Goal: Task Accomplishment & Management: Use online tool/utility

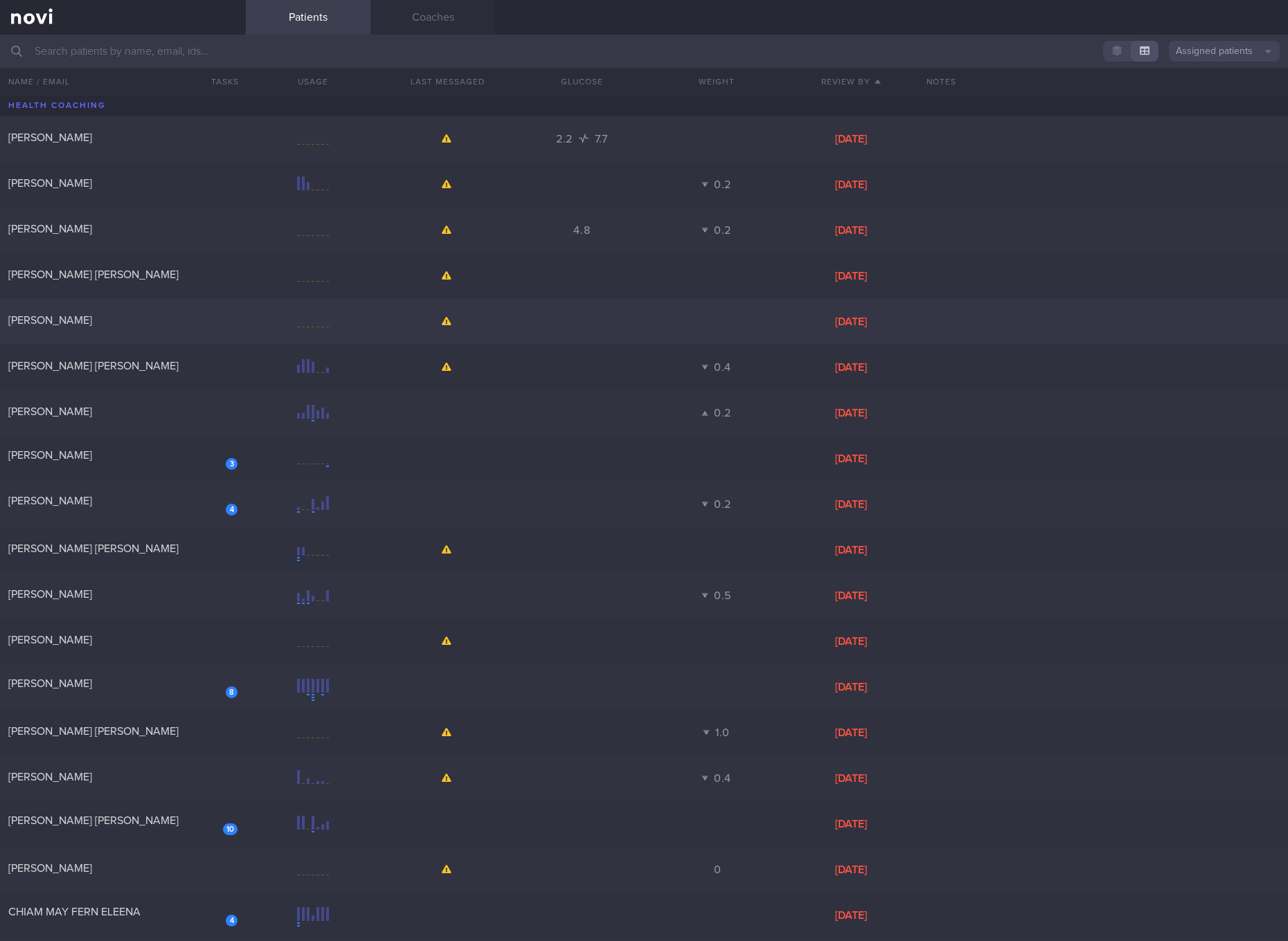
drag, startPoint x: 163, startPoint y: 359, endPoint x: 192, endPoint y: 330, distance: 41.0
click at [163, 360] on div "[PERSON_NAME] [PERSON_NAME]" at bounding box center [121, 366] width 226 height 14
select select "3"
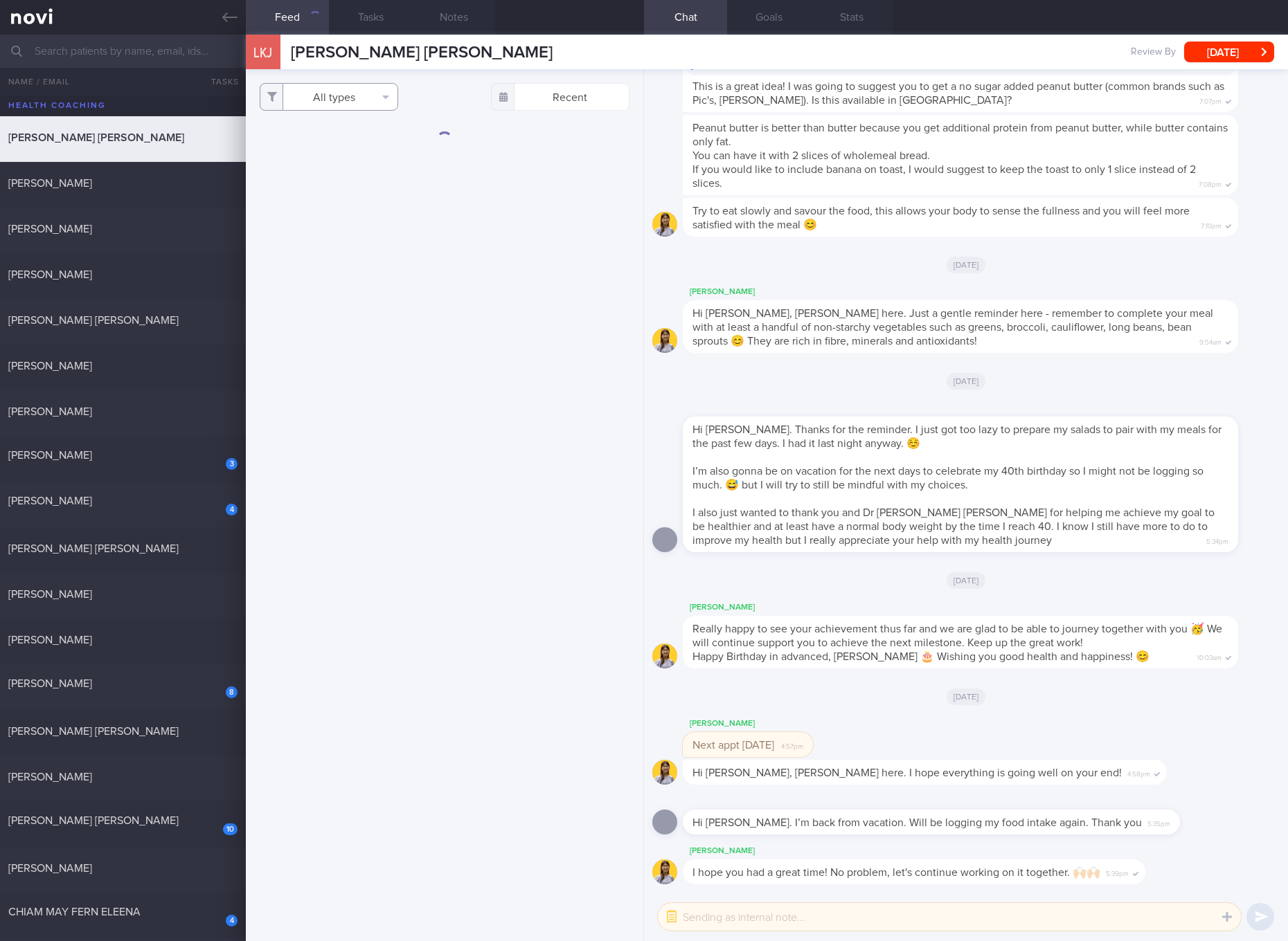
click at [382, 92] on button "All types" at bounding box center [329, 96] width 139 height 27
click at [356, 147] on button "Activity" at bounding box center [329, 144] width 137 height 21
checkbox input "false"
click at [318, 163] on button "Glucose" at bounding box center [329, 165] width 137 height 21
checkbox input "false"
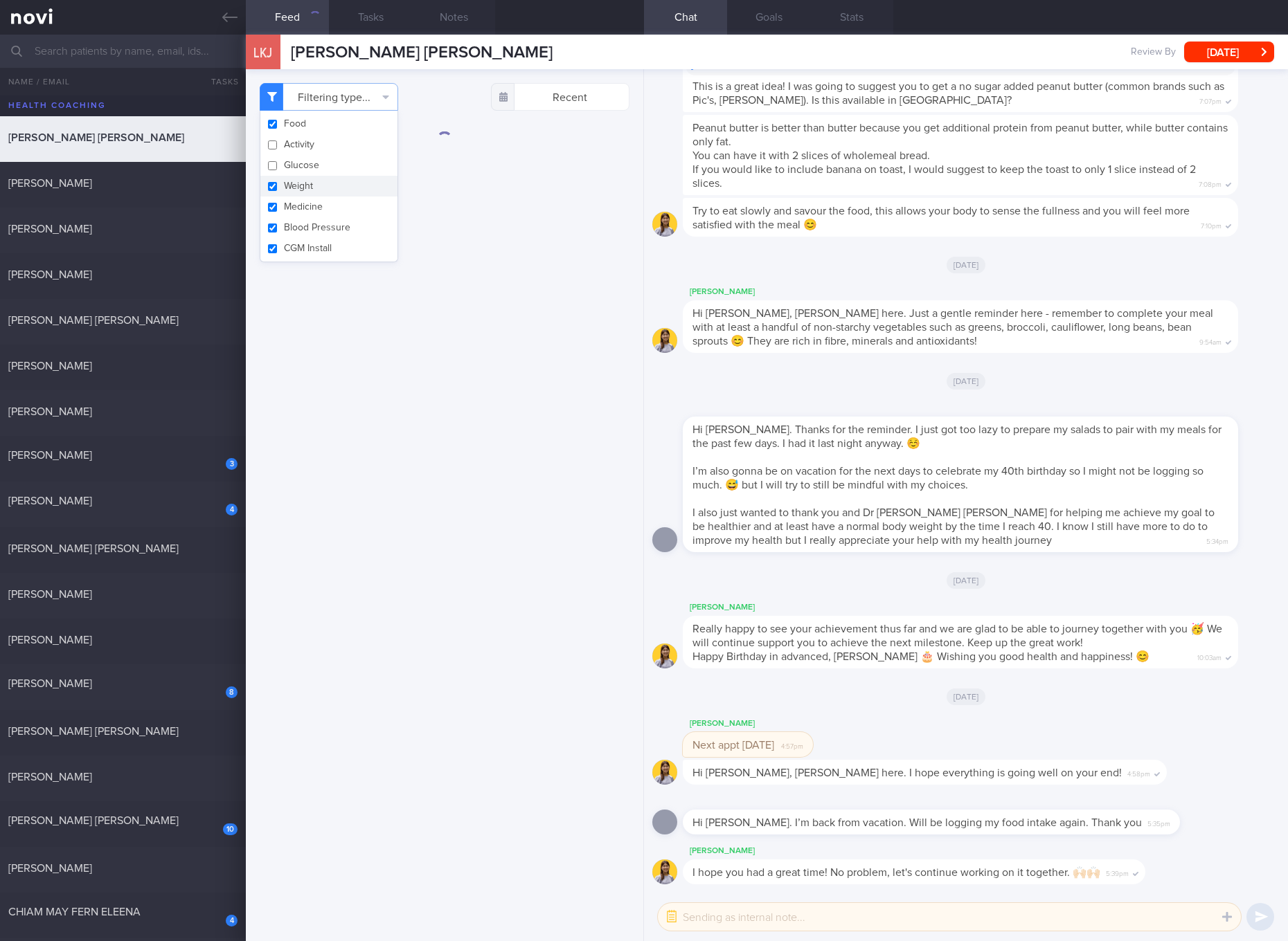
click at [300, 178] on button "Weight" at bounding box center [329, 186] width 137 height 21
click at [297, 193] on button "Weight" at bounding box center [329, 186] width 137 height 21
checkbox input "true"
click at [295, 213] on button "Medicine" at bounding box center [329, 207] width 137 height 21
checkbox input "false"
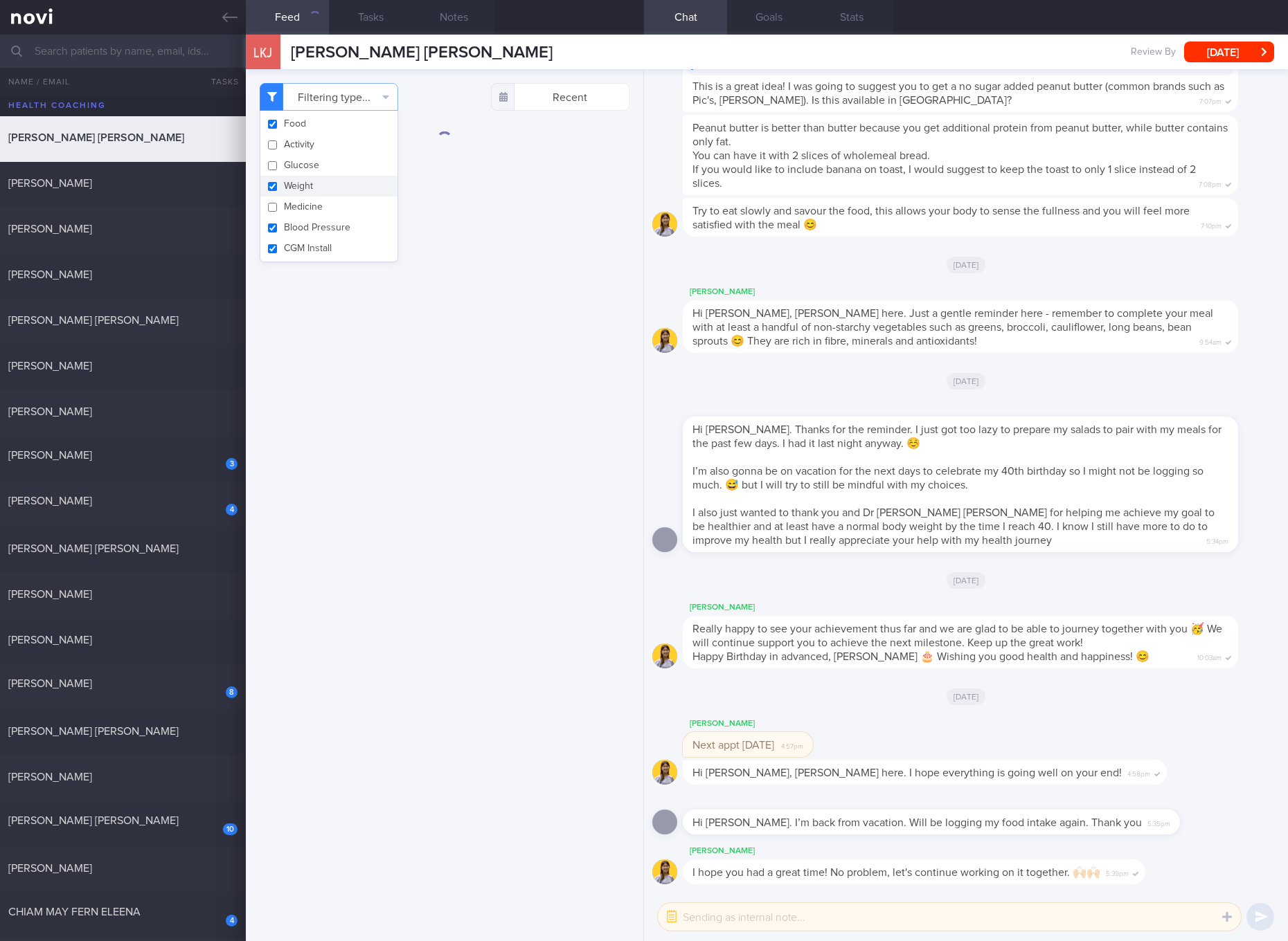
click at [288, 191] on button "Weight" at bounding box center [329, 186] width 137 height 21
checkbox input "false"
click at [294, 225] on button "Blood Pressure" at bounding box center [329, 227] width 137 height 21
checkbox input "false"
click at [294, 247] on button "CGM Install" at bounding box center [329, 248] width 137 height 21
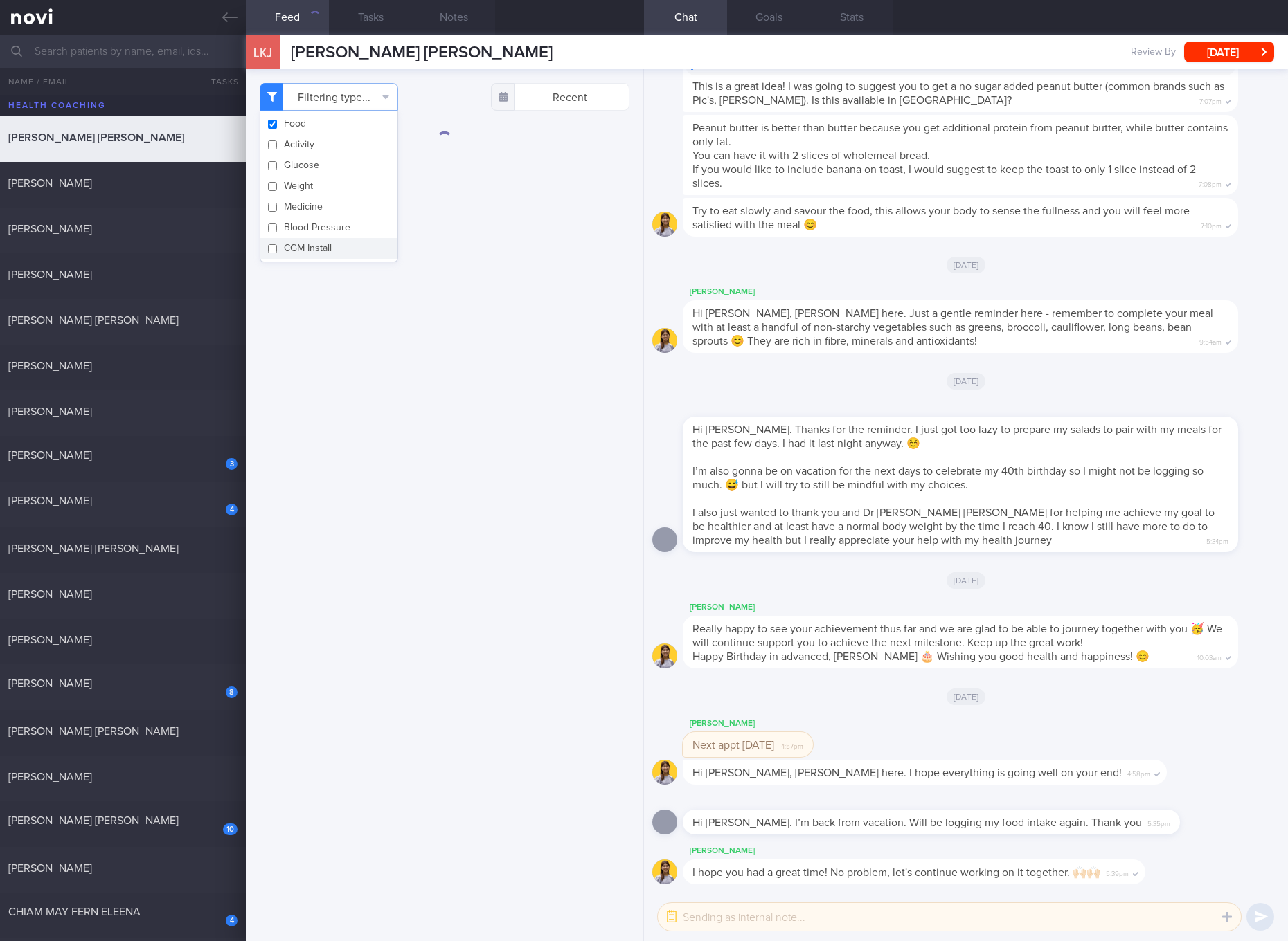
checkbox input "false"
click at [409, 278] on div "Filtering type... Food Activity Glucose Weight Medicine Blood Pressure [MEDICAL…" at bounding box center [444, 505] width 398 height 872
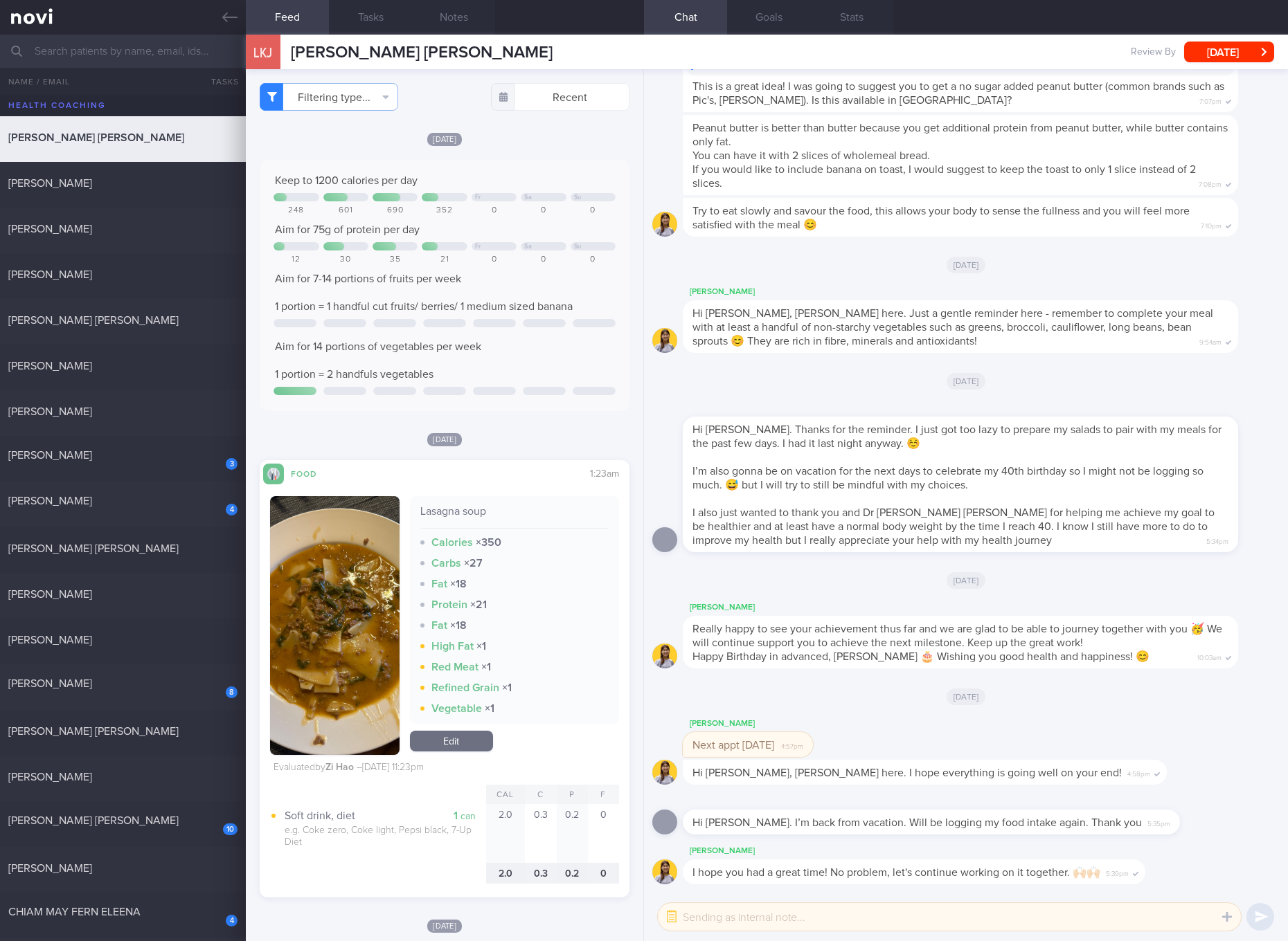
click at [572, 326] on div at bounding box center [593, 323] width 42 height 8
click at [126, 415] on div "[PERSON_NAME]" at bounding box center [121, 412] width 226 height 14
checkbox input "true"
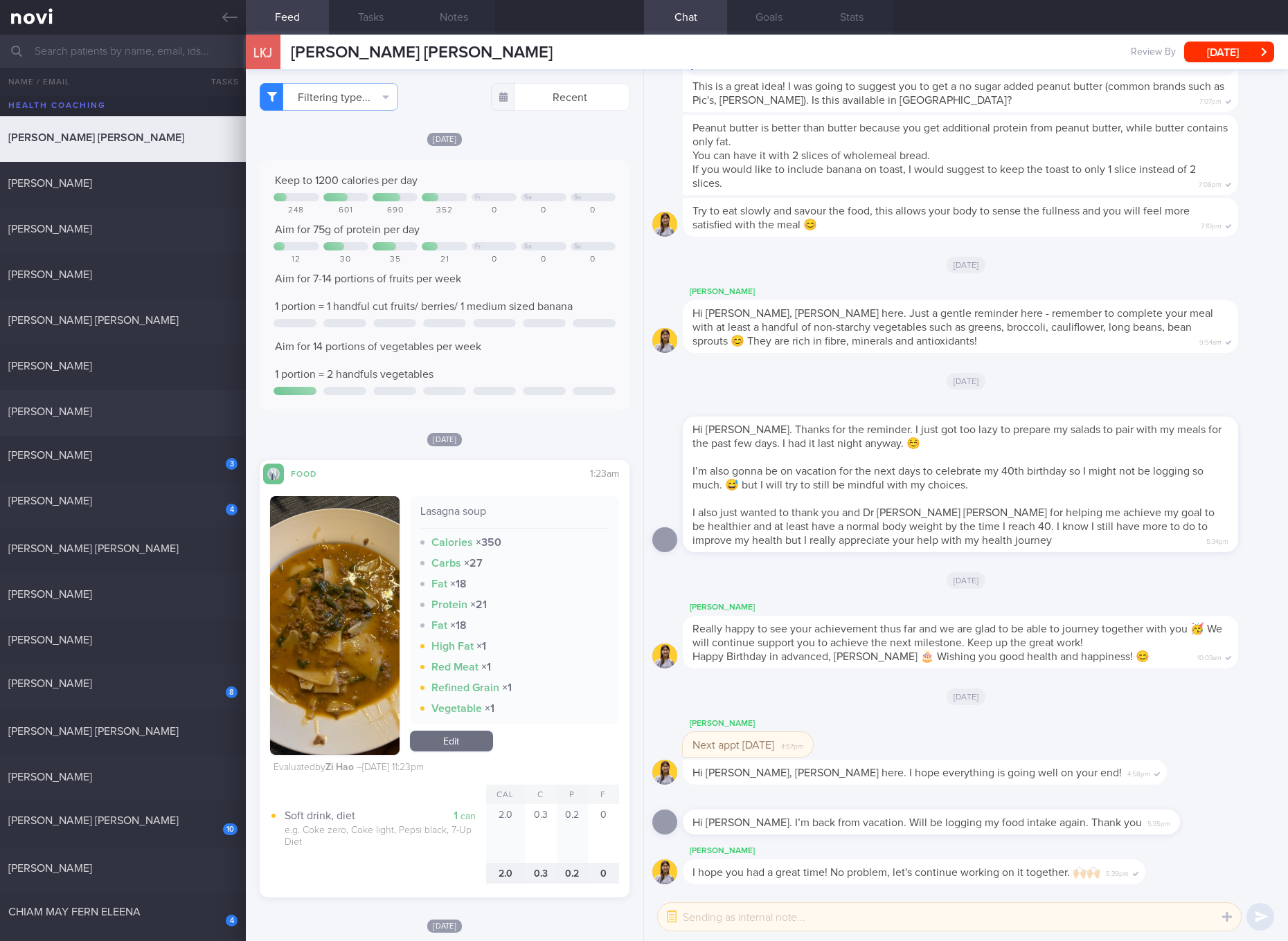
checkbox input "true"
select select "4"
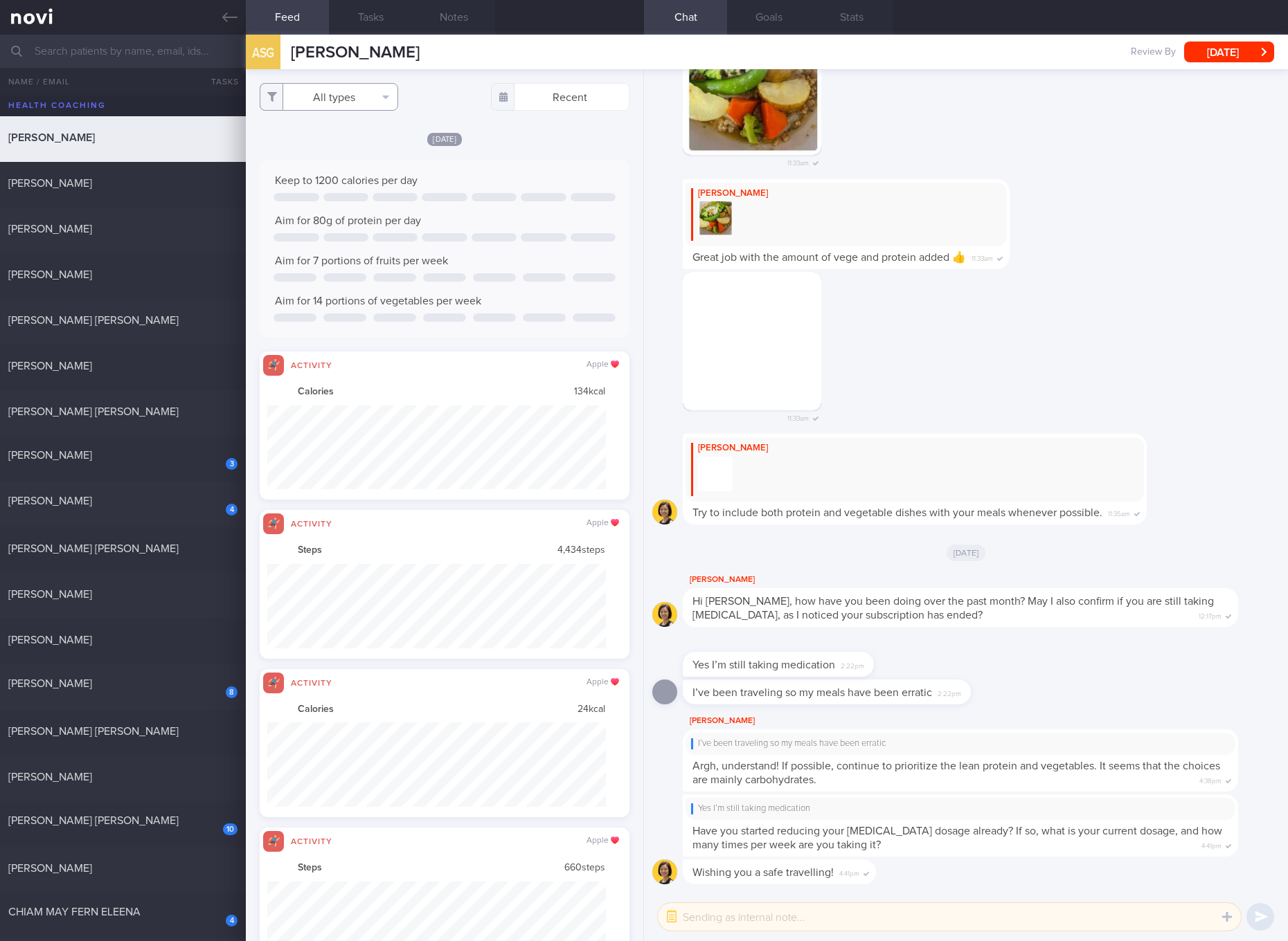
click at [365, 100] on button "All types" at bounding box center [329, 96] width 139 height 27
click at [359, 147] on button "Activity" at bounding box center [329, 144] width 137 height 21
checkbox input "false"
click at [347, 173] on button "Glucose" at bounding box center [329, 165] width 137 height 21
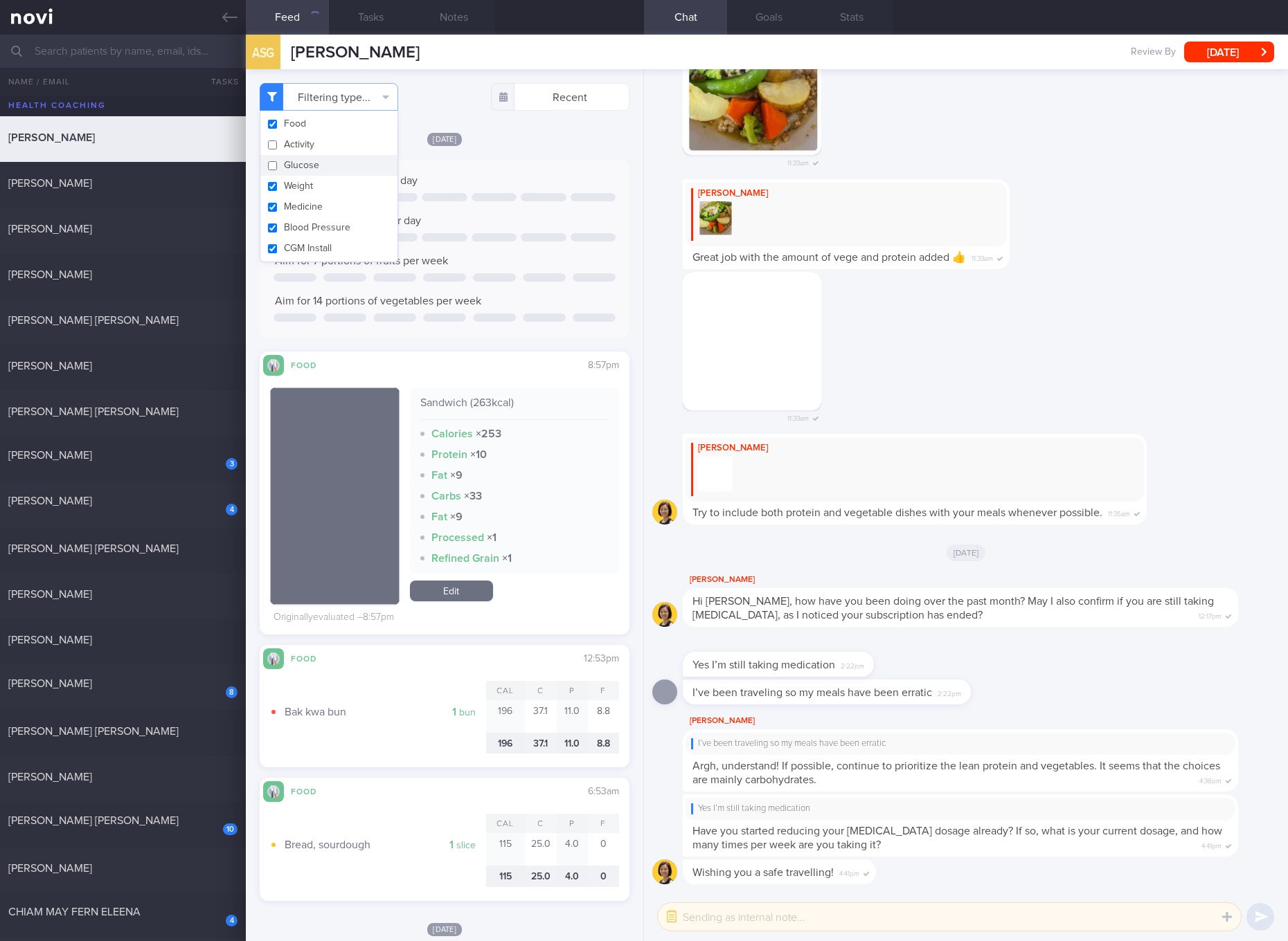
checkbox input "false"
click at [323, 186] on button "Weight" at bounding box center [329, 186] width 137 height 21
checkbox input "false"
click at [322, 203] on button "Medicine" at bounding box center [329, 207] width 137 height 21
checkbox input "false"
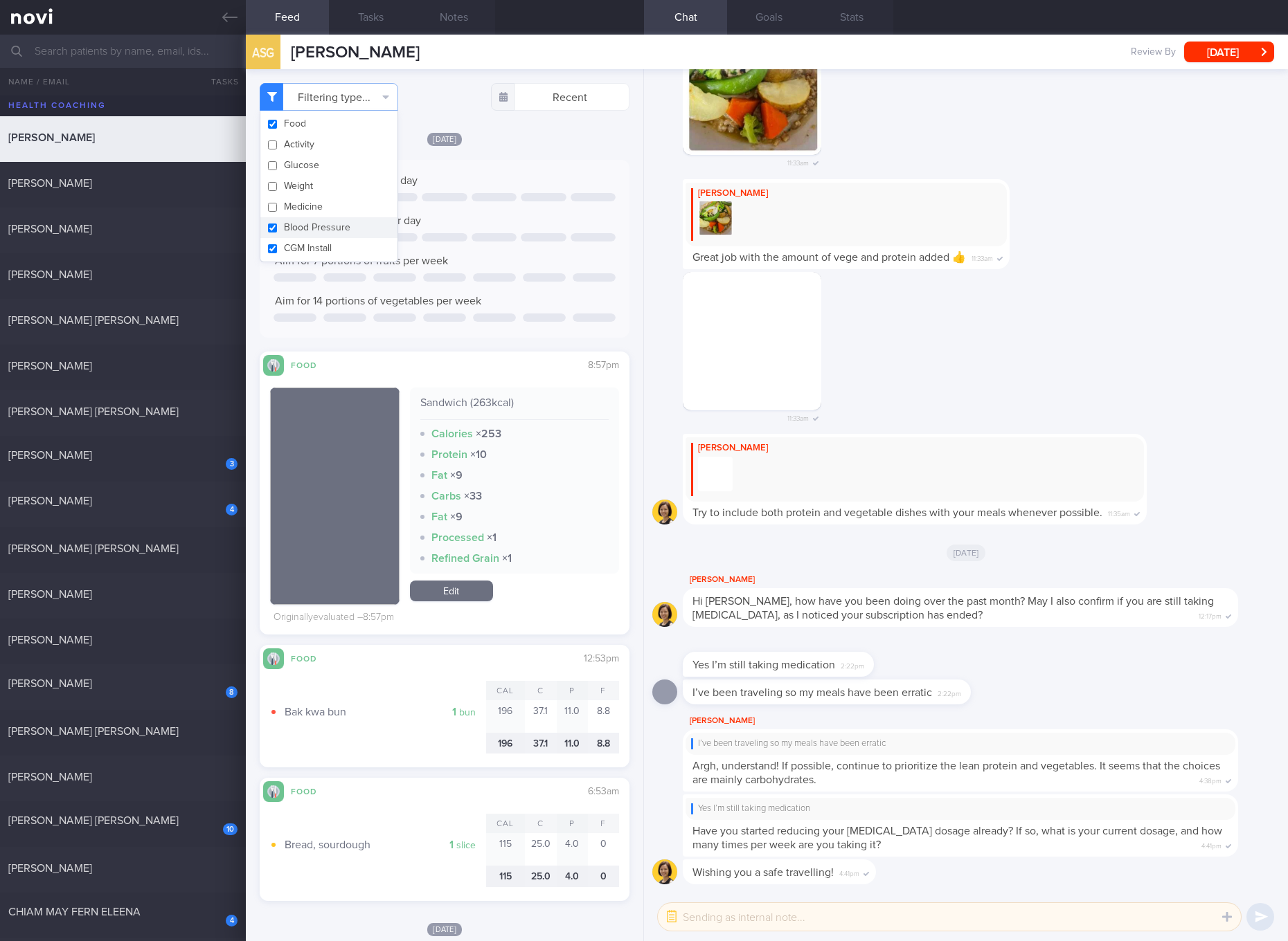
click at [319, 227] on button "Blood Pressure" at bounding box center [329, 227] width 137 height 21
checkbox input "false"
click at [320, 252] on button "CGM Install" at bounding box center [329, 248] width 137 height 21
checkbox input "false"
click at [520, 235] on div at bounding box center [543, 237] width 45 height 8
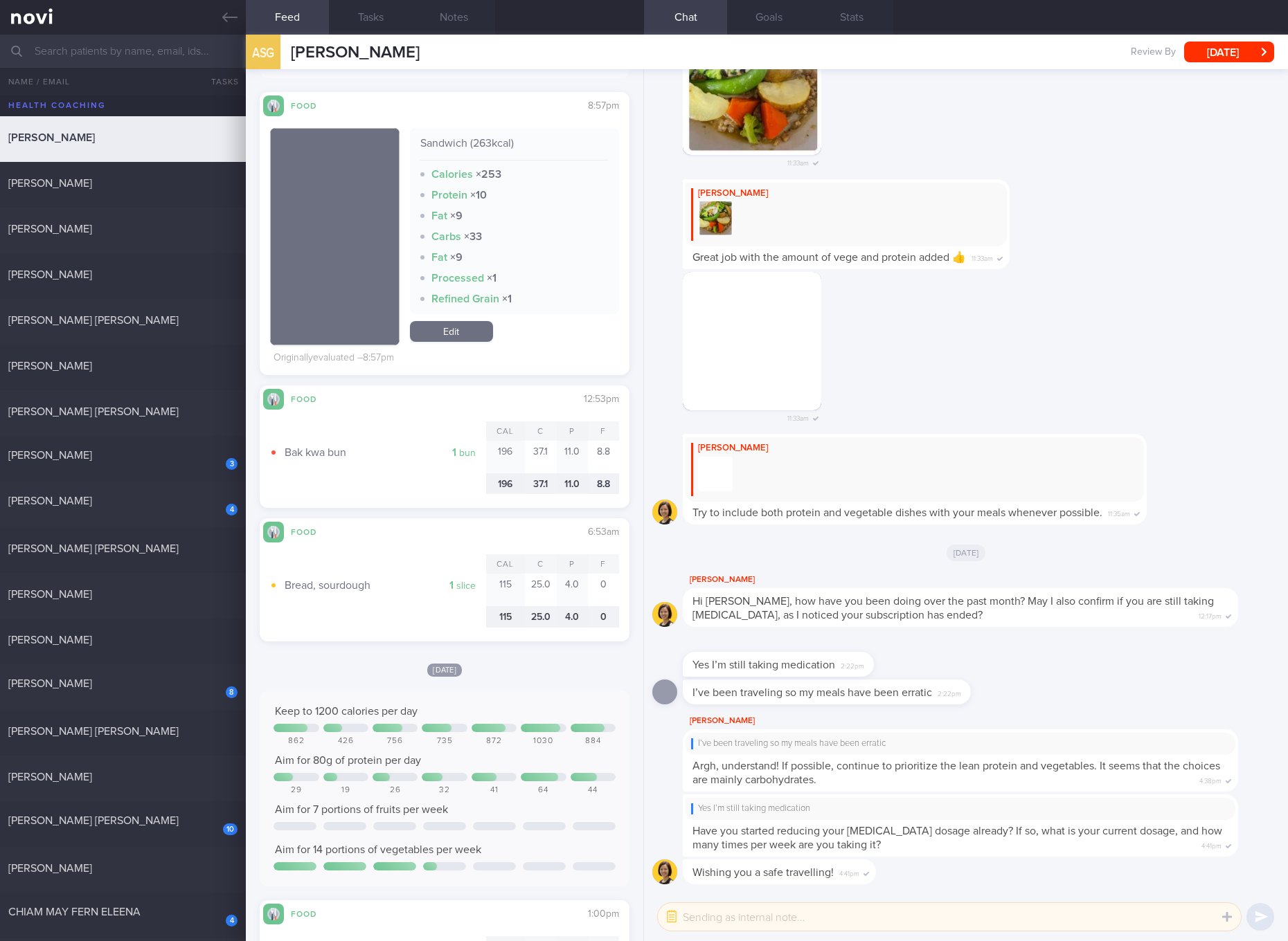
click at [446, 333] on link "Edit" at bounding box center [451, 331] width 83 height 21
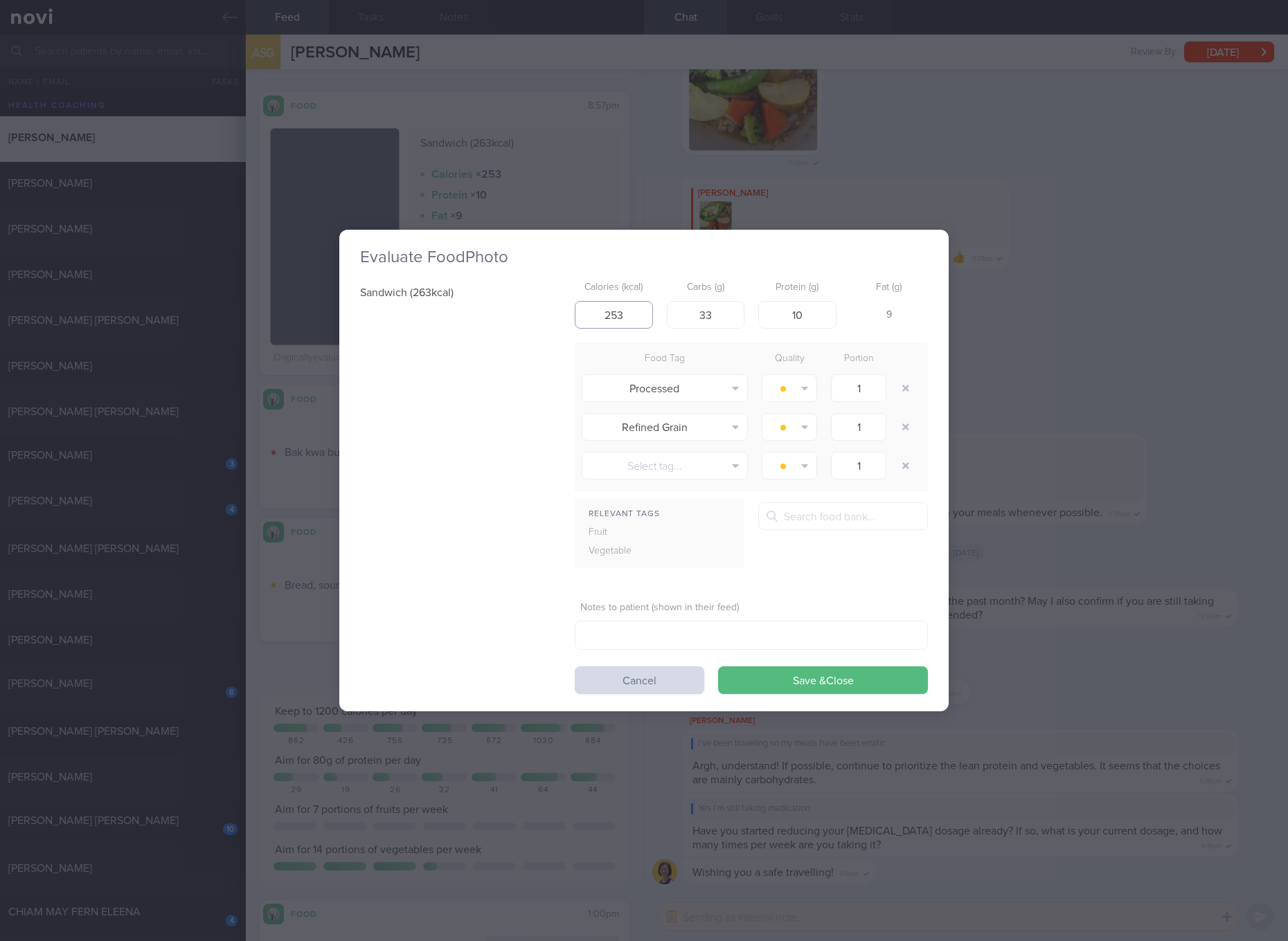
click at [617, 308] on input "253" at bounding box center [614, 314] width 78 height 27
type input "263"
click at [718, 666] on button "Save & Close" at bounding box center [822, 680] width 210 height 27
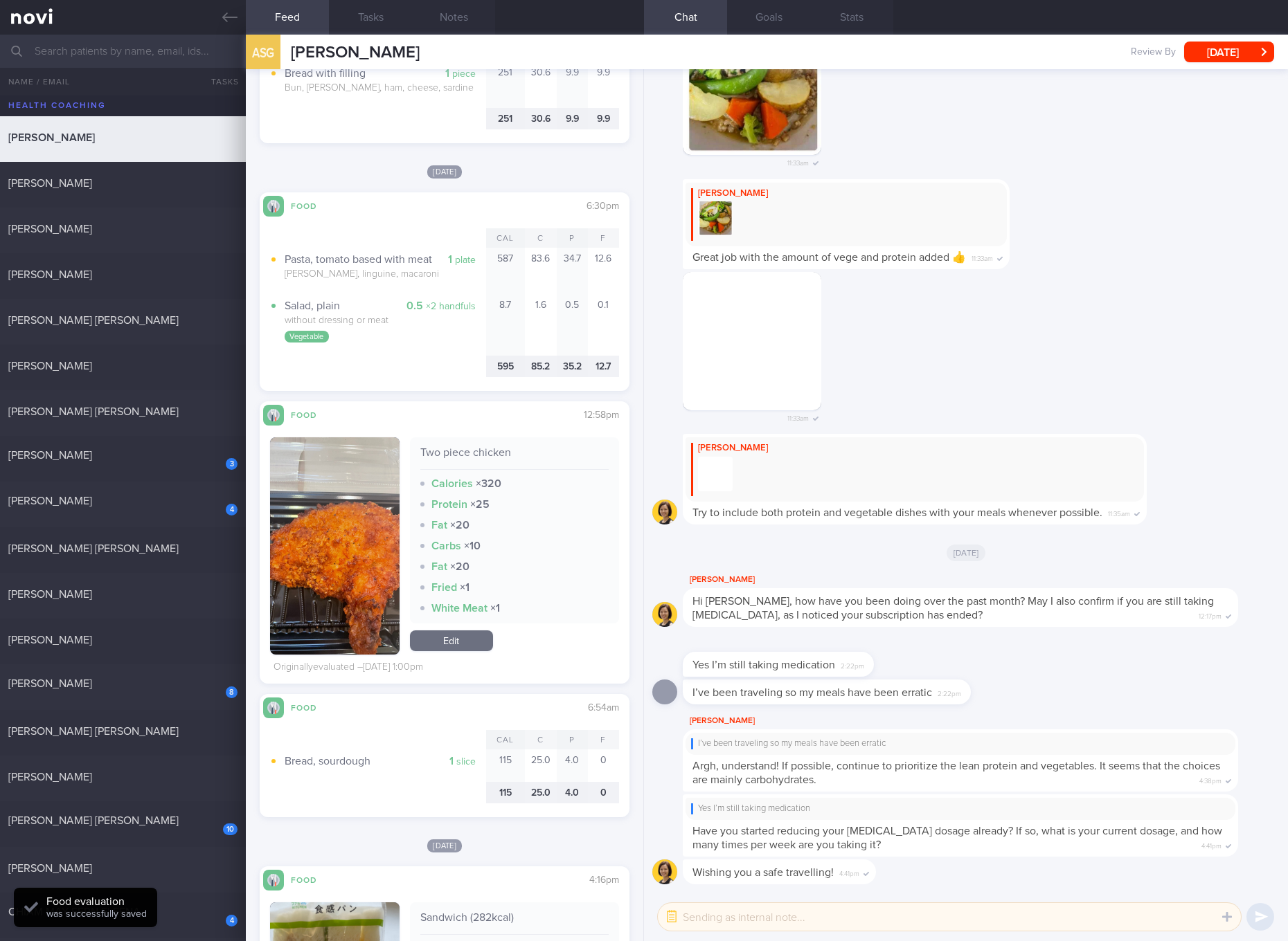
click at [487, 445] on div "Two piece chicken" at bounding box center [514, 458] width 188 height 25
copy div "Two piece chicken"
click at [1057, 114] on div "11:33am" at bounding box center [966, 98] width 627 height 162
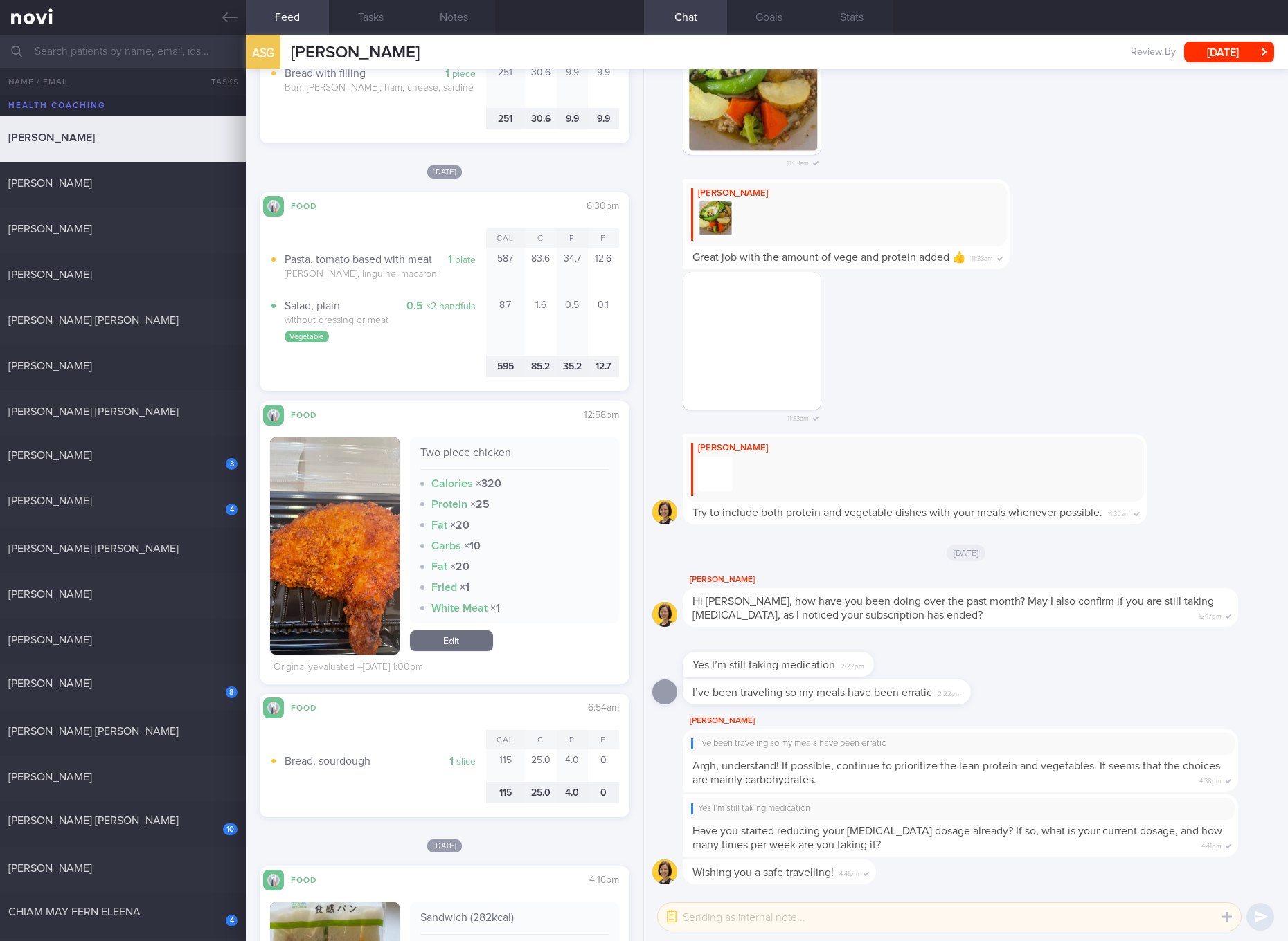
click at [849, 377] on div "11:33am" at bounding box center [772, 351] width 180 height 160
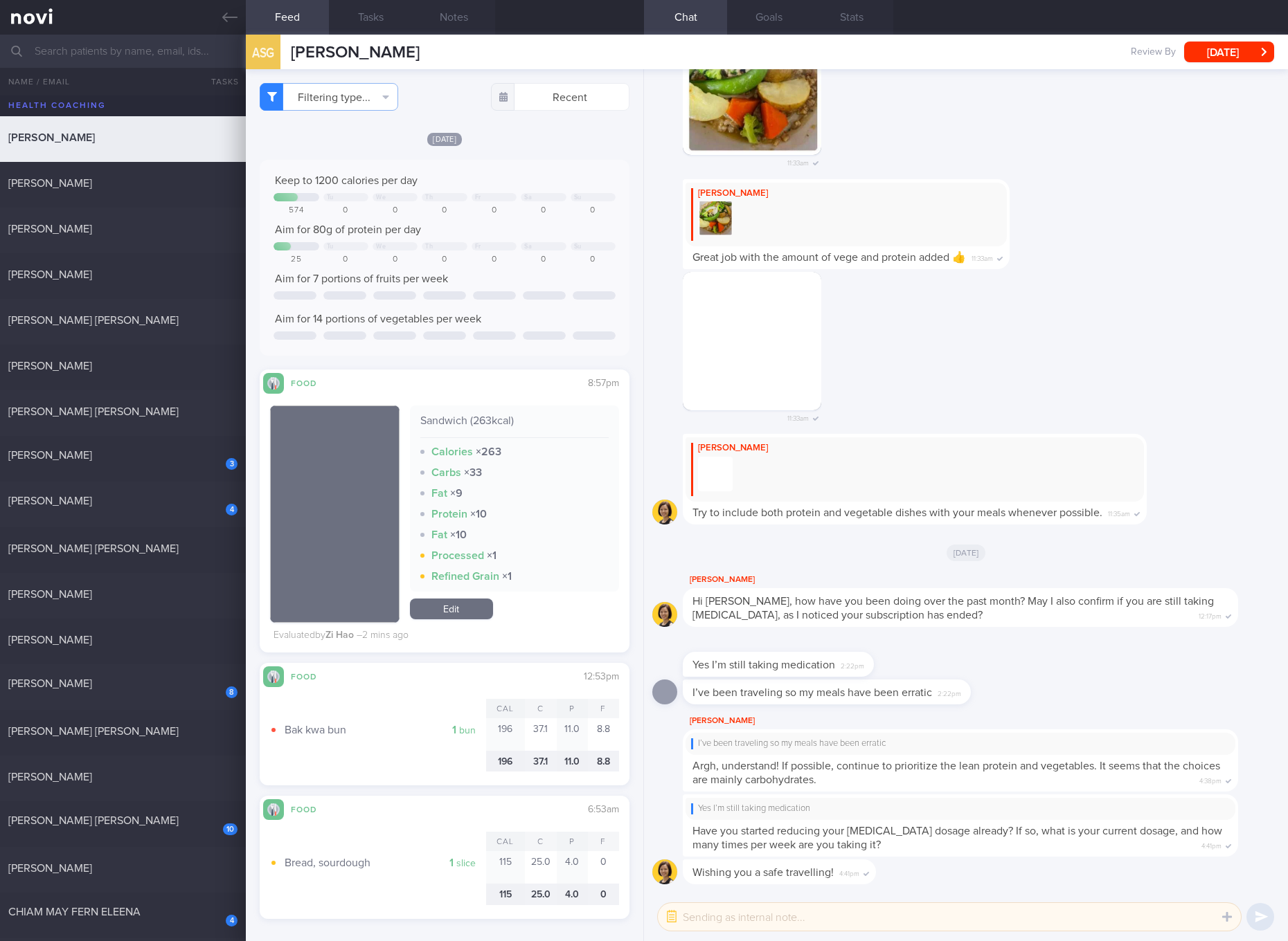
click at [491, 424] on div "Sandwich (263kcal)" at bounding box center [514, 426] width 188 height 25
copy div "Sandwich (263kcal)"
click at [527, 427] on div "Sandwich (263kcal)" at bounding box center [514, 426] width 188 height 25
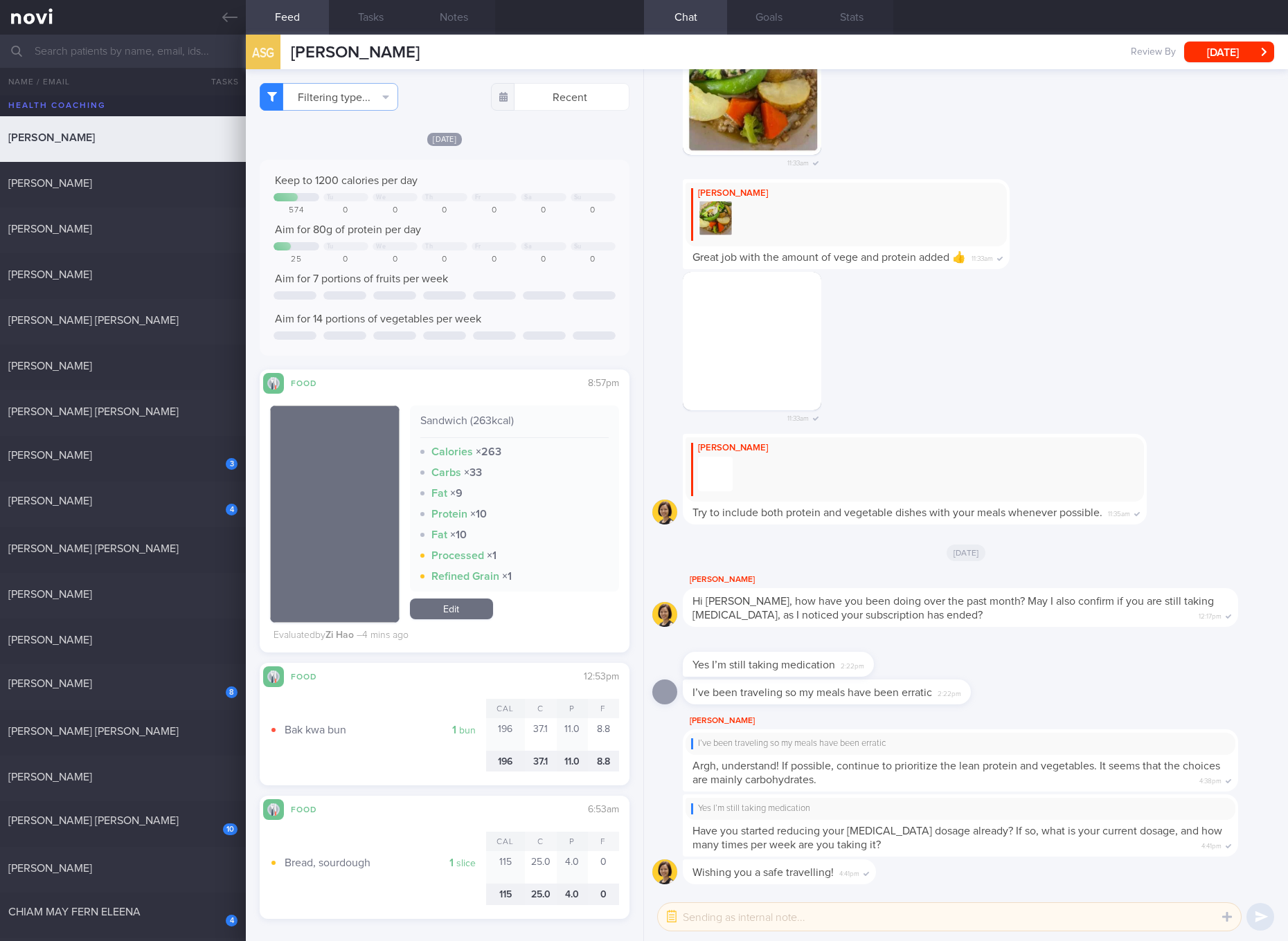
click at [498, 423] on div "Sandwich (263kcal)" at bounding box center [514, 426] width 188 height 25
copy div "Sandwich (263kcal)"
click at [123, 601] on div "[PERSON_NAME]" at bounding box center [123, 597] width 246 height 17
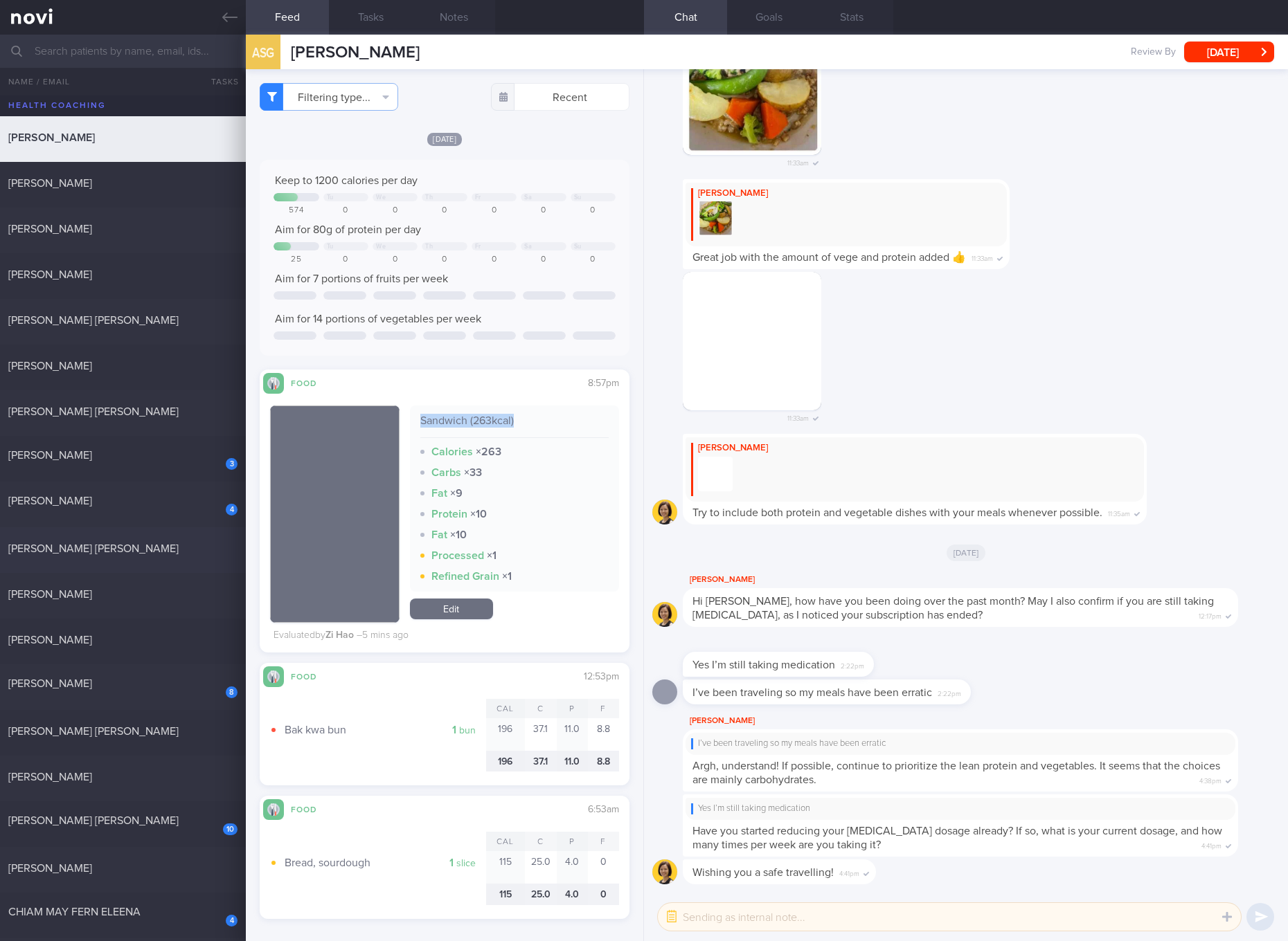
checkbox input "true"
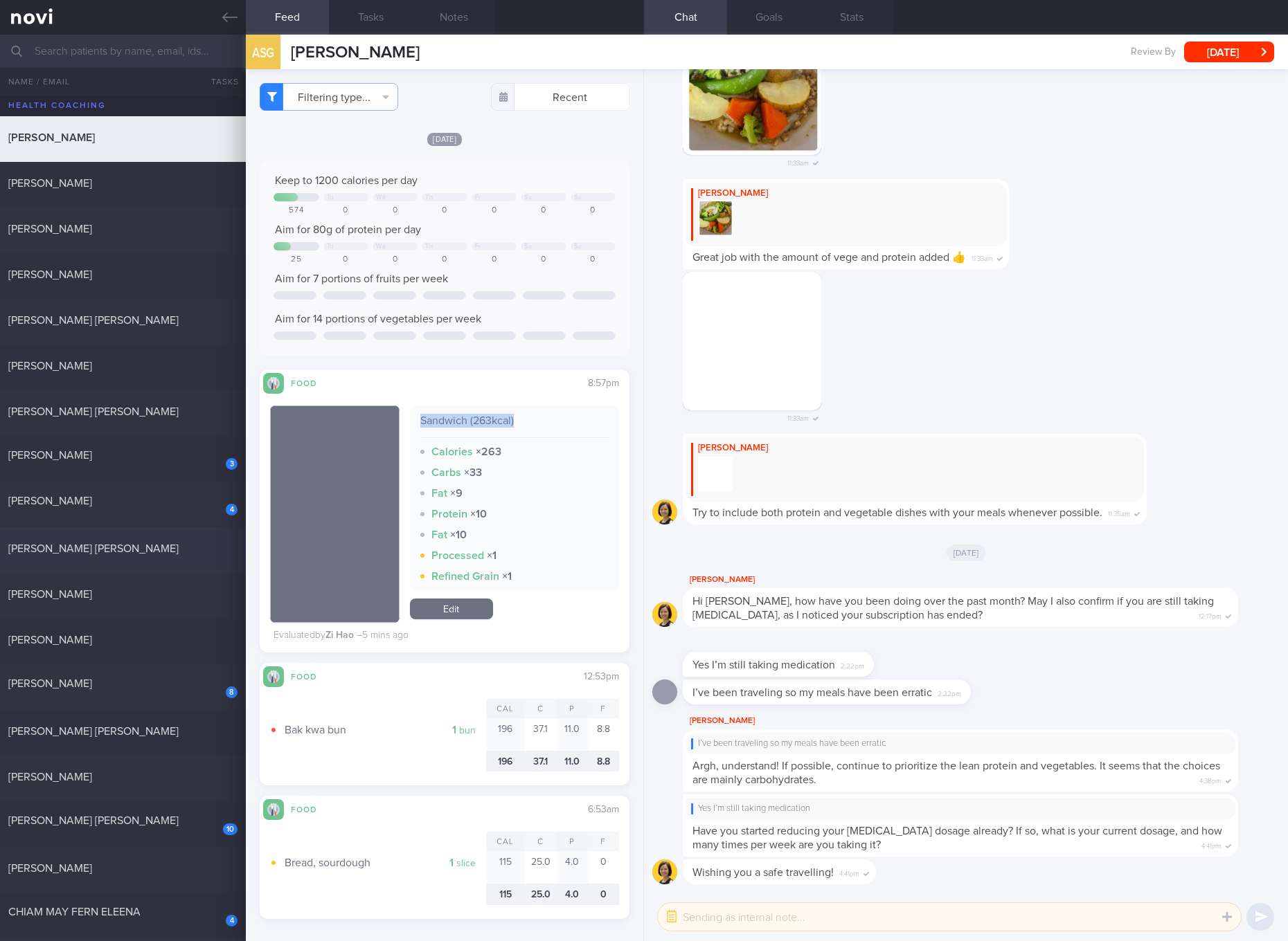
checkbox input "true"
select select "5"
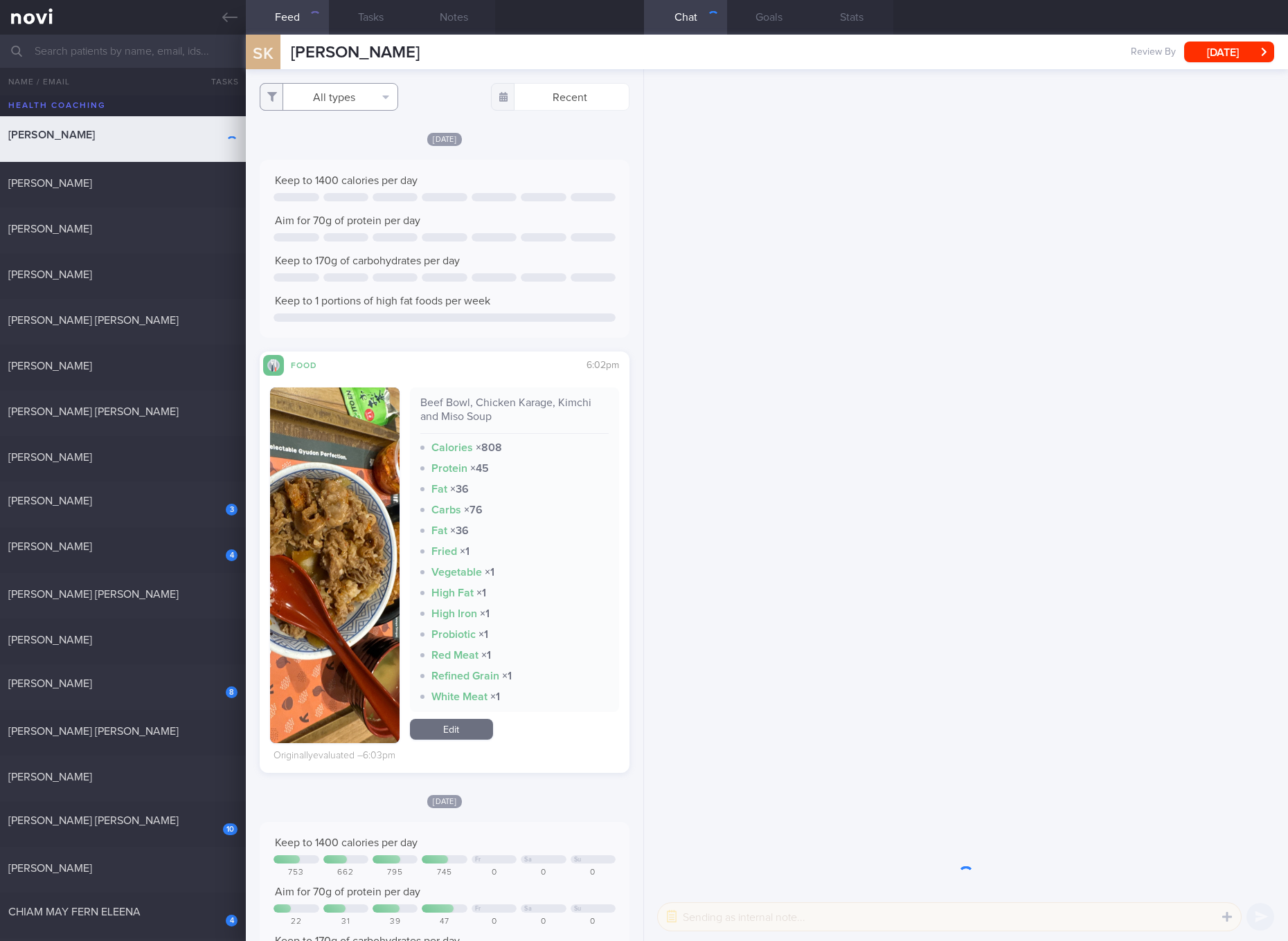
click at [344, 98] on button "All types" at bounding box center [329, 96] width 139 height 27
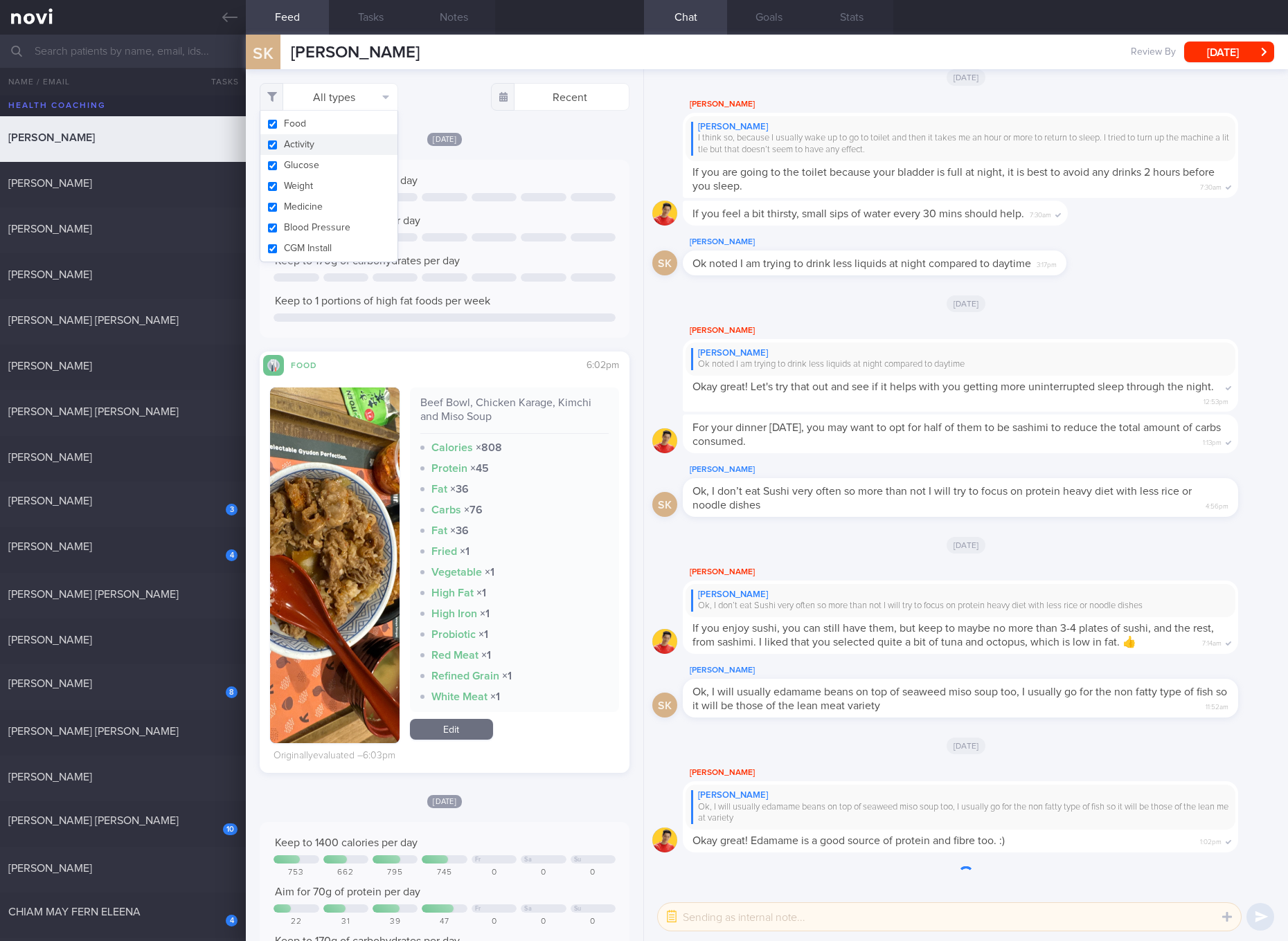
click at [333, 149] on button "Activity" at bounding box center [329, 144] width 137 height 21
checkbox input "false"
click at [305, 170] on button "Glucose" at bounding box center [329, 165] width 137 height 21
checkbox input "false"
click at [302, 183] on button "Weight" at bounding box center [329, 186] width 137 height 21
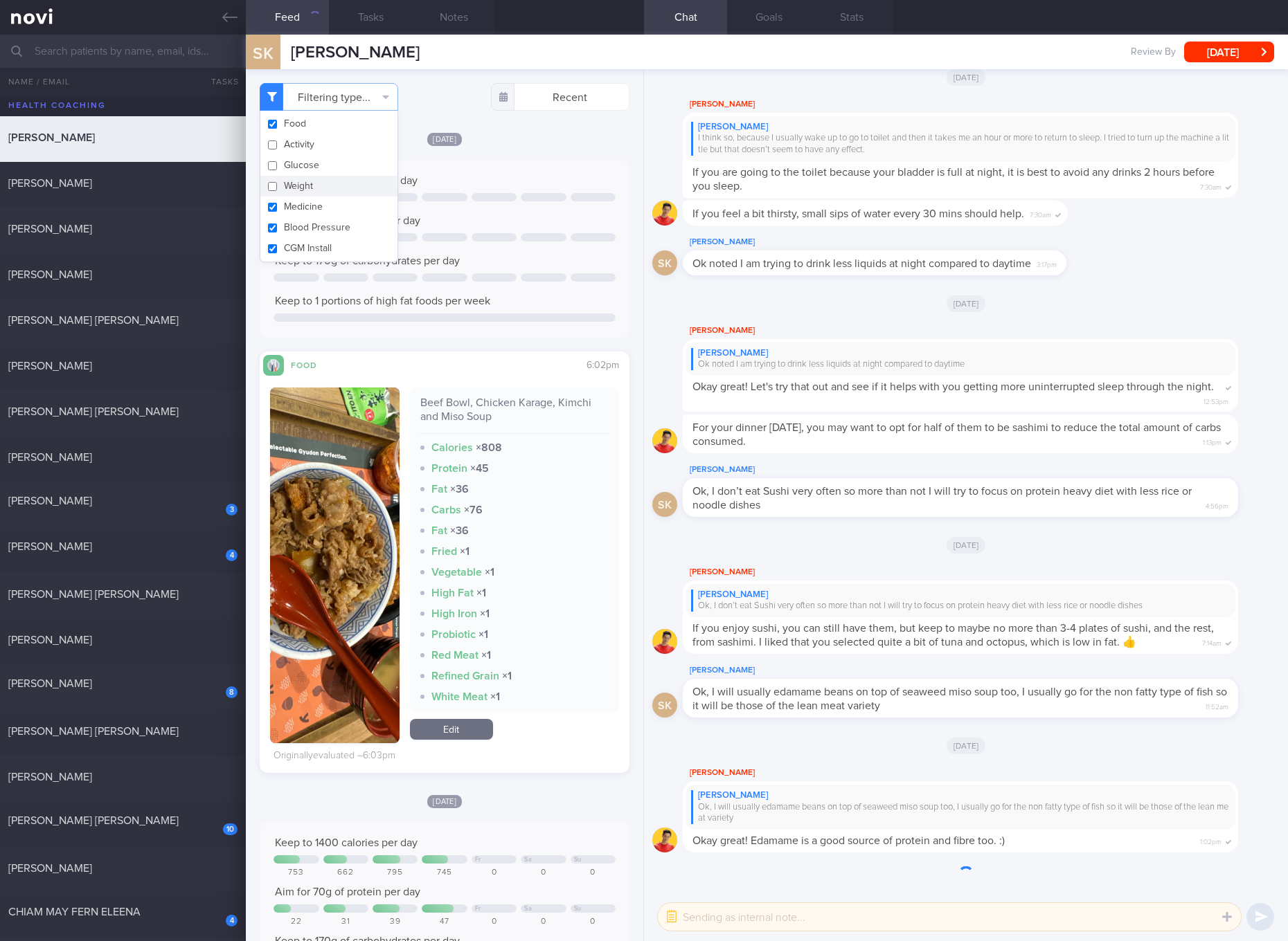
checkbox input "false"
click at [304, 201] on button "Medicine" at bounding box center [329, 207] width 137 height 21
checkbox input "false"
click at [308, 222] on button "Blood Pressure" at bounding box center [329, 227] width 137 height 21
checkbox input "false"
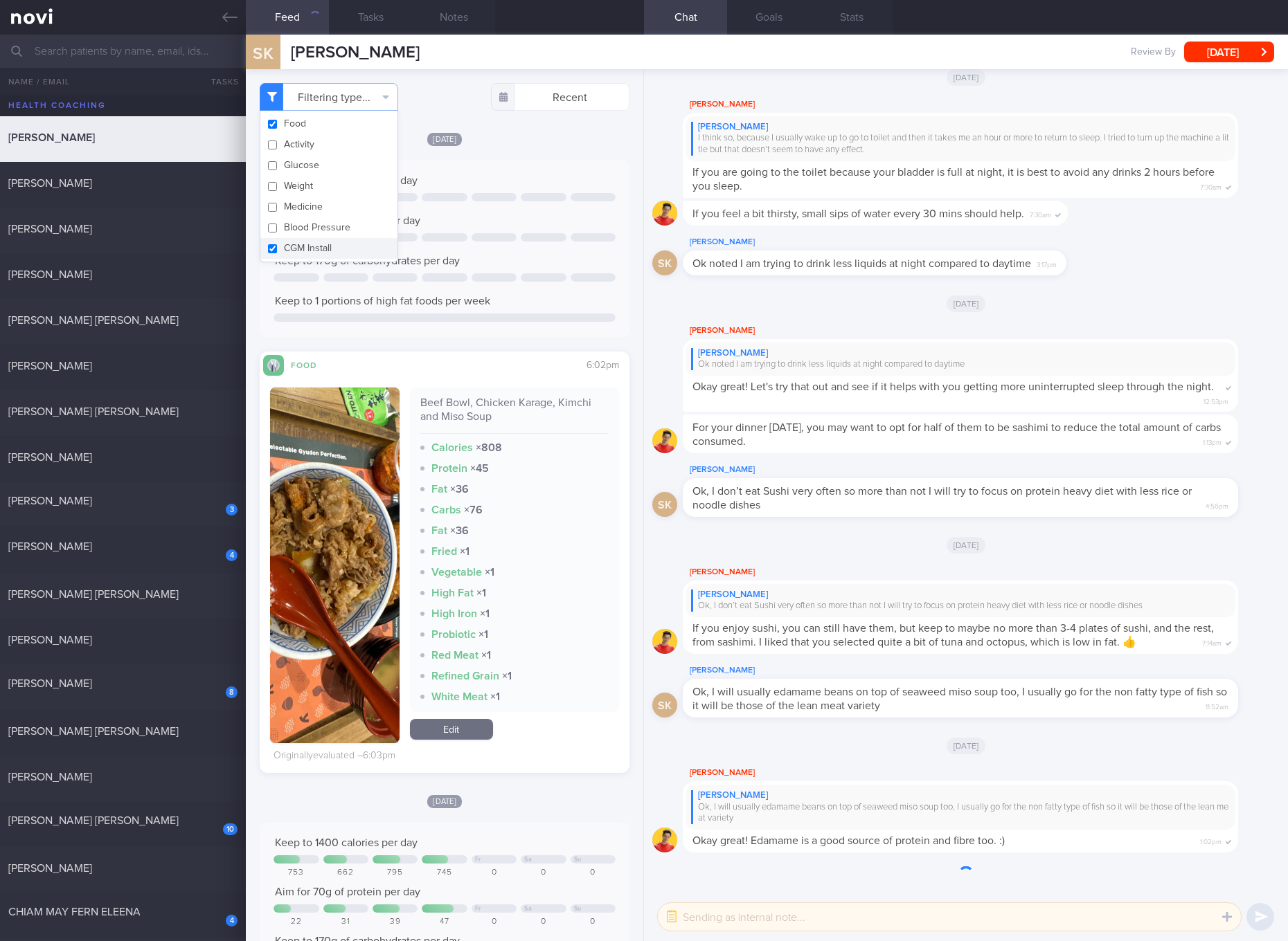
click at [313, 249] on button "CGM Install" at bounding box center [329, 248] width 137 height 21
checkbox input "false"
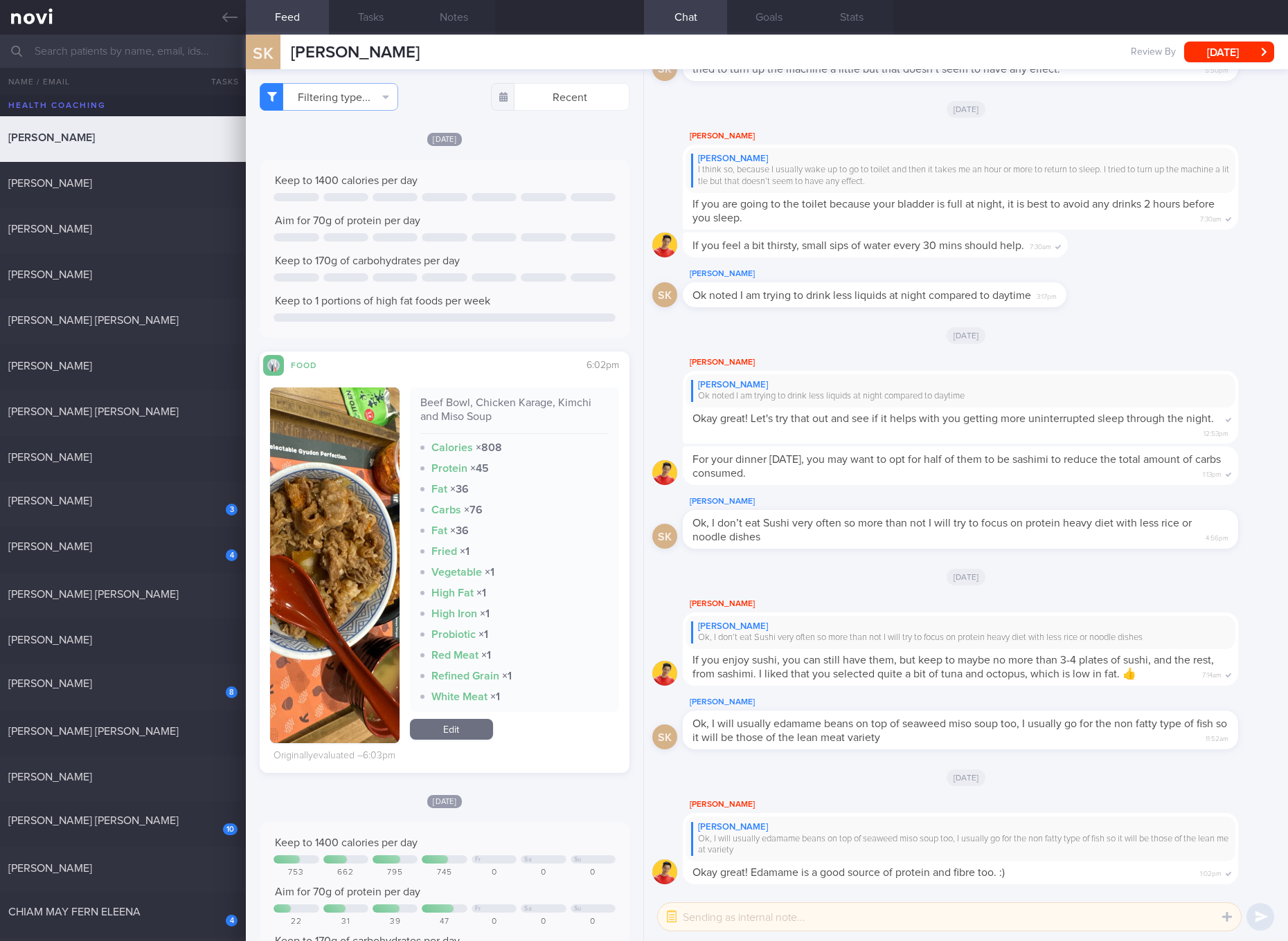
click at [466, 401] on div "Beef Bowl, Chicken Karage, Kimchi and Miso Soup" at bounding box center [514, 414] width 188 height 38
copy div "Beef Bowl, Chicken Karage, Kimchi and Miso Soup"
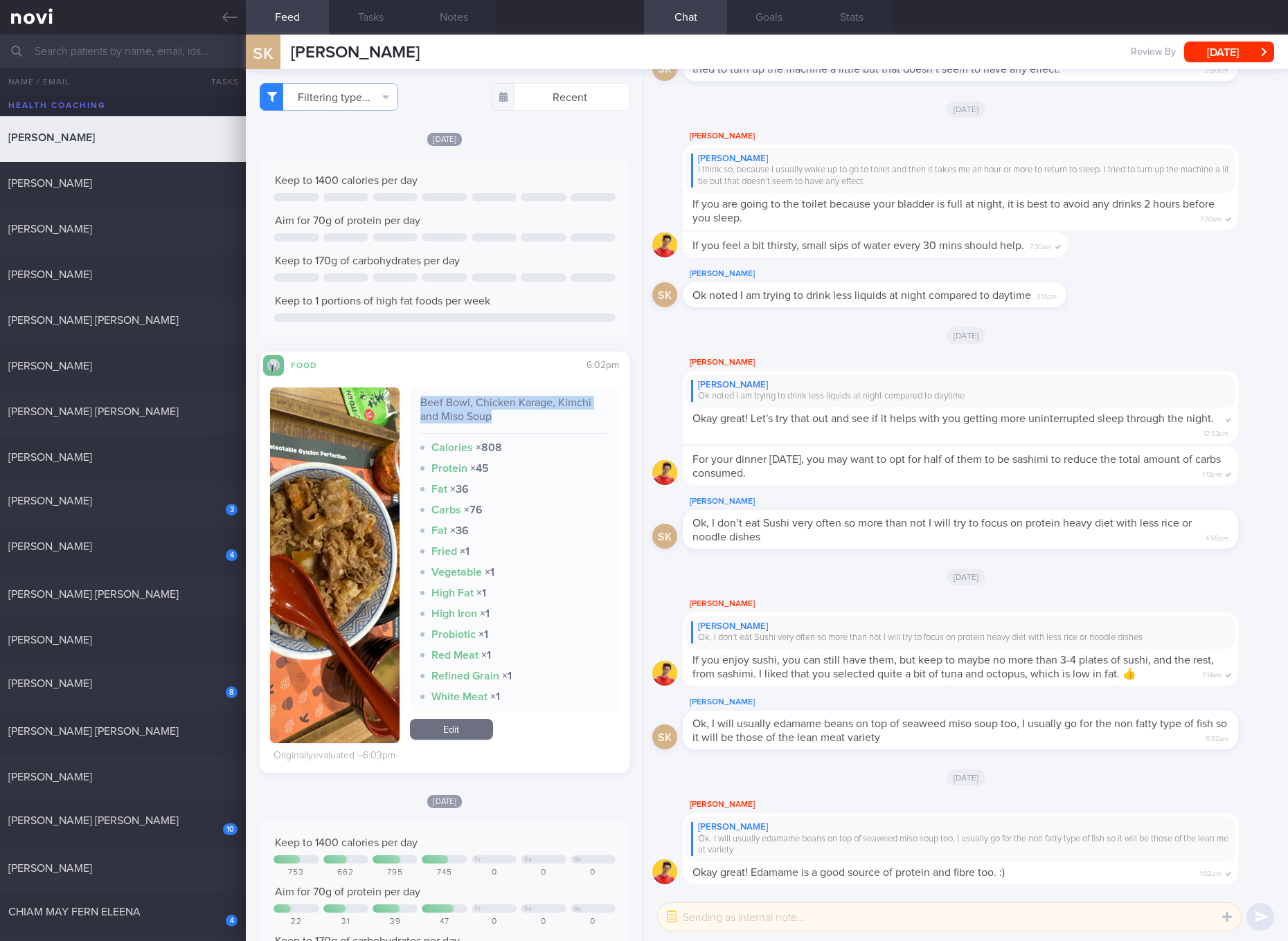
drag, startPoint x: 347, startPoint y: 540, endPoint x: 557, endPoint y: 346, distance: 285.9
click at [347, 540] on button "button" at bounding box center [334, 565] width 129 height 356
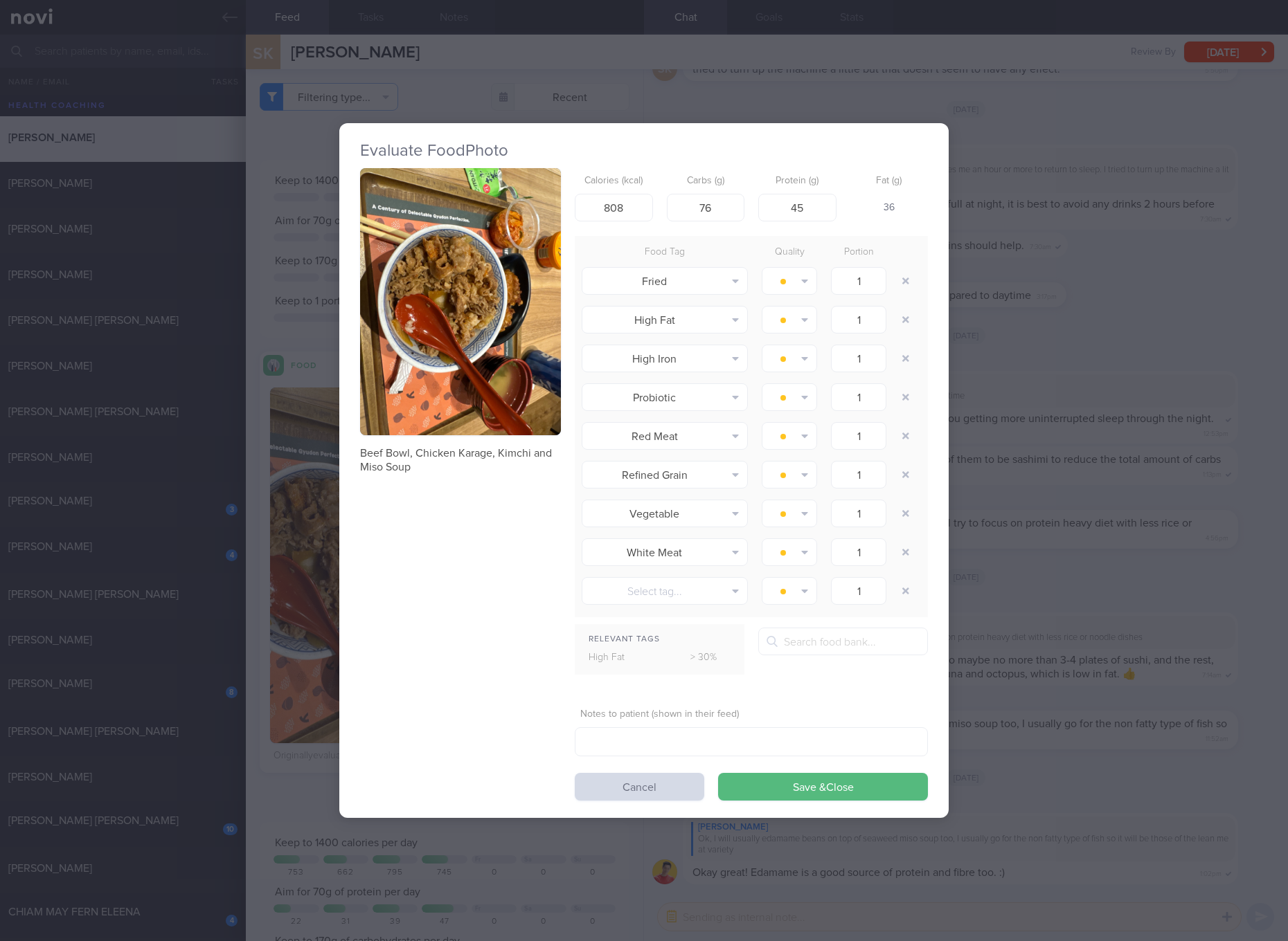
click at [494, 290] on button "button" at bounding box center [460, 302] width 201 height 268
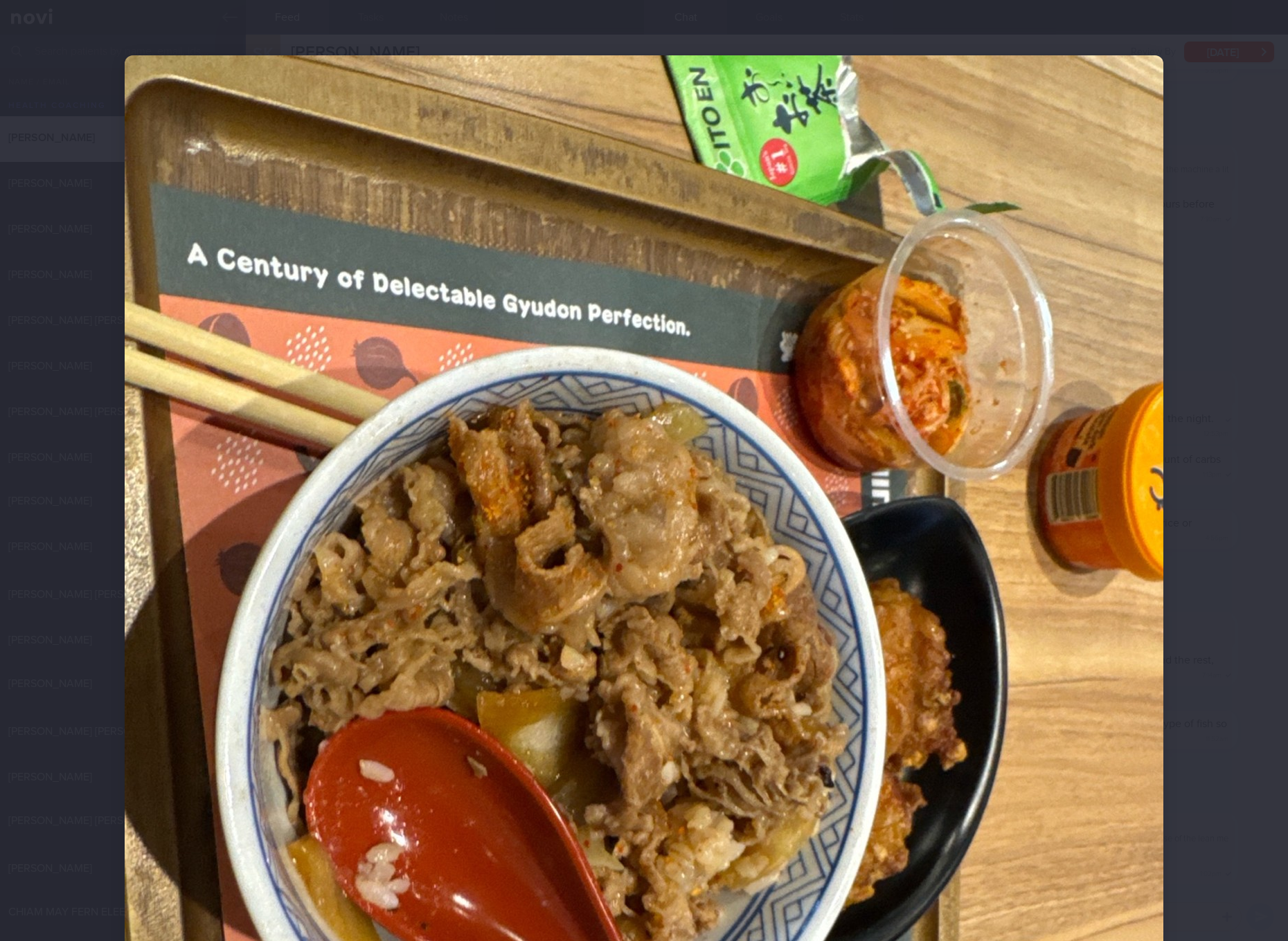
click at [883, 500] on img at bounding box center [644, 748] width 1039 height 1384
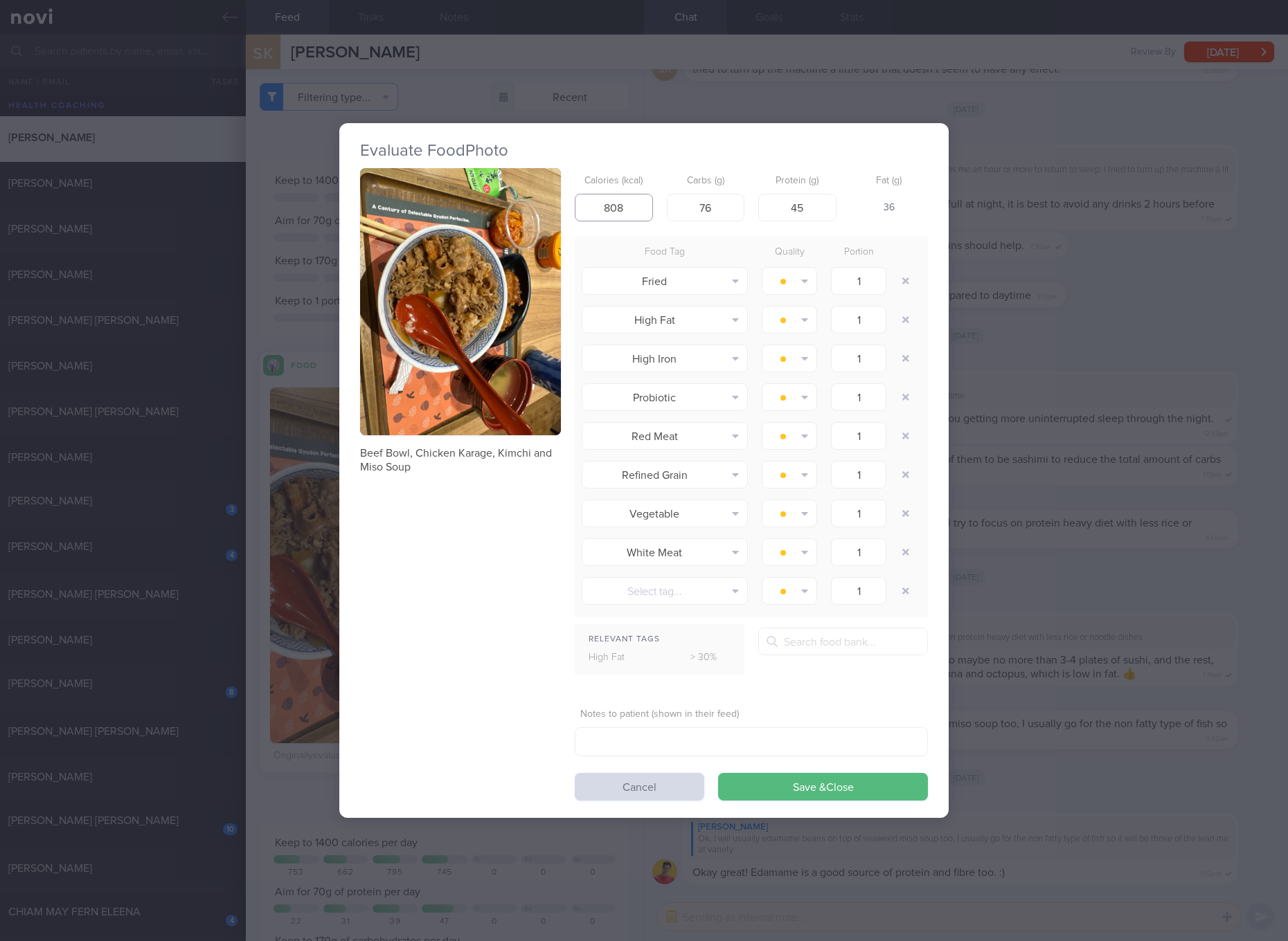
click at [627, 206] on input "808" at bounding box center [614, 207] width 78 height 27
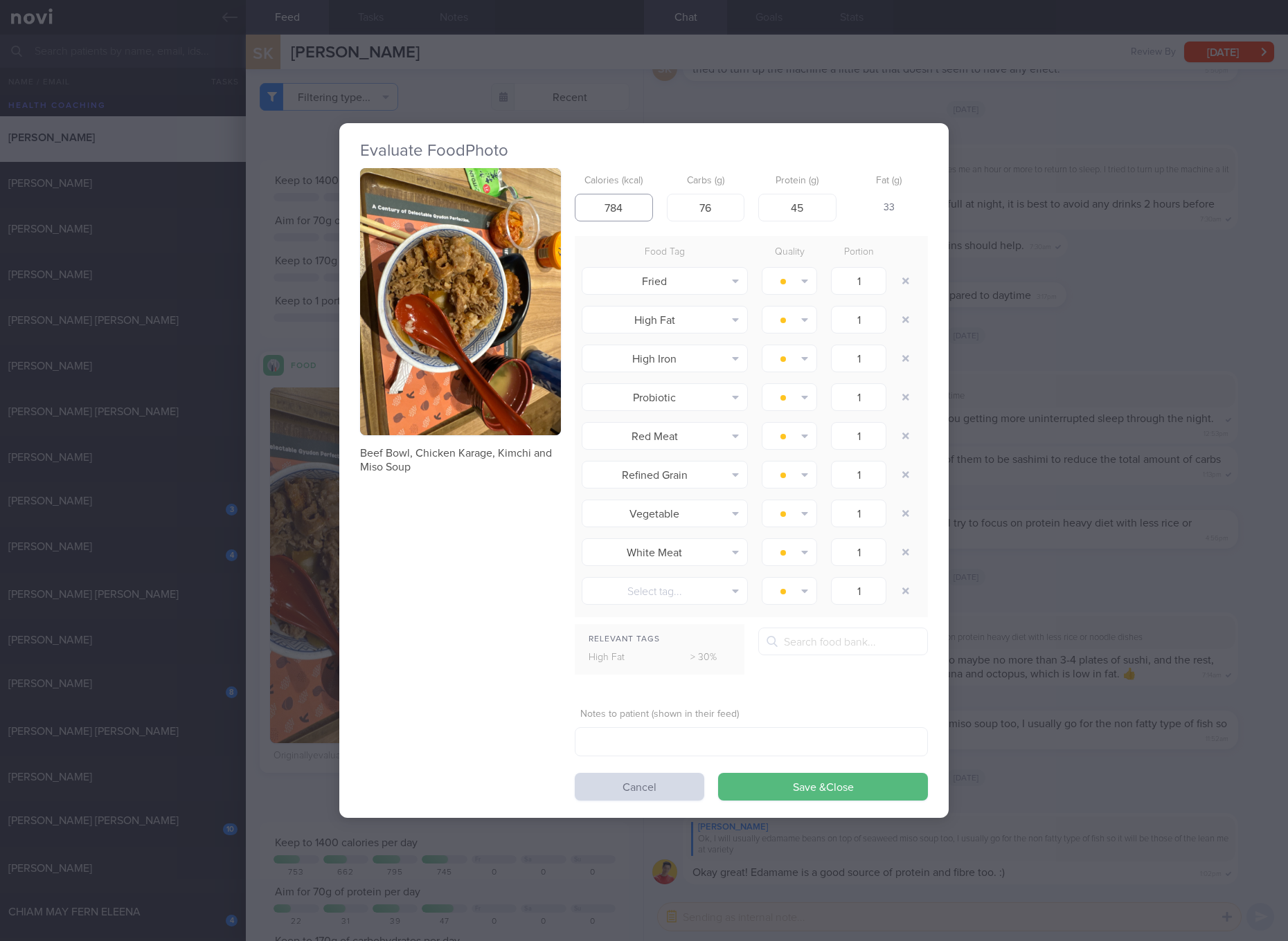
type input "784"
type input "96"
type input "39"
click at [718, 773] on button "Save & Close" at bounding box center [822, 786] width 210 height 27
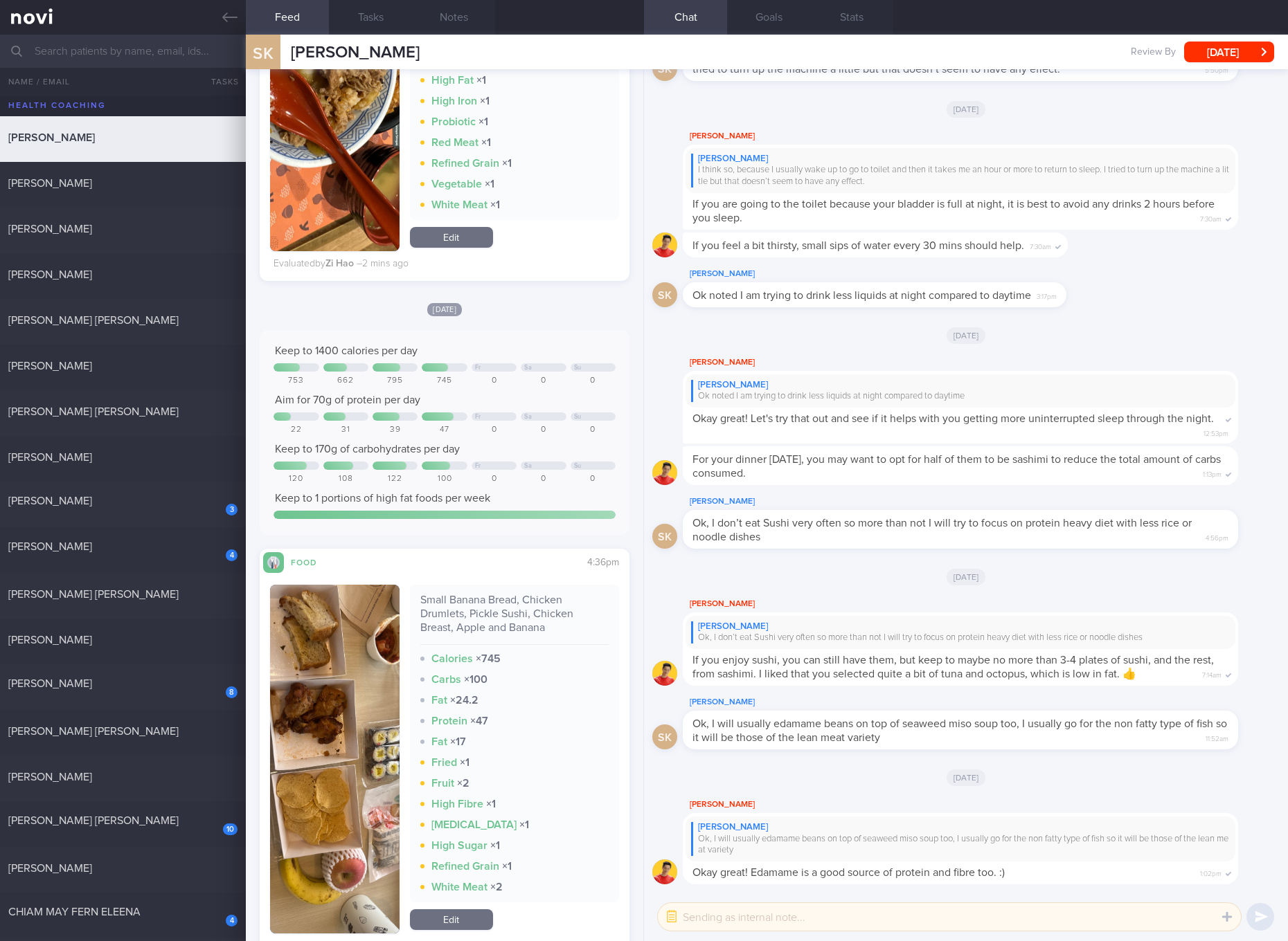
scroll to position [778, 0]
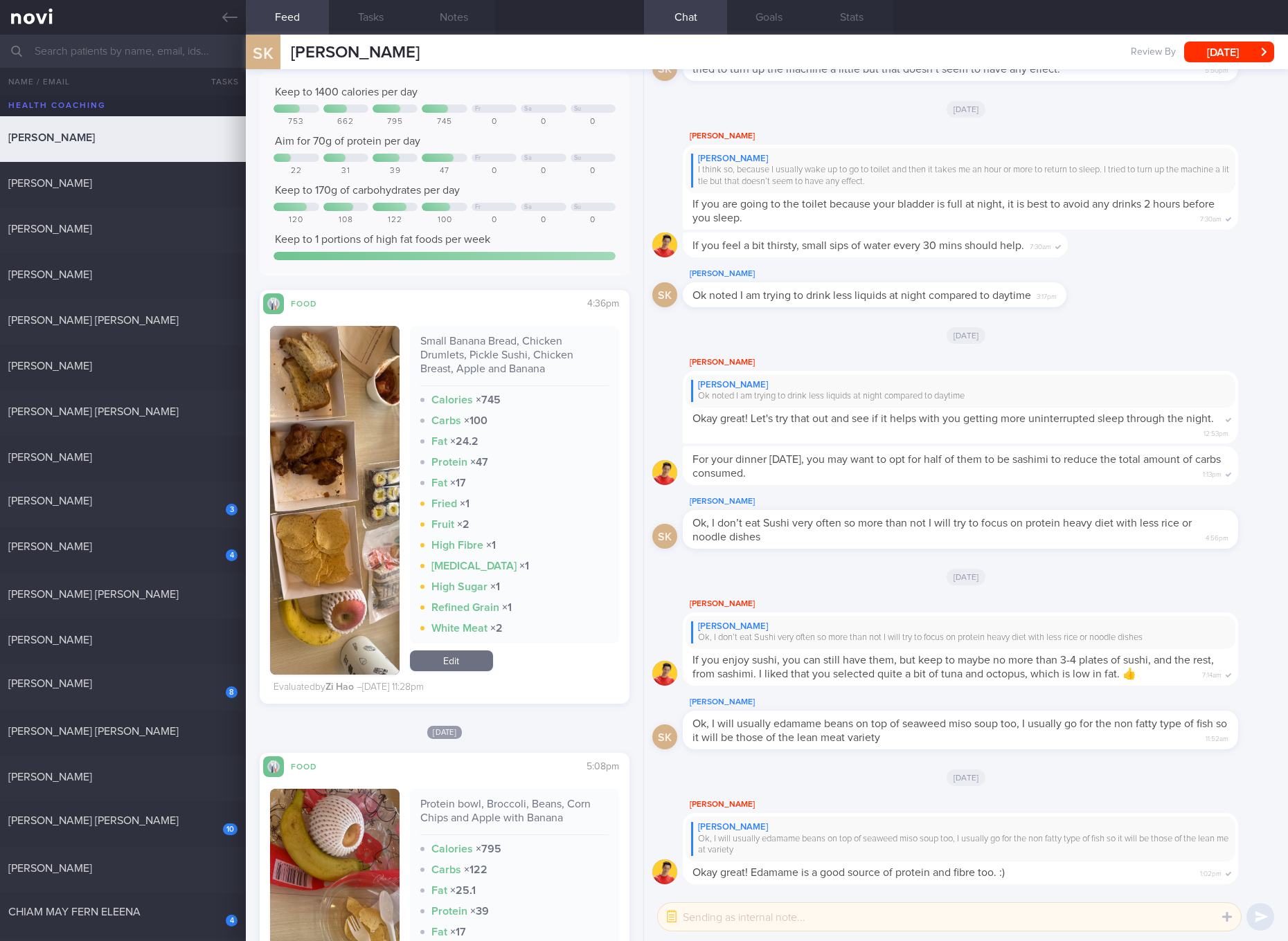
click at [484, 365] on div "Small Banana Bread, Chicken Drumlets, Pickle Sushi, Chicken Breast, Apple and B…" at bounding box center [514, 360] width 188 height 52
copy div "Small Banana Bread, Chicken Drumlets, Pickle Sushi, Chicken Breast, Apple and B…"
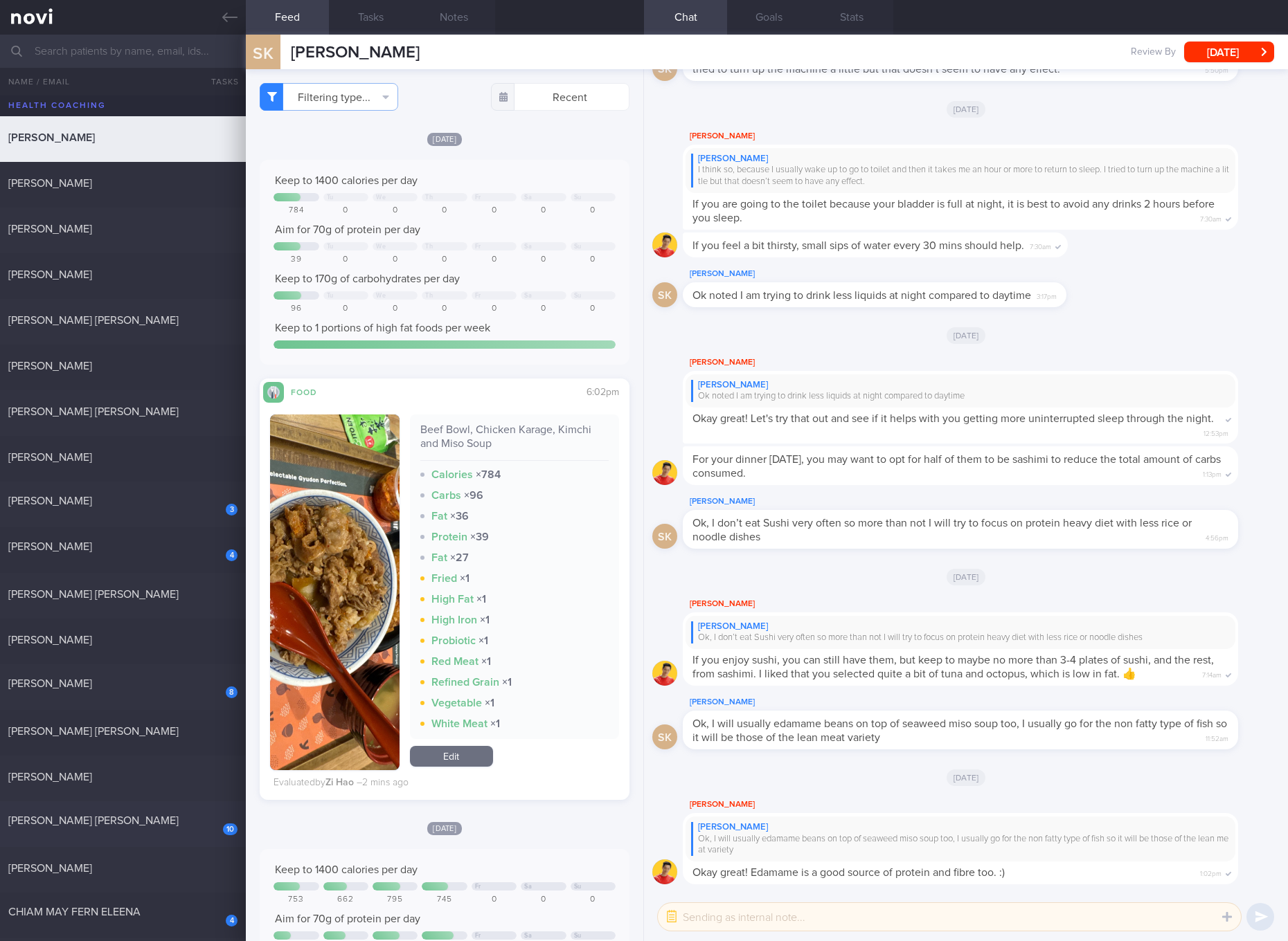
scroll to position [519, 0]
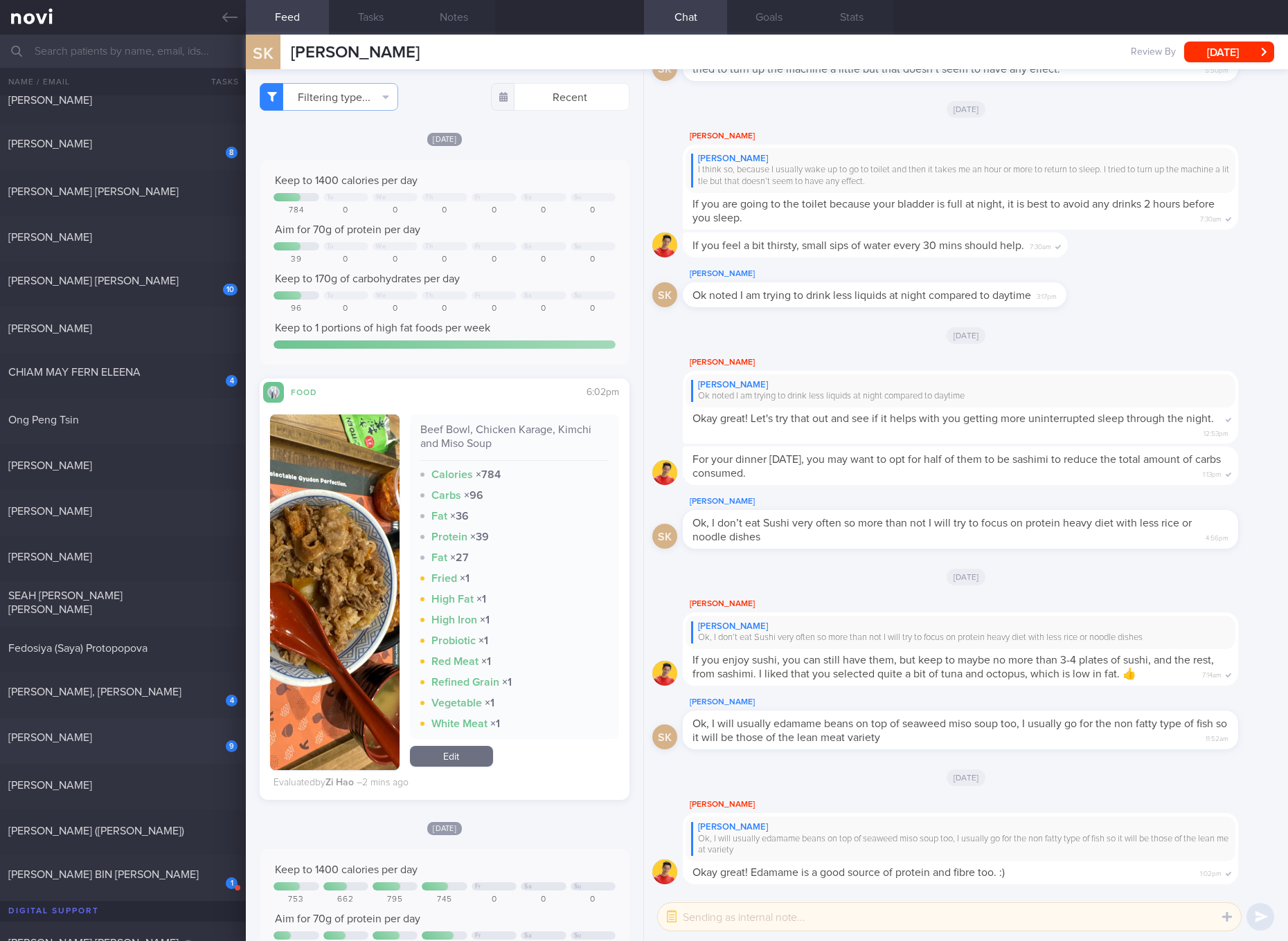
drag, startPoint x: 129, startPoint y: 834, endPoint x: 141, endPoint y: 718, distance: 116.6
click at [129, 834] on div "[PERSON_NAME] ([PERSON_NAME])" at bounding box center [121, 831] width 226 height 14
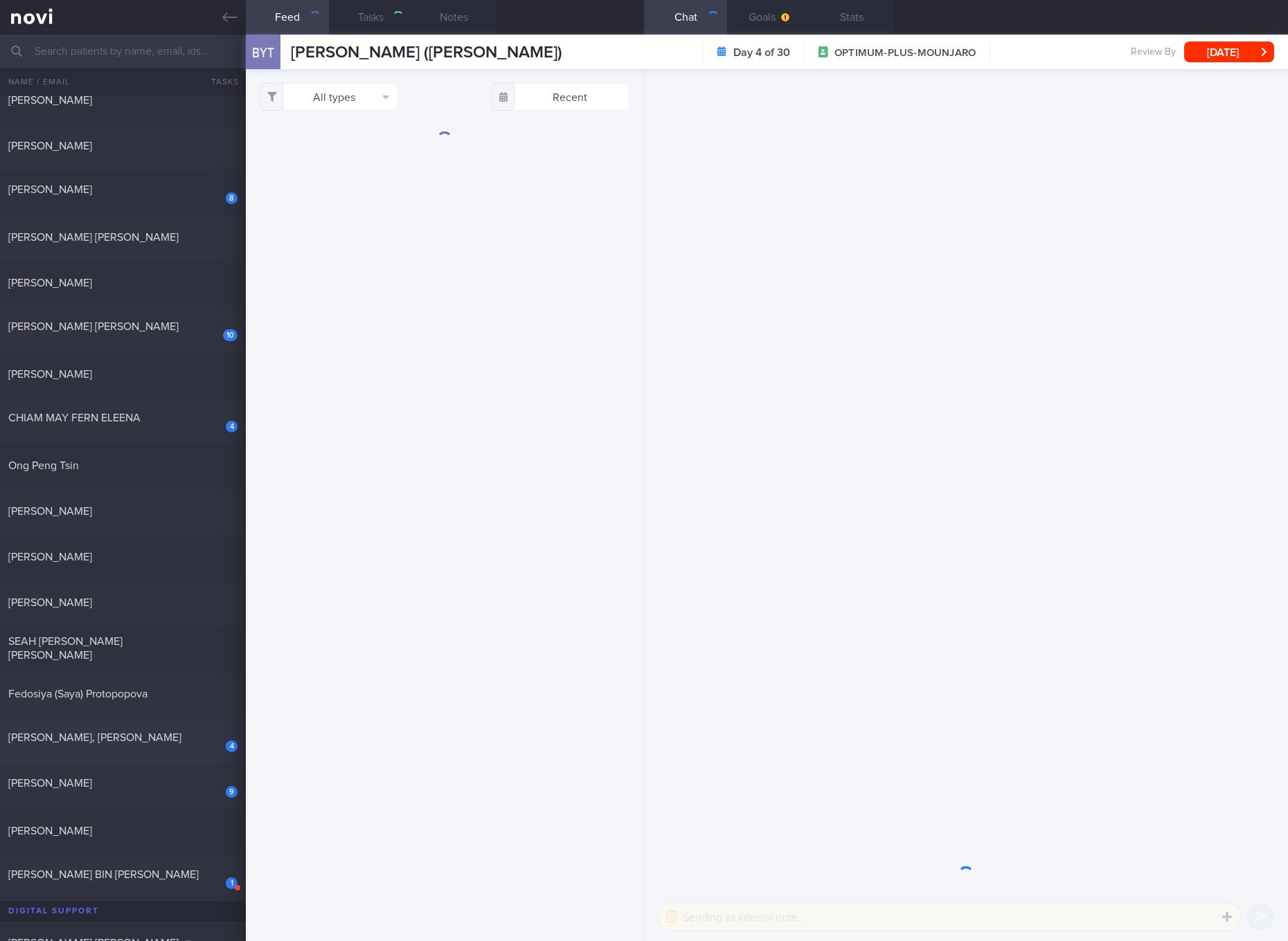
select select "7"
checkbox input "true"
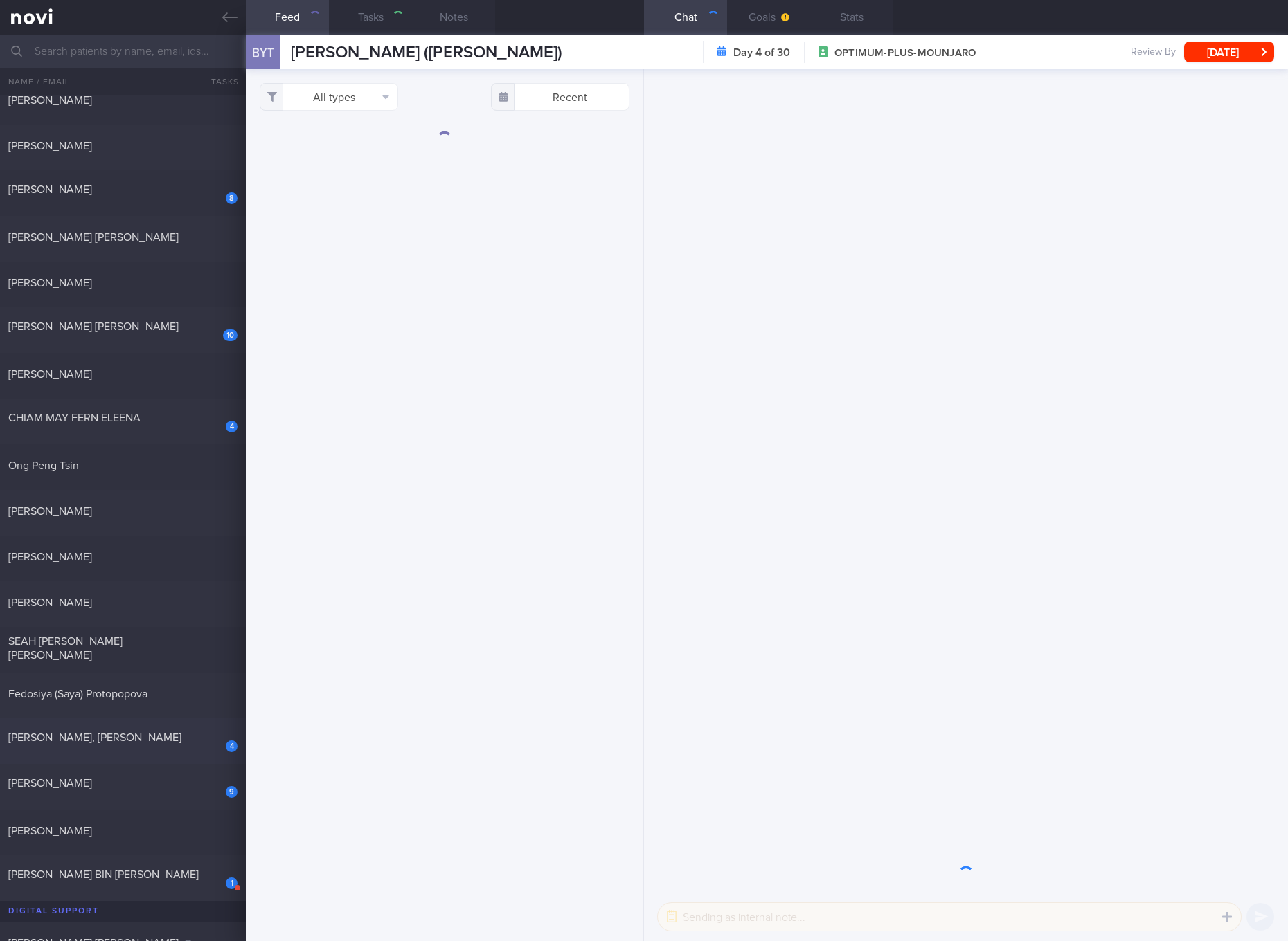
checkbox input "true"
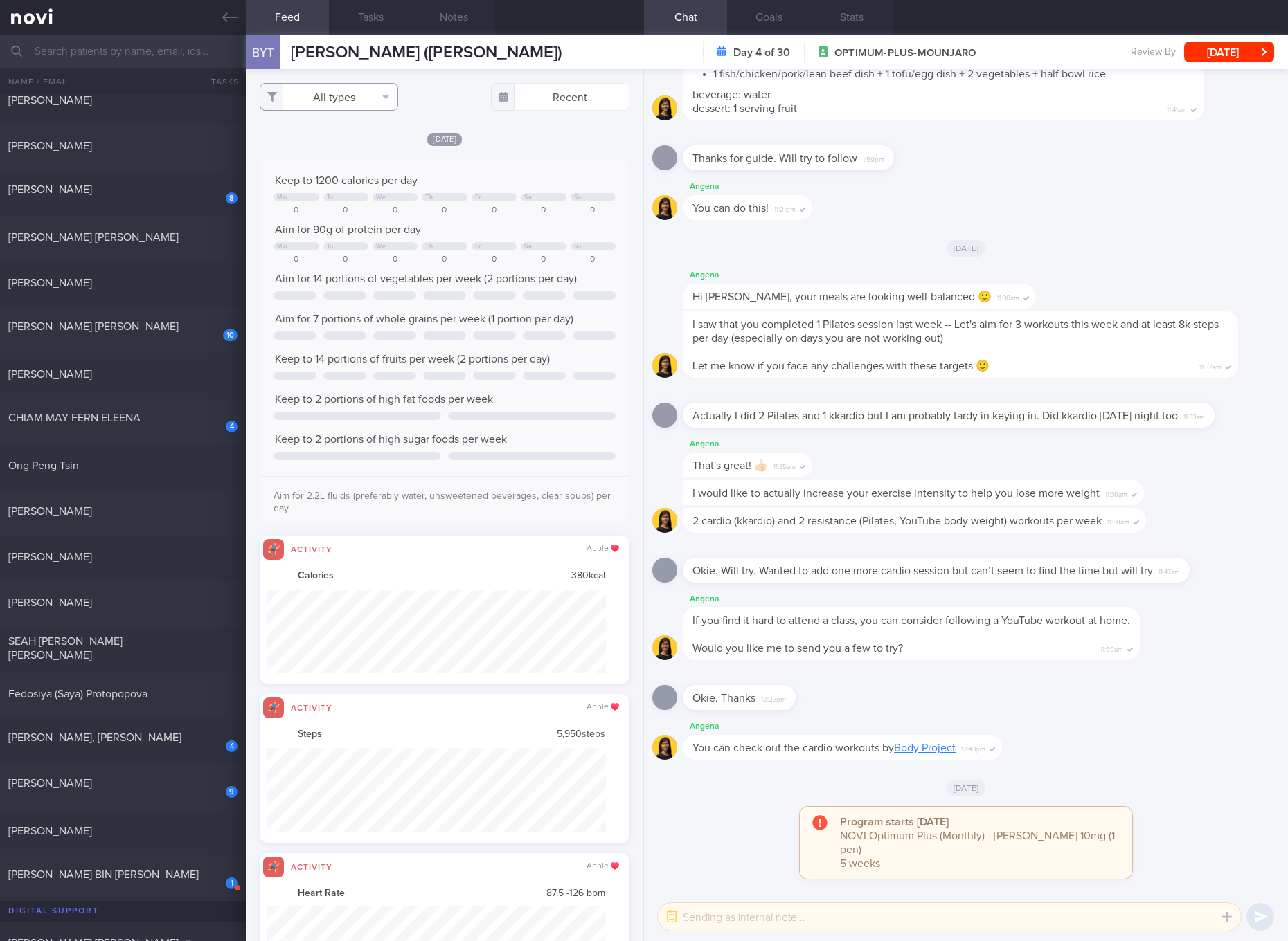
click at [389, 101] on button "All types" at bounding box center [329, 96] width 139 height 27
click at [339, 142] on button "Activity" at bounding box center [329, 144] width 137 height 21
checkbox input "false"
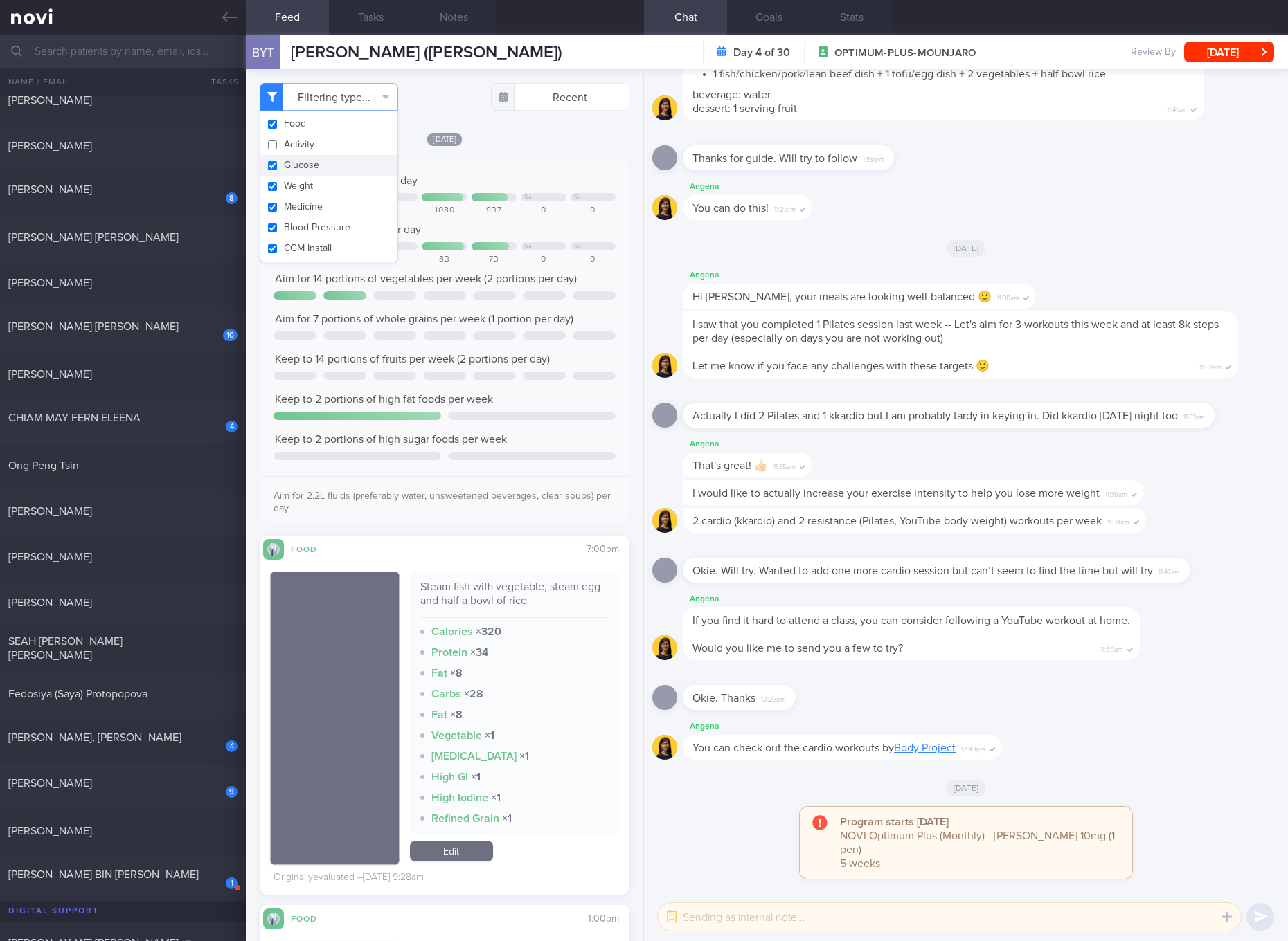
click at [305, 173] on button "Glucose" at bounding box center [329, 165] width 137 height 21
checkbox input "false"
click at [295, 186] on button "Weight" at bounding box center [329, 186] width 137 height 21
checkbox input "false"
click at [295, 207] on button "Medicine" at bounding box center [329, 207] width 137 height 21
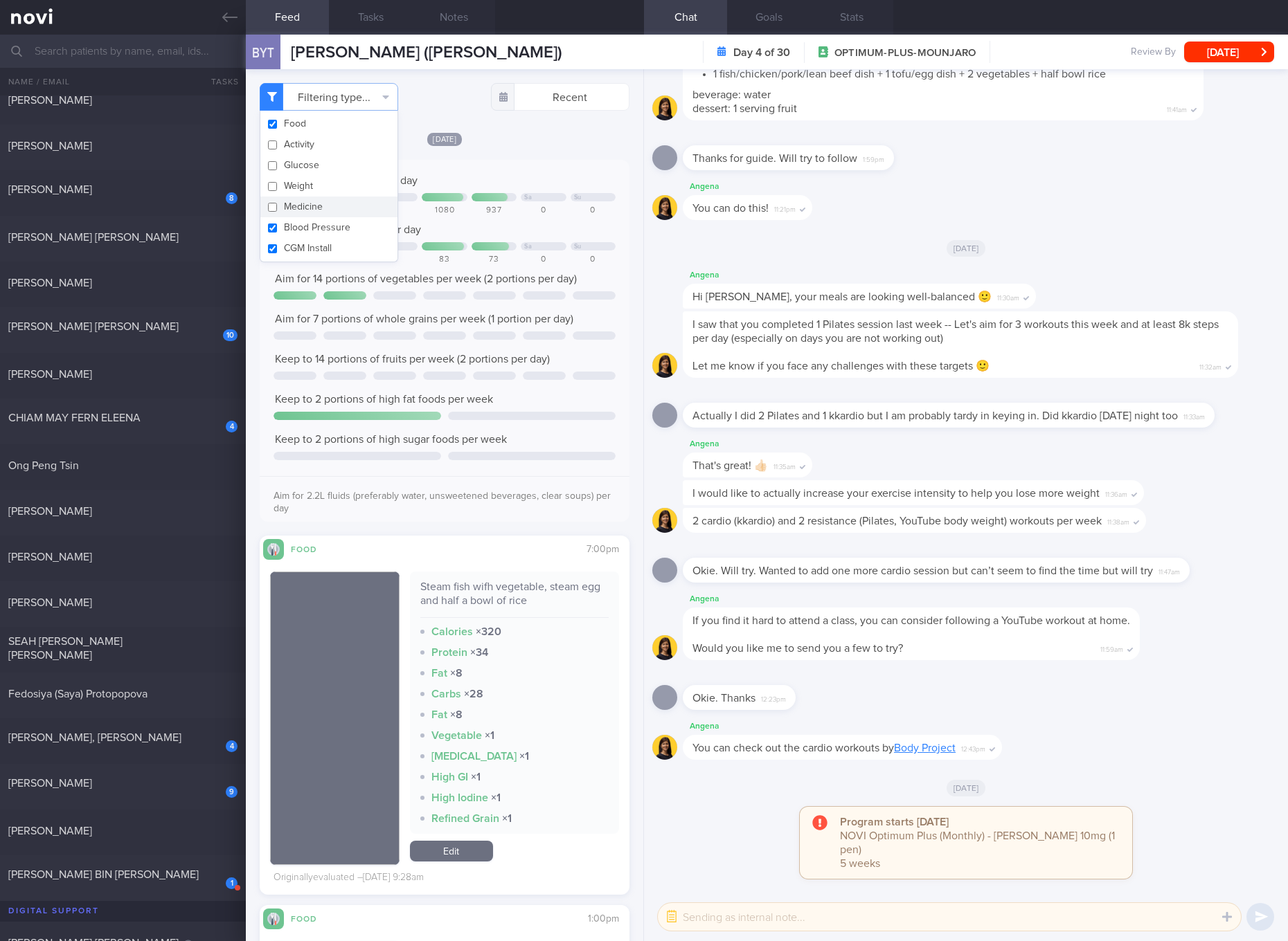
checkbox input "false"
click at [296, 226] on button "Blood Pressure" at bounding box center [329, 227] width 137 height 21
checkbox input "false"
click at [297, 250] on button "CGM Install" at bounding box center [329, 248] width 137 height 21
checkbox input "false"
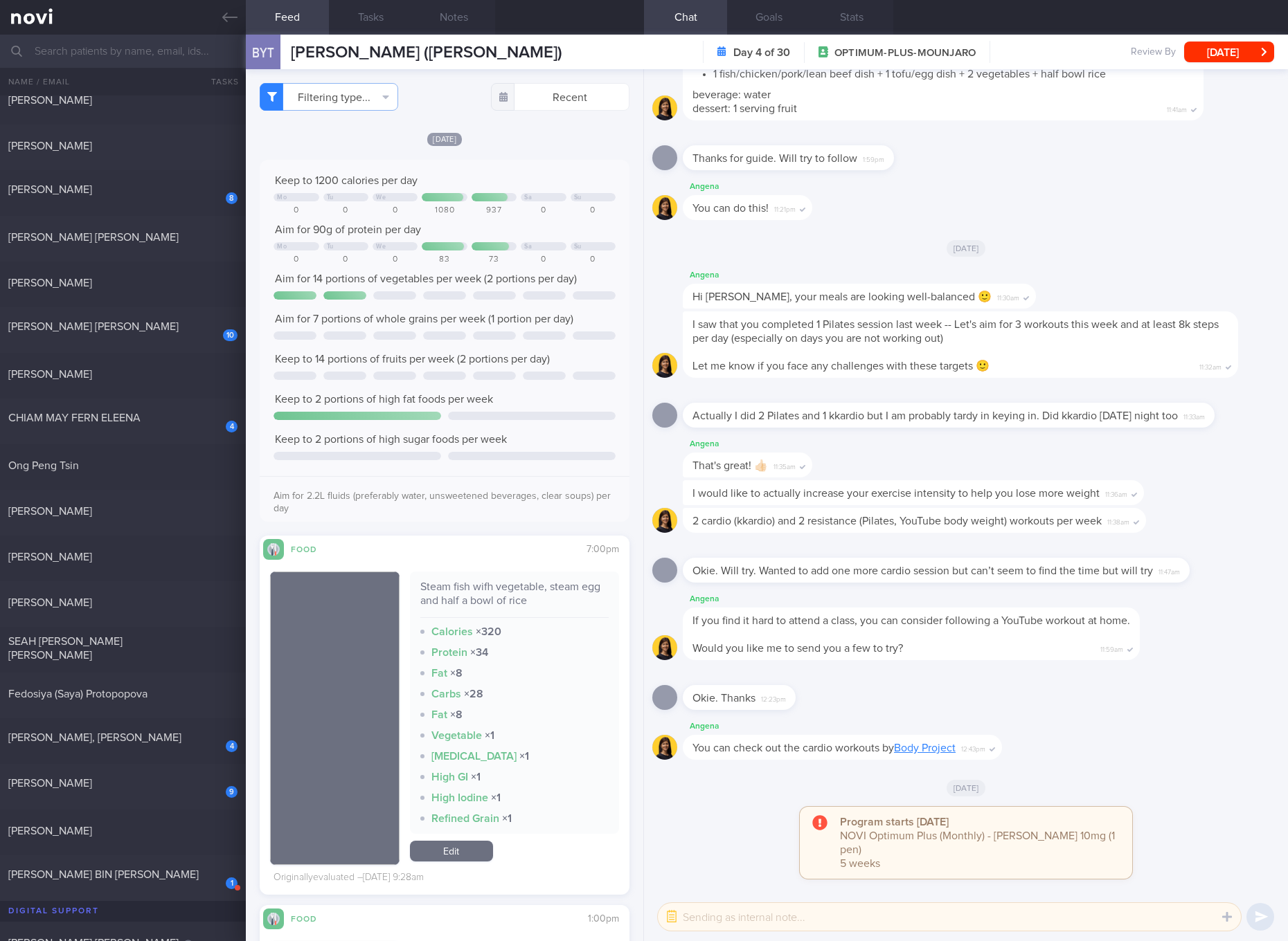
click at [517, 235] on div "Aim for 90g of protein per day" at bounding box center [445, 229] width 342 height 14
click at [524, 593] on div "Steam fish wifh vegetable, steam egg and half a bowl of rice" at bounding box center [514, 598] width 188 height 38
copy div "Steam fish wifh vegetable, steam egg and half a bowl of rice"
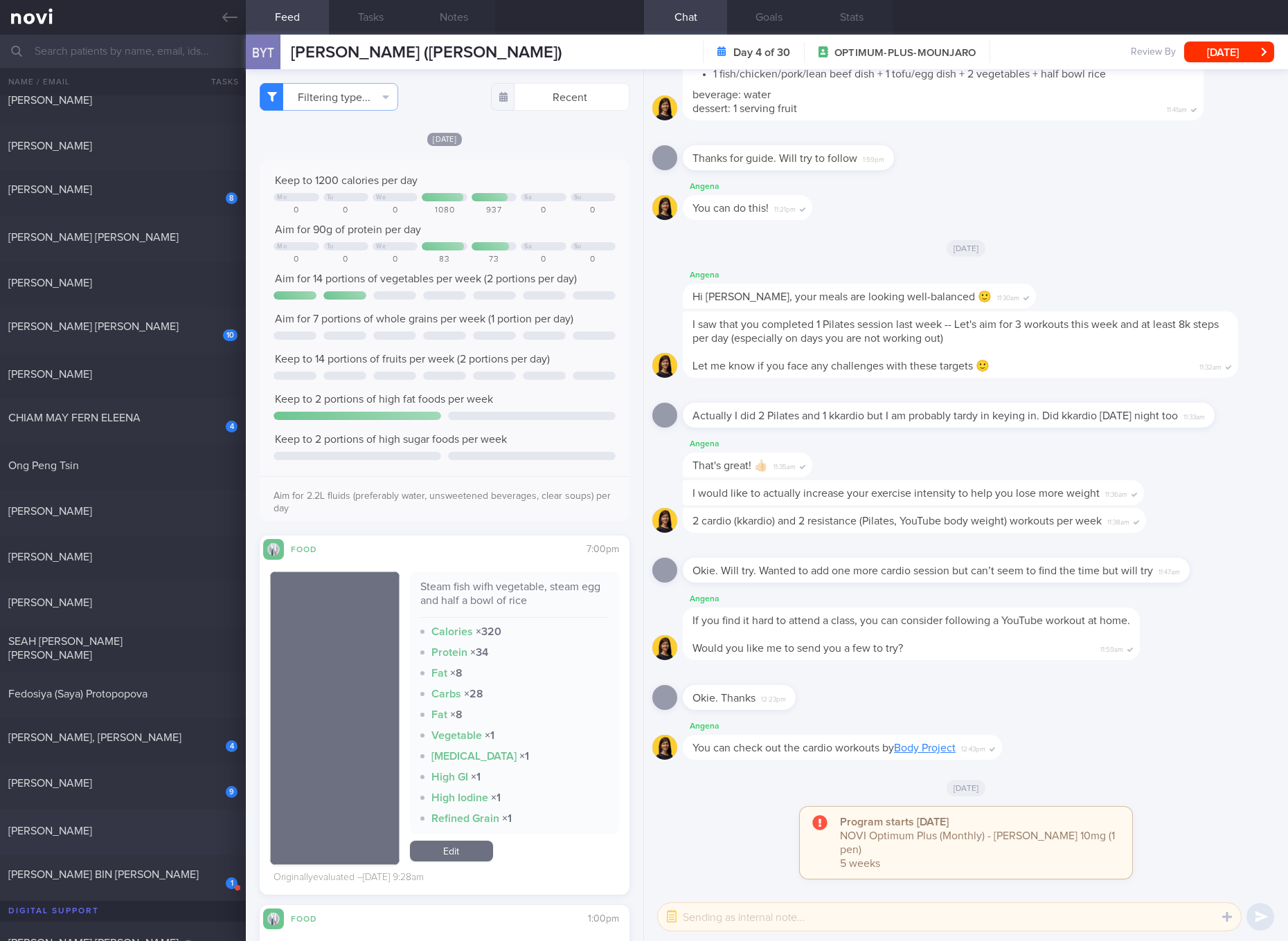
click at [93, 826] on span "[PERSON_NAME]" at bounding box center [50, 832] width 84 height 11
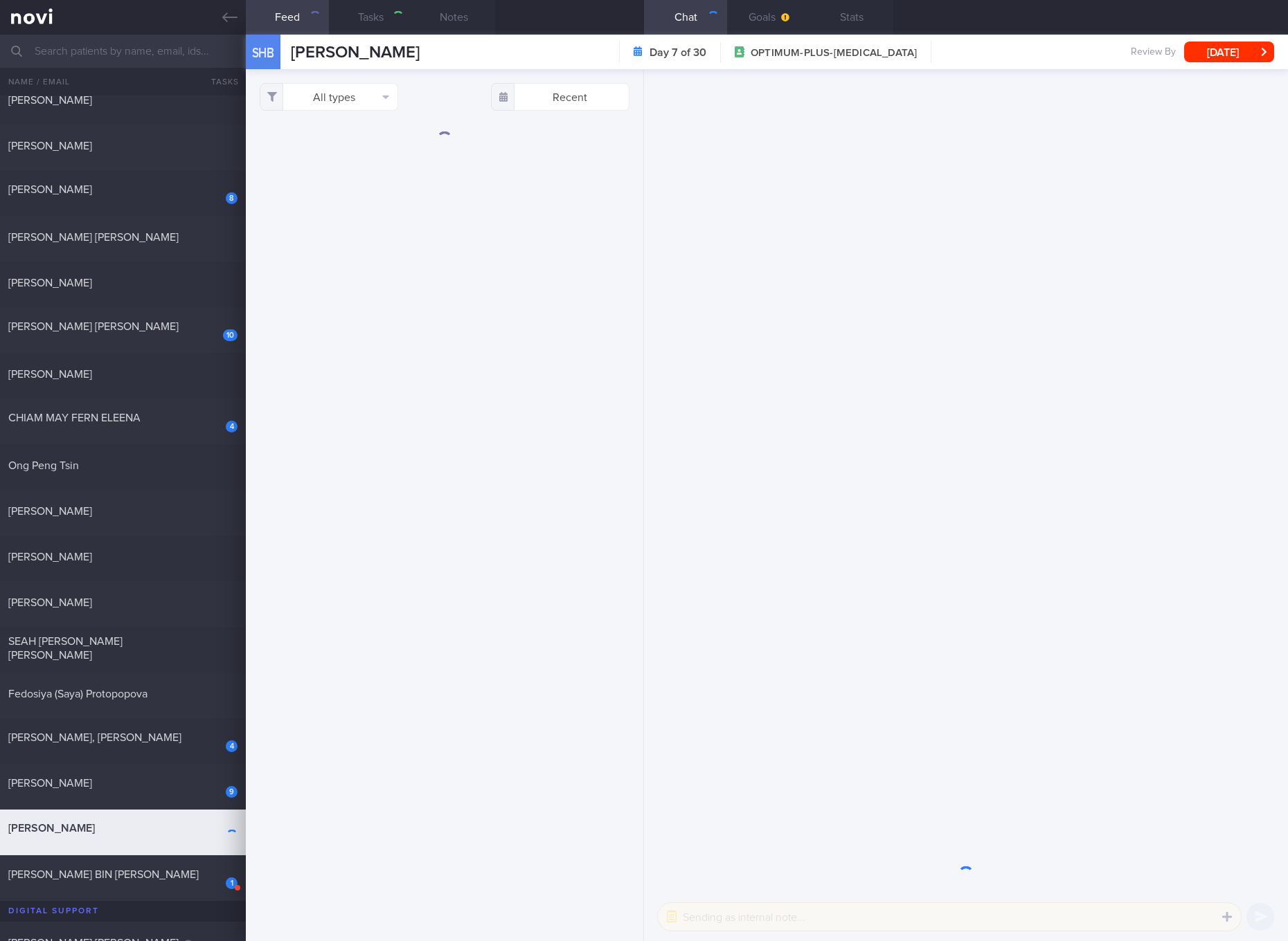
checkbox input "true"
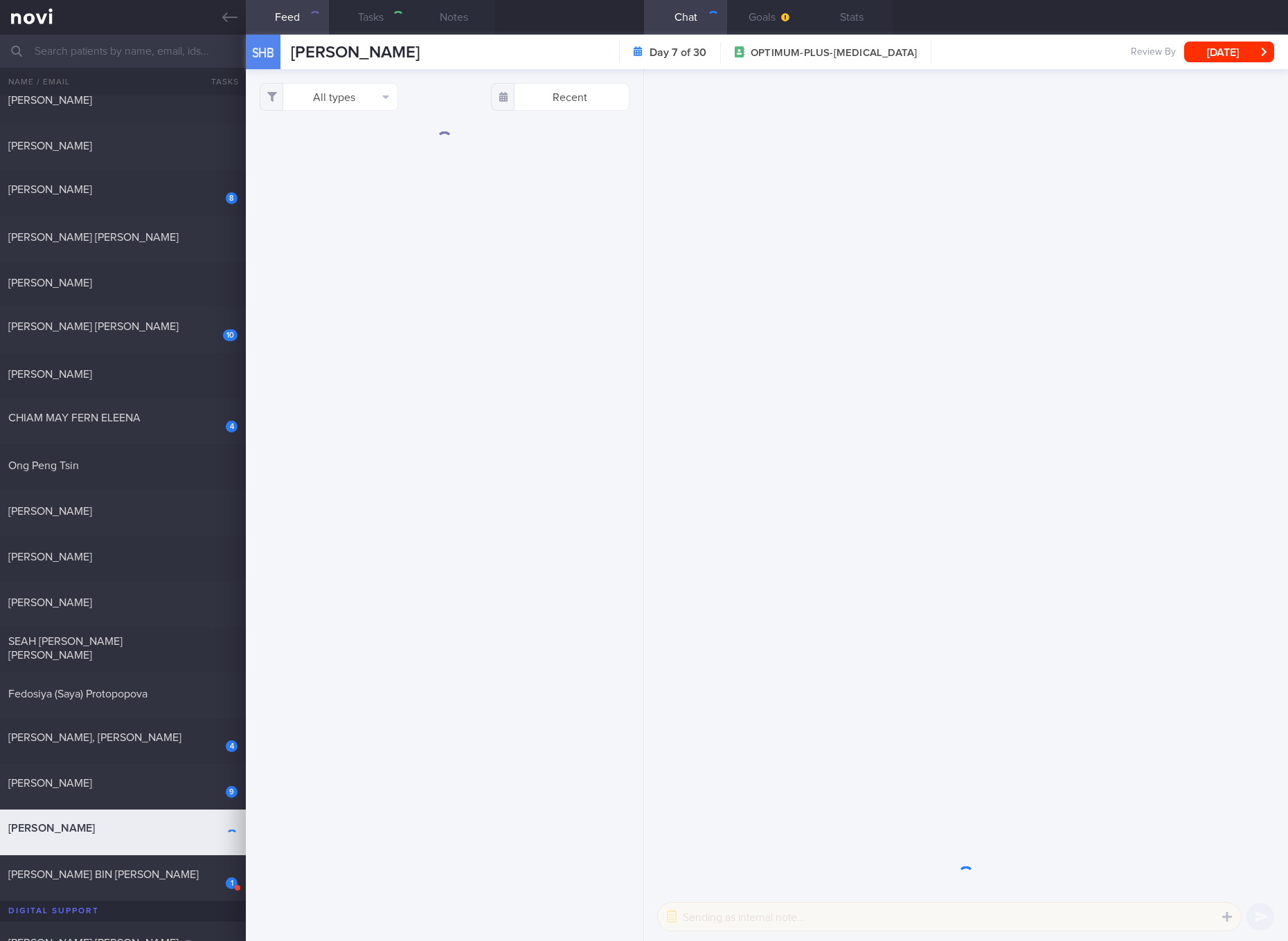
checkbox input "true"
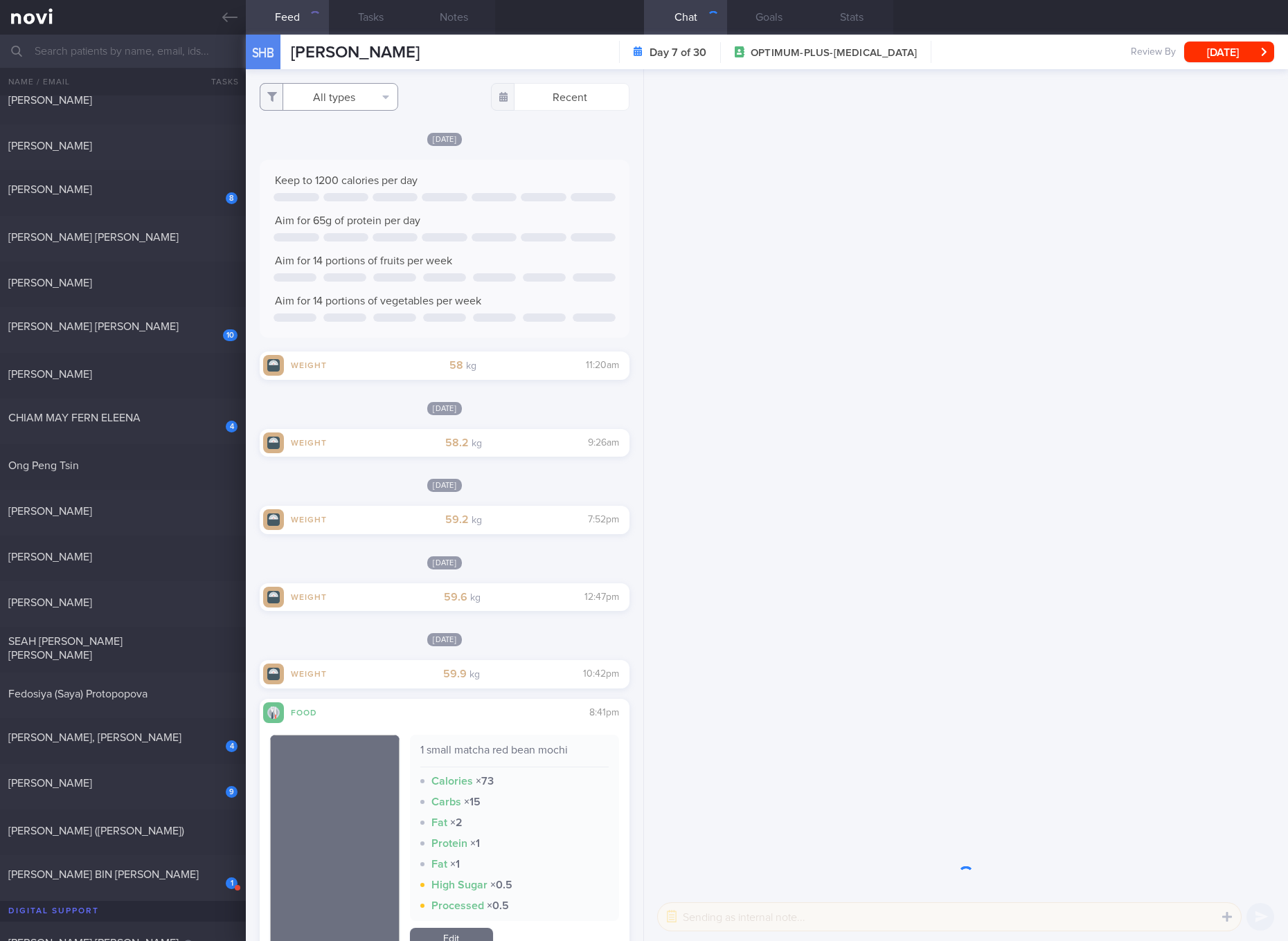
click at [367, 91] on button "All types" at bounding box center [329, 96] width 139 height 27
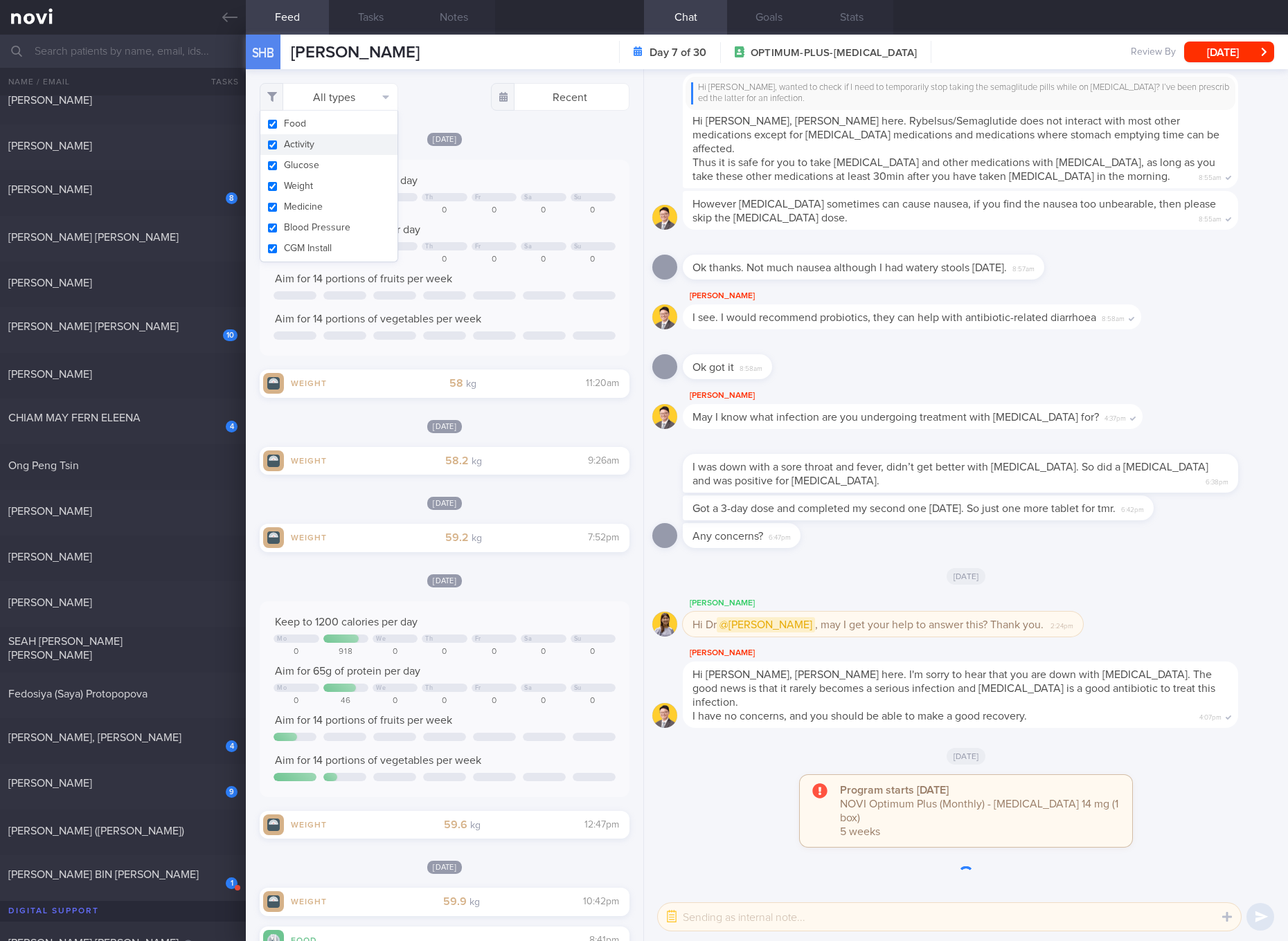
click at [345, 139] on button "Activity" at bounding box center [329, 144] width 137 height 21
checkbox input "false"
click at [305, 166] on button "Glucose" at bounding box center [329, 165] width 137 height 21
checkbox input "false"
click at [302, 182] on button "Weight" at bounding box center [329, 186] width 137 height 21
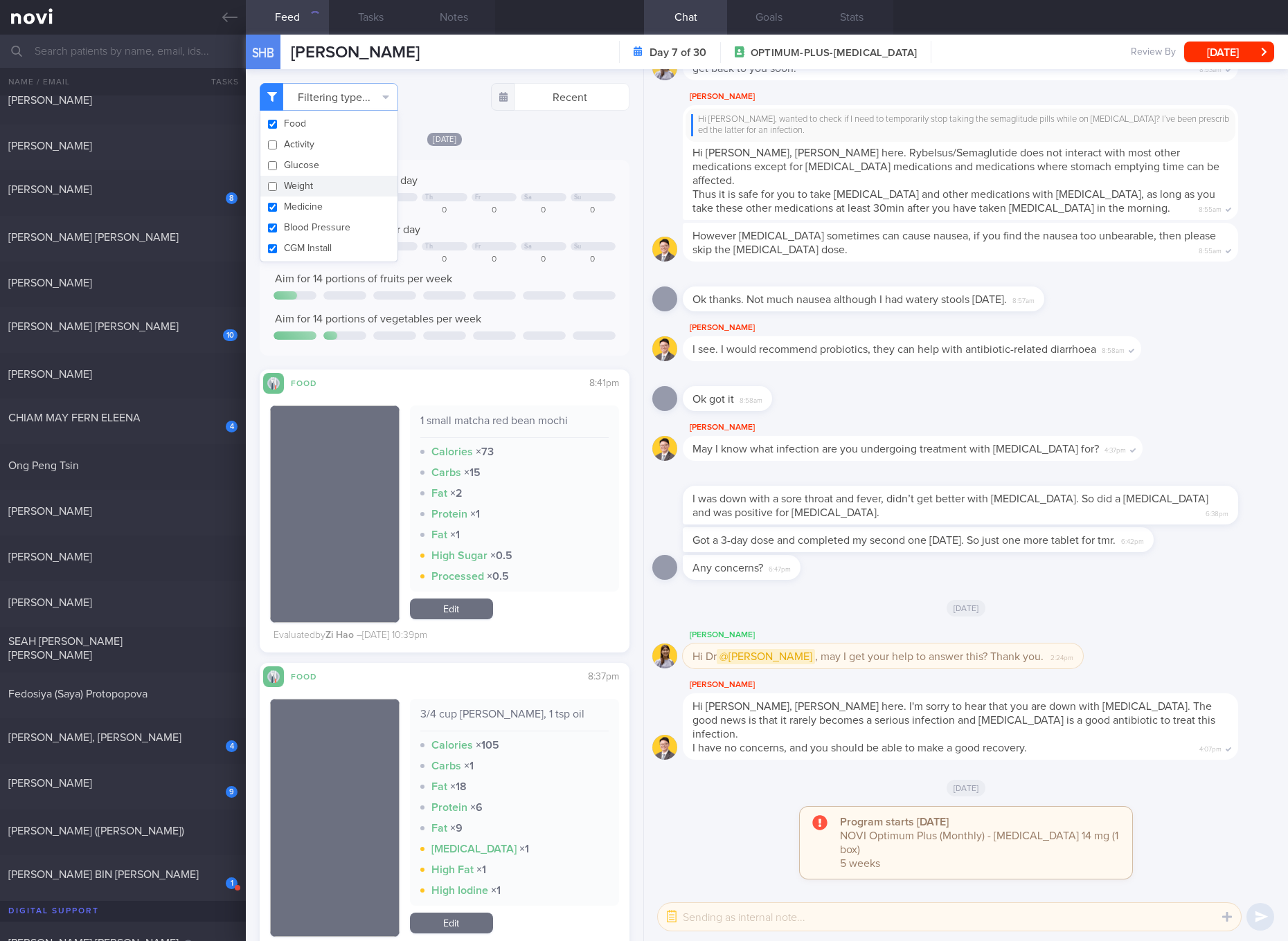
checkbox input "false"
click at [297, 200] on button "Medicine" at bounding box center [329, 207] width 137 height 21
checkbox input "false"
click at [295, 232] on button "Blood Pressure" at bounding box center [329, 227] width 137 height 21
checkbox input "false"
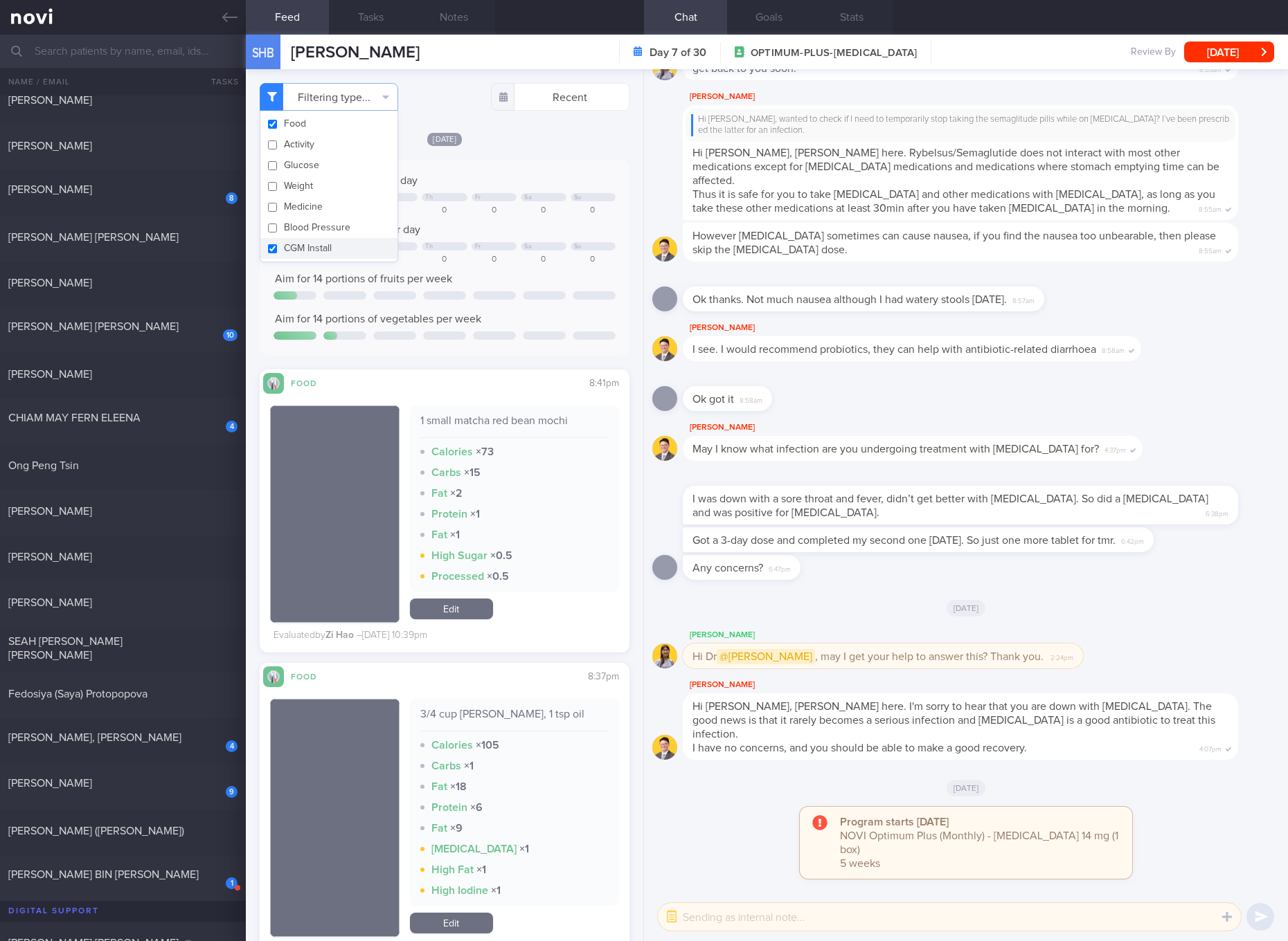
click at [295, 240] on button "CGM Install" at bounding box center [329, 248] width 137 height 21
checkbox input "false"
click at [524, 244] on div "Sa" at bounding box center [528, 246] width 8 height 8
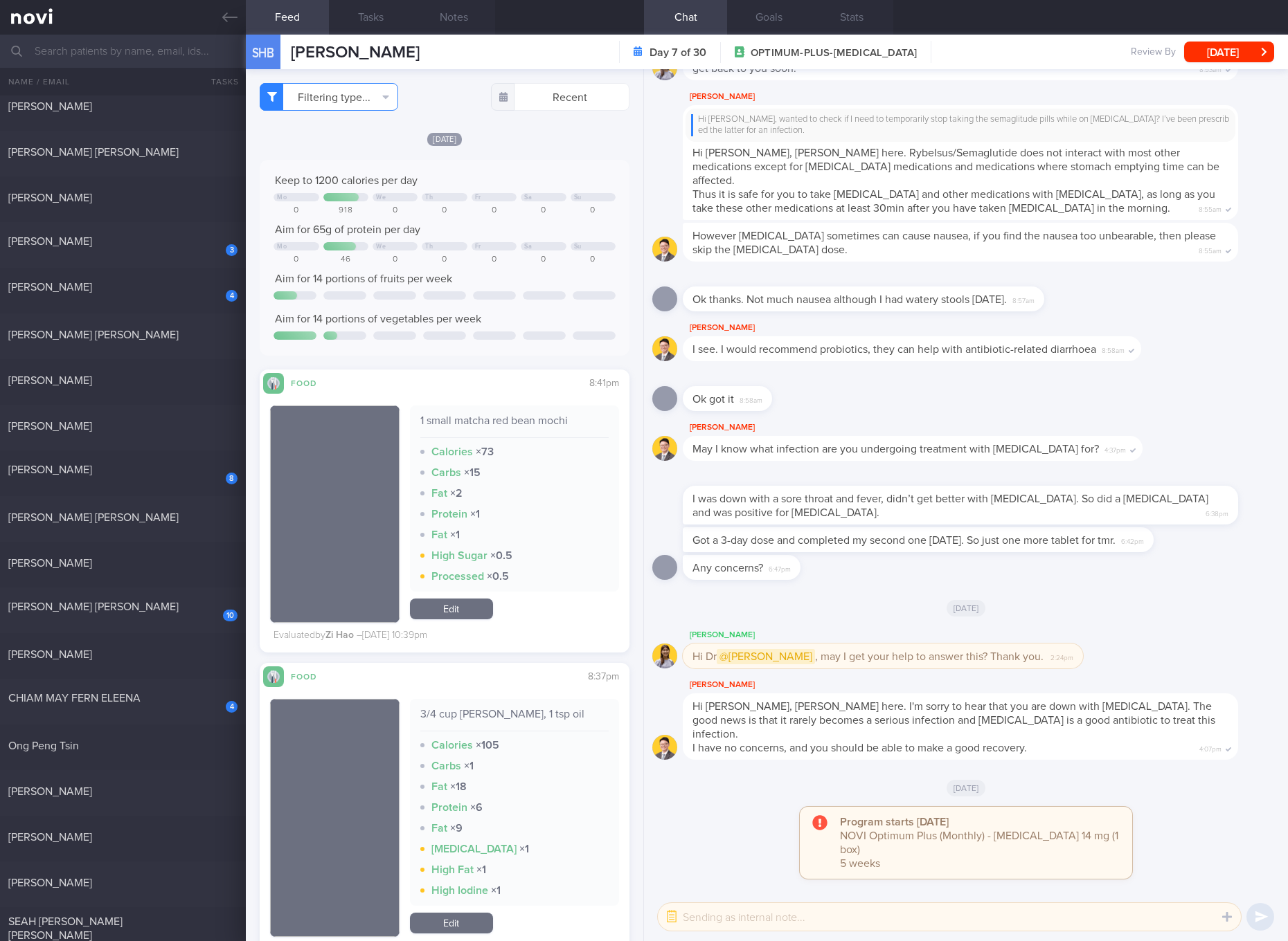
drag, startPoint x: 103, startPoint y: 461, endPoint x: 379, endPoint y: 108, distance: 448.1
click at [103, 461] on div "8 [PERSON_NAME] [DATE]" at bounding box center [644, 473] width 1288 height 45
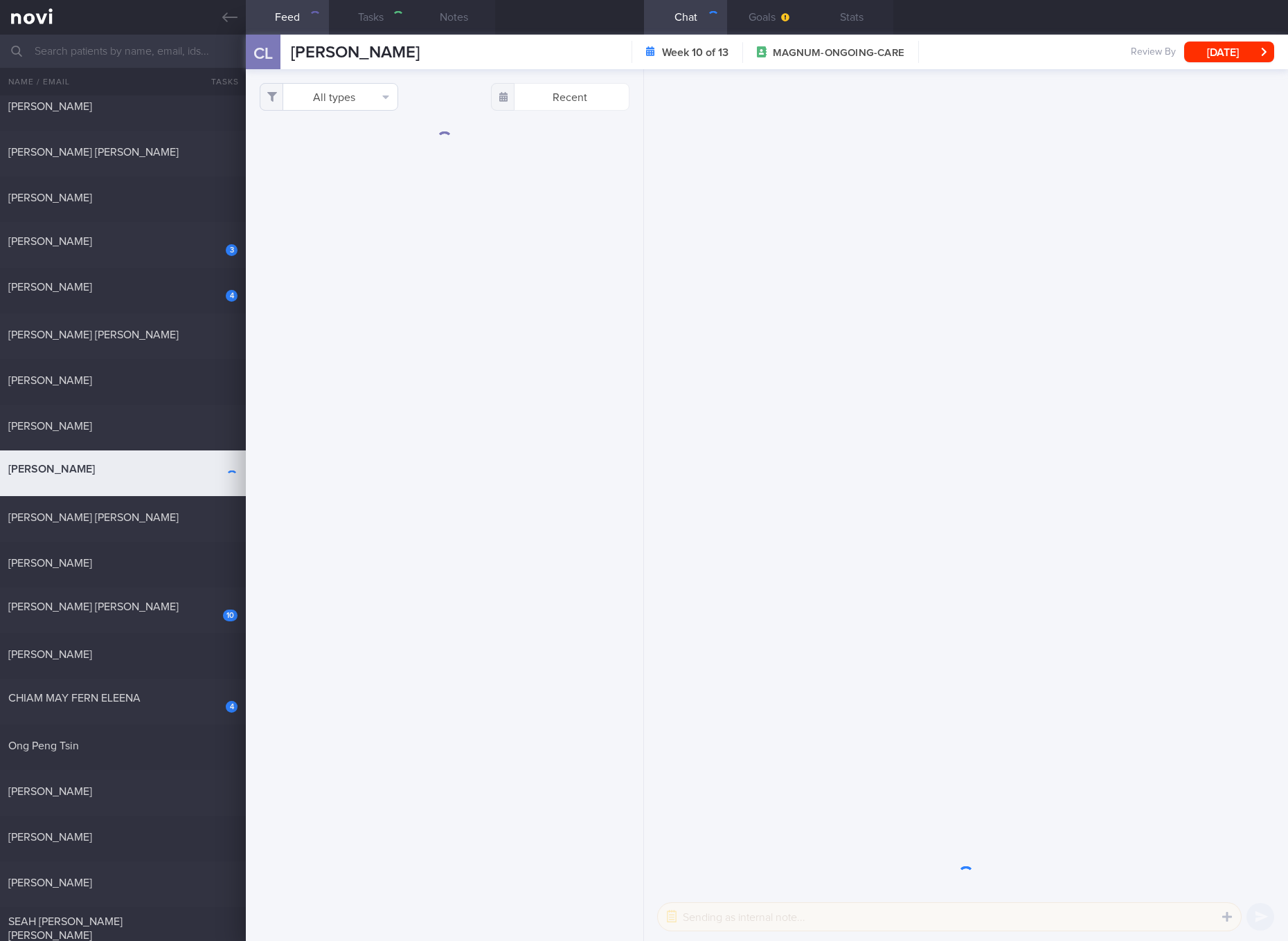
select select "5"
checkbox input "true"
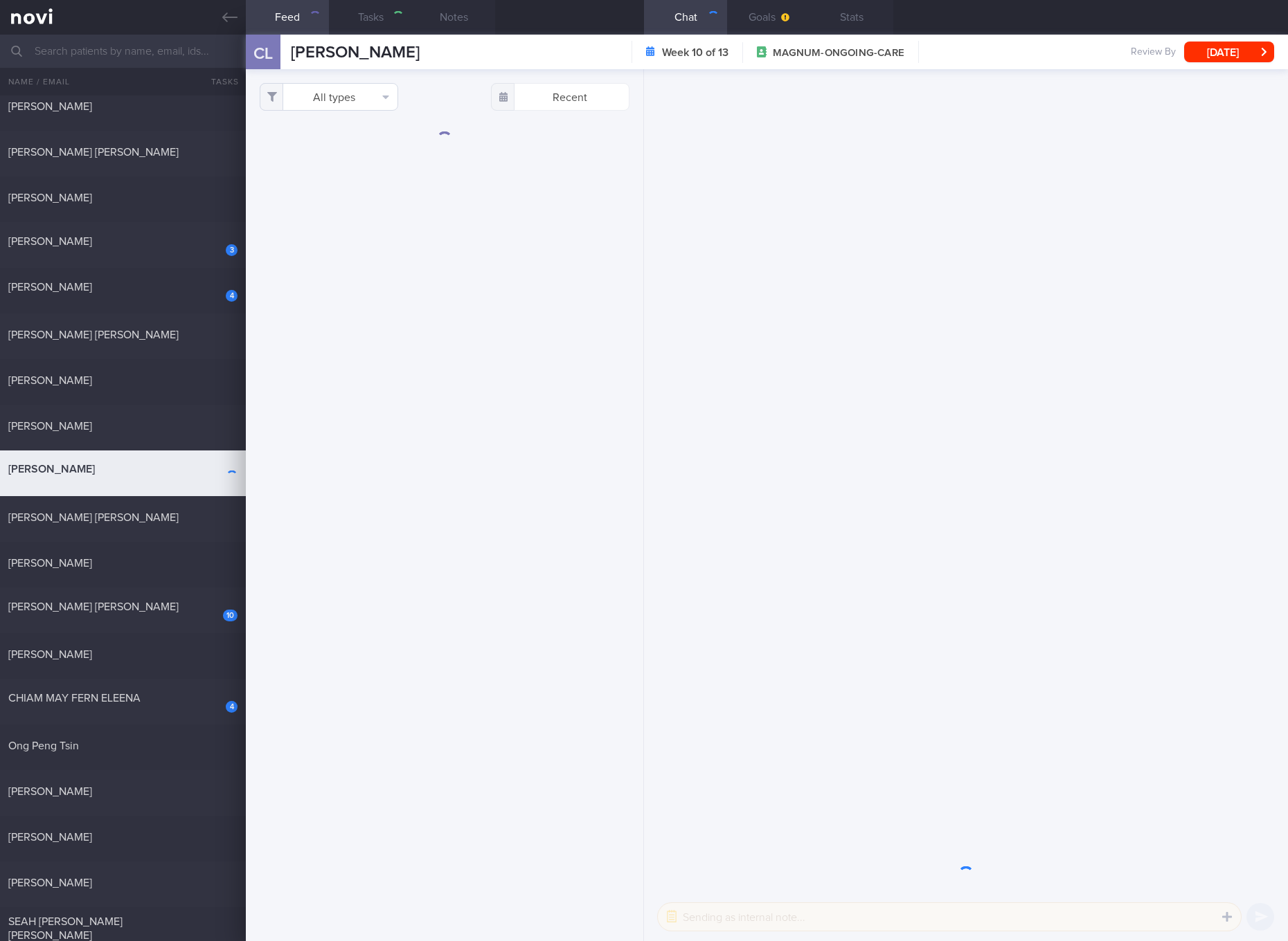
checkbox input "true"
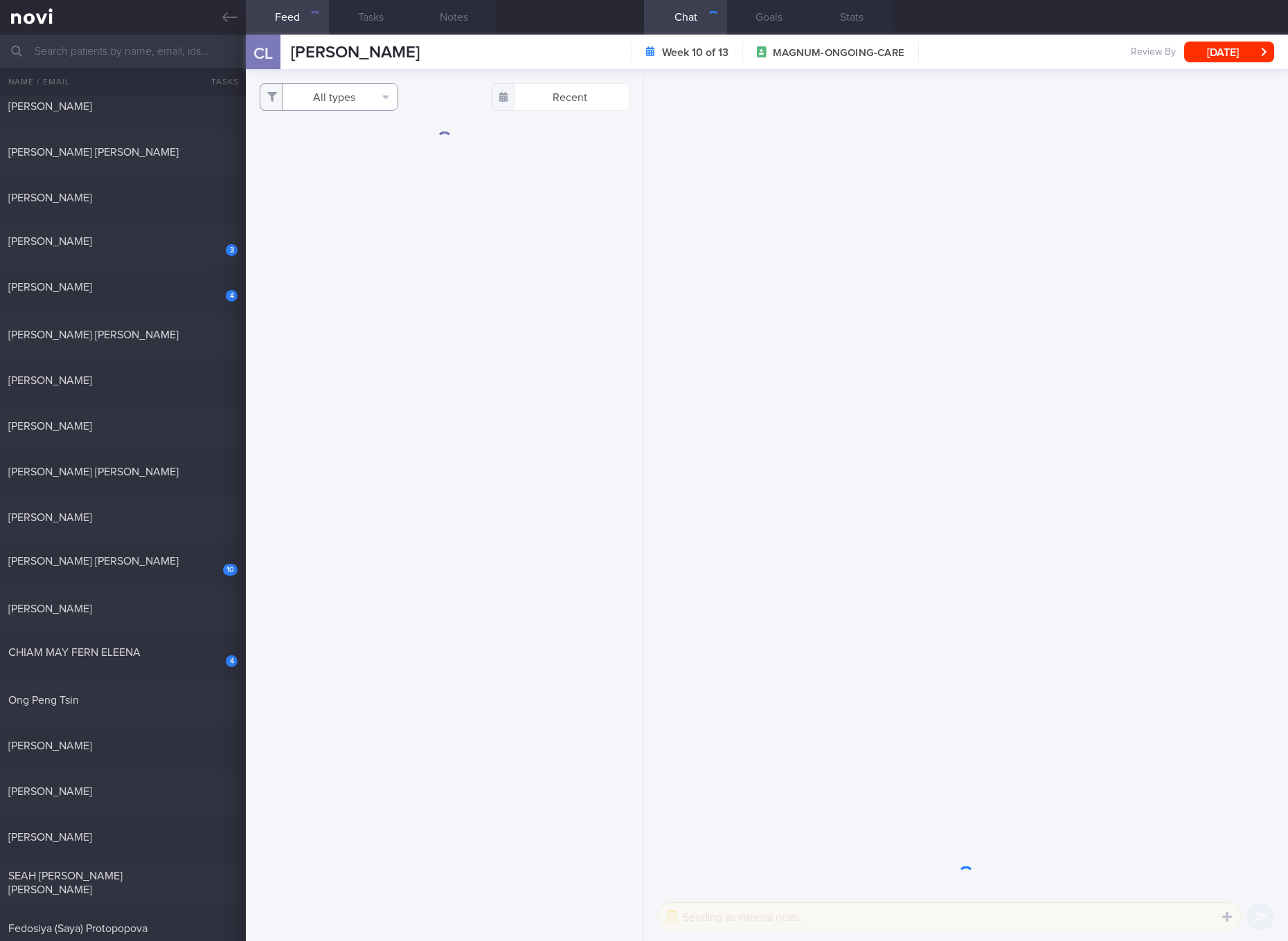
click at [355, 103] on button "All types" at bounding box center [329, 96] width 139 height 27
click at [334, 143] on button "Activity" at bounding box center [329, 144] width 137 height 21
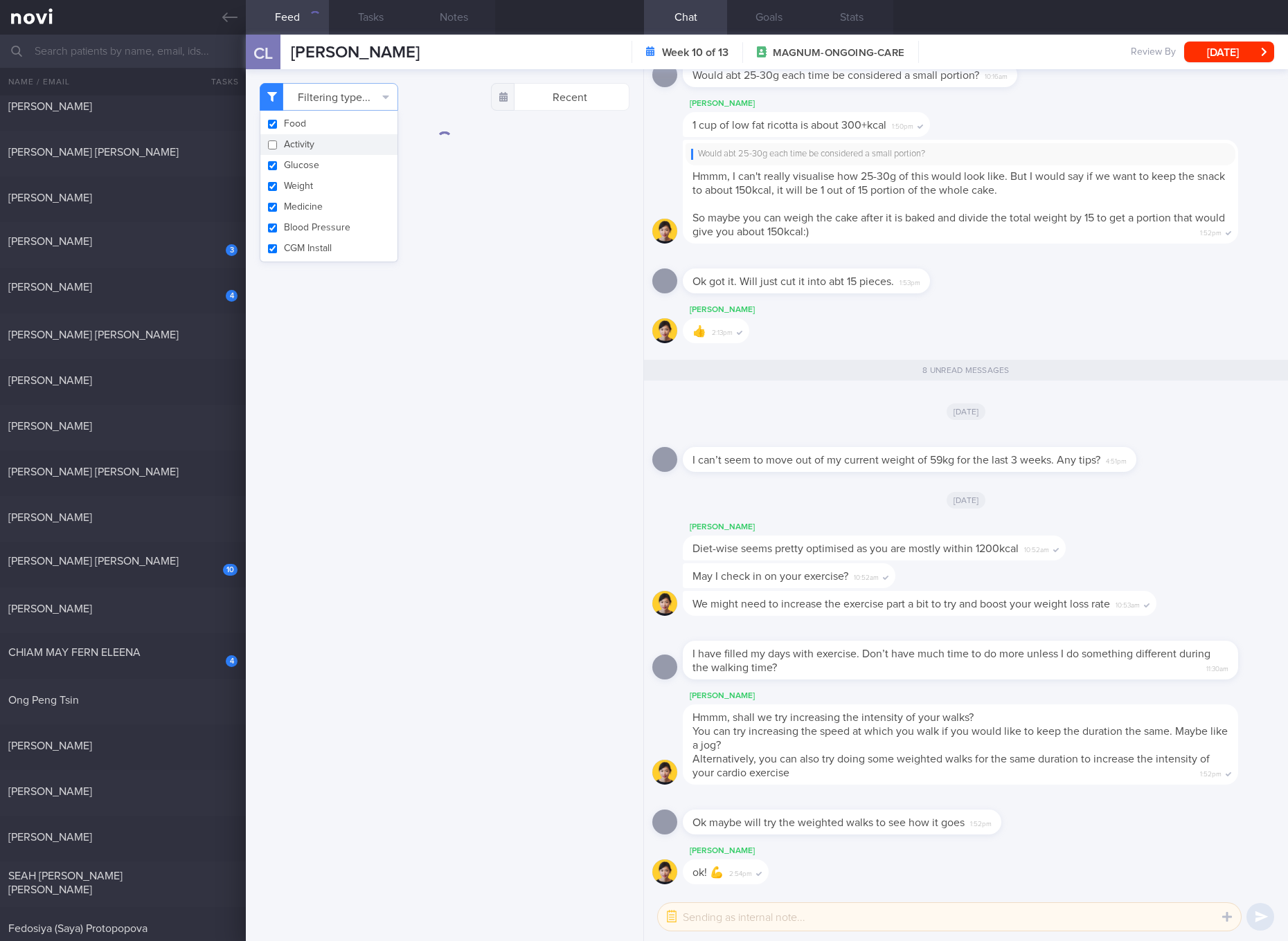
checkbox input "false"
click at [303, 157] on button "Glucose" at bounding box center [329, 165] width 137 height 21
checkbox input "false"
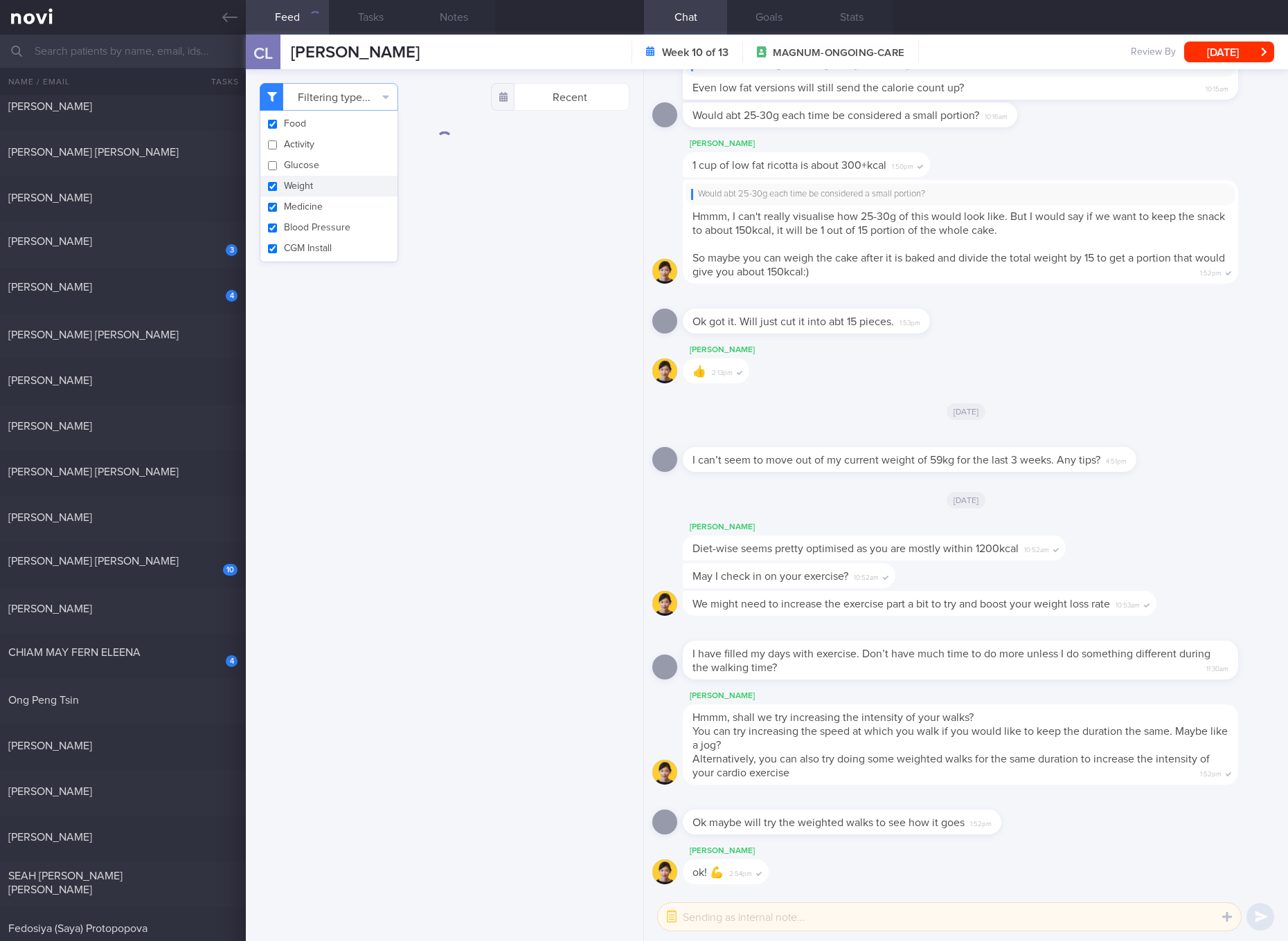
click at [295, 186] on button "Weight" at bounding box center [329, 186] width 137 height 21
checkbox input "false"
click at [289, 199] on button "Medicine" at bounding box center [329, 207] width 137 height 21
click at [289, 216] on button "Medicine" at bounding box center [329, 207] width 137 height 21
checkbox input "true"
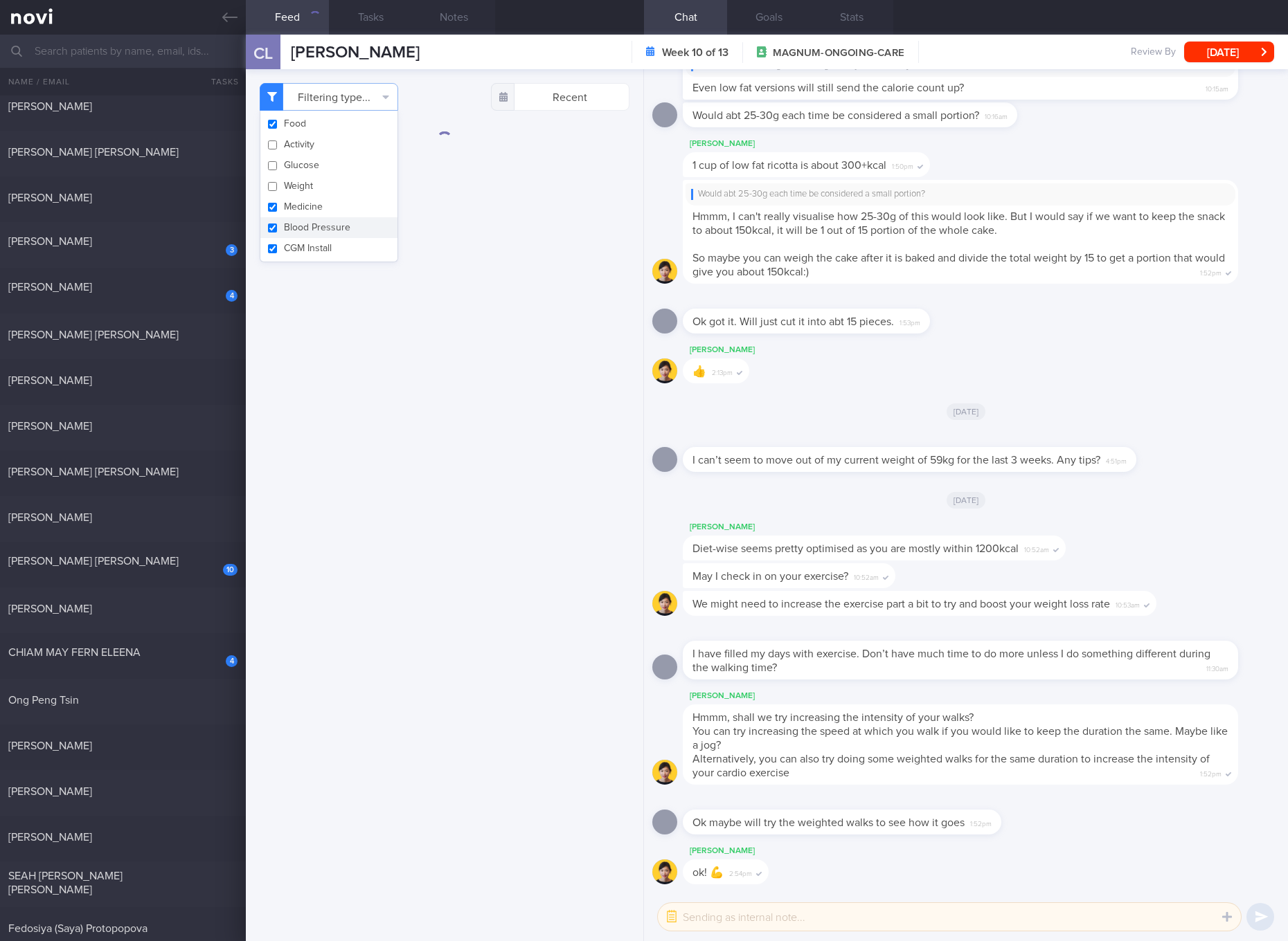
click at [288, 236] on button "Blood Pressure" at bounding box center [329, 227] width 137 height 21
checkbox input "false"
click at [289, 213] on button "Medicine" at bounding box center [329, 207] width 137 height 21
checkbox input "false"
click at [294, 246] on button "CGM Install" at bounding box center [329, 248] width 137 height 21
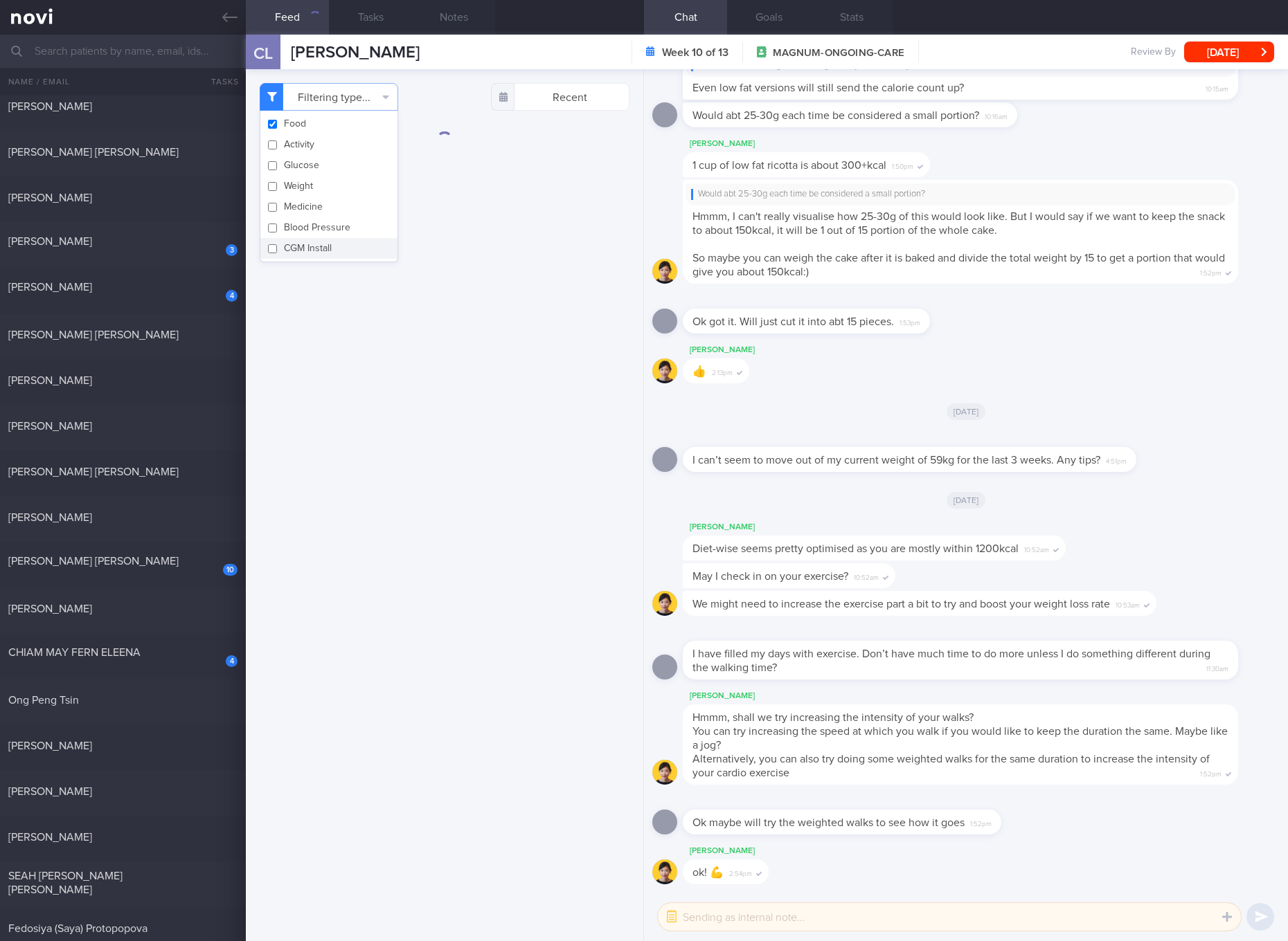
checkbox input "false"
click at [537, 237] on div "Filtering type... Food Activity Glucose Weight Medicine Blood Pressure [MEDICAL…" at bounding box center [444, 505] width 398 height 872
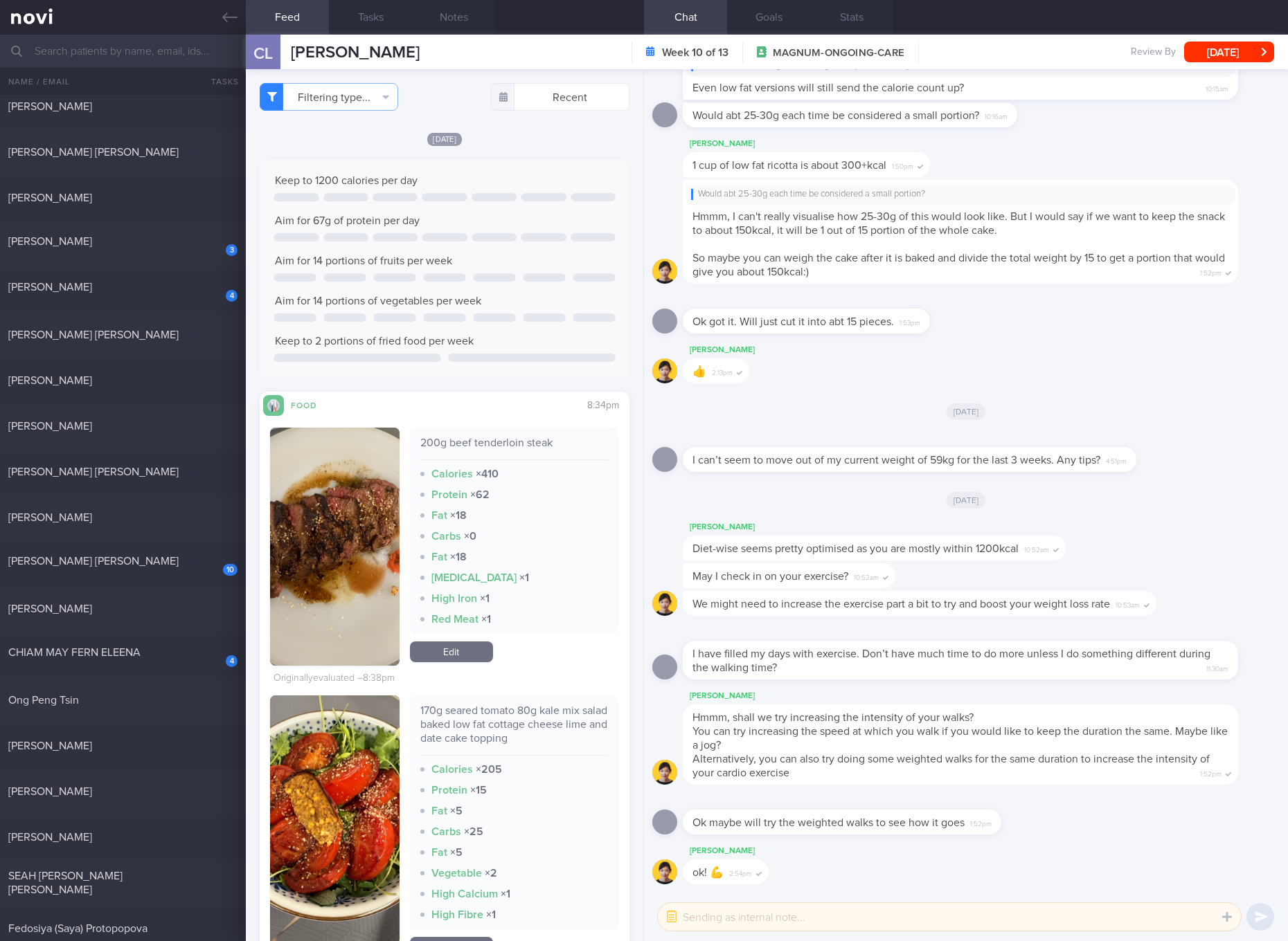
click at [513, 446] on div "200g beef tenderloin steak" at bounding box center [514, 448] width 188 height 25
copy div "200g beef tenderloin steak"
click at [549, 526] on div "200g beef tenderloin steak Calories × 410 Protein × 62 Fat × 18 Carbs × 0 Fat ×…" at bounding box center [514, 530] width 209 height 207
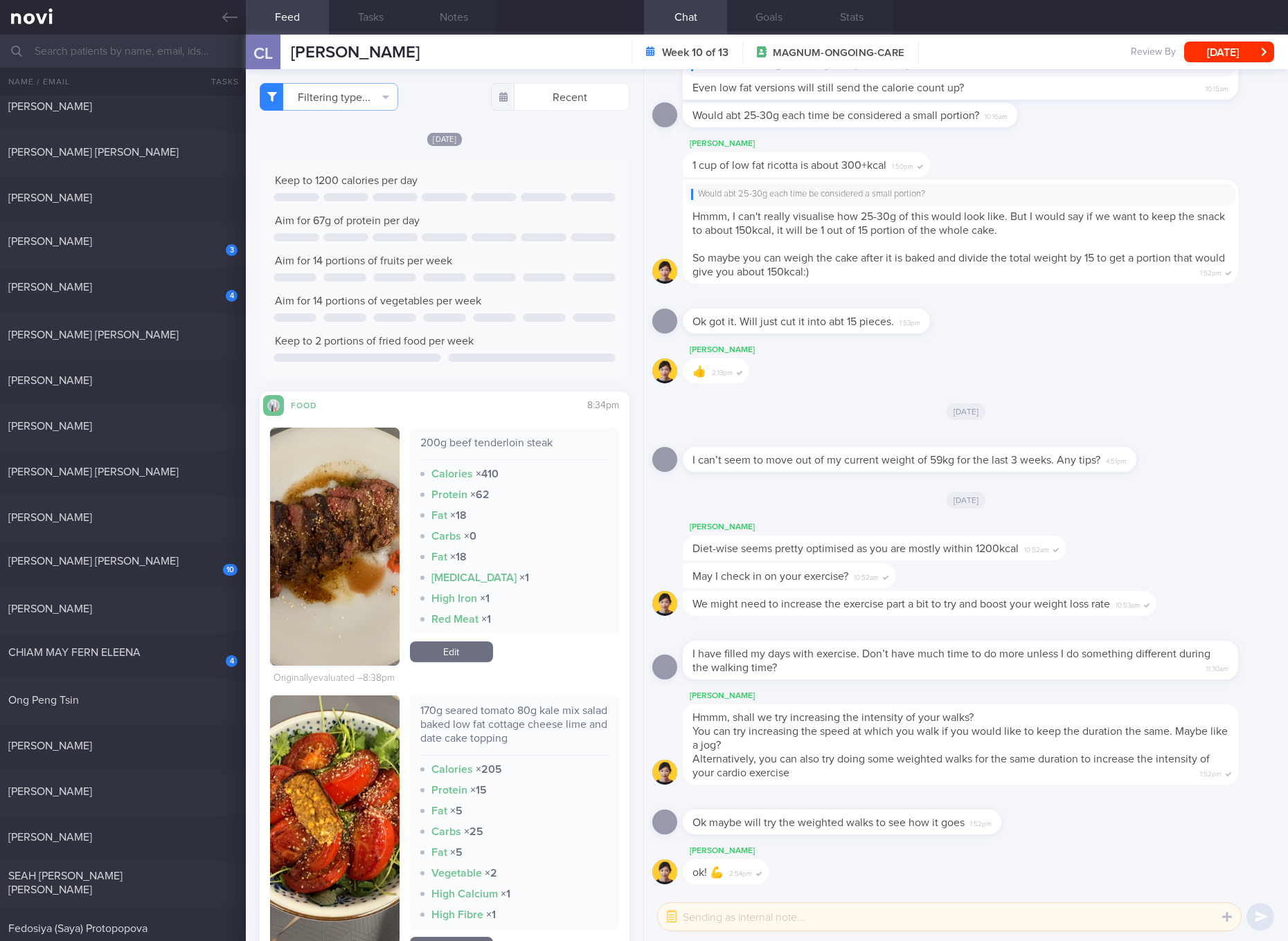
click at [460, 445] on div "200g beef tenderloin steak" at bounding box center [514, 448] width 188 height 25
copy div "200g beef tenderloin steak"
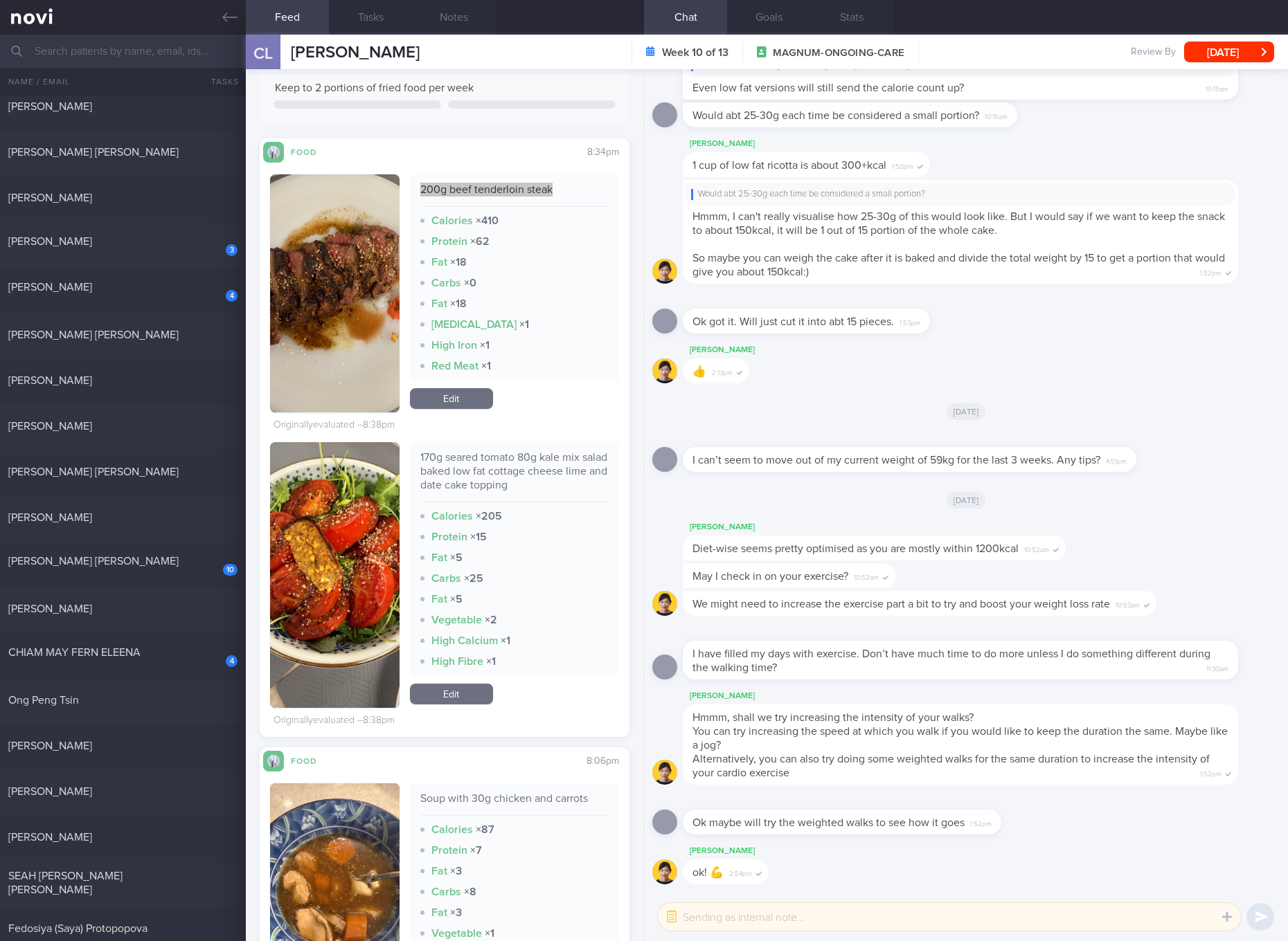
scroll to position [260, 0]
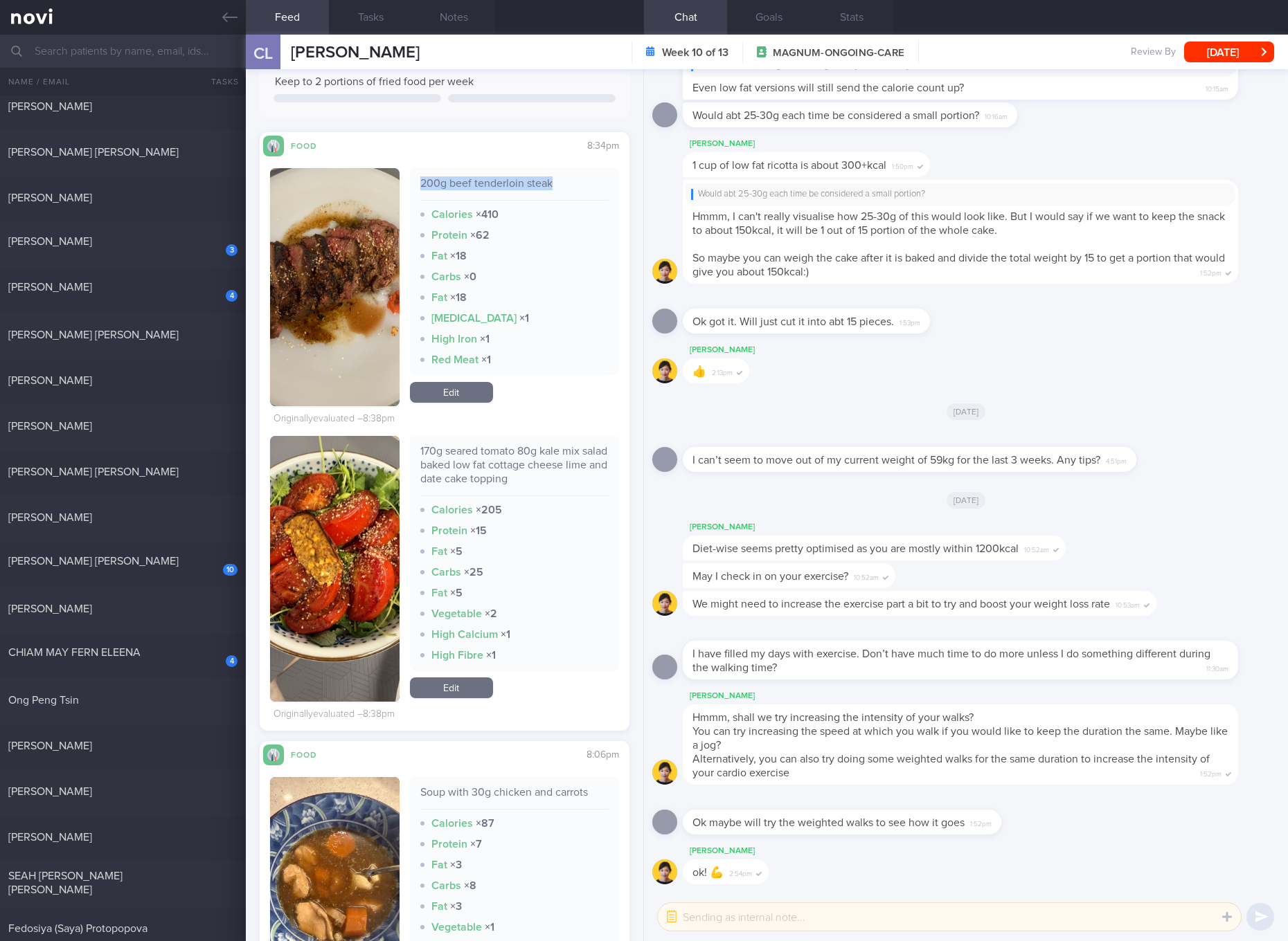
click at [433, 386] on link "Edit" at bounding box center [451, 393] width 83 height 21
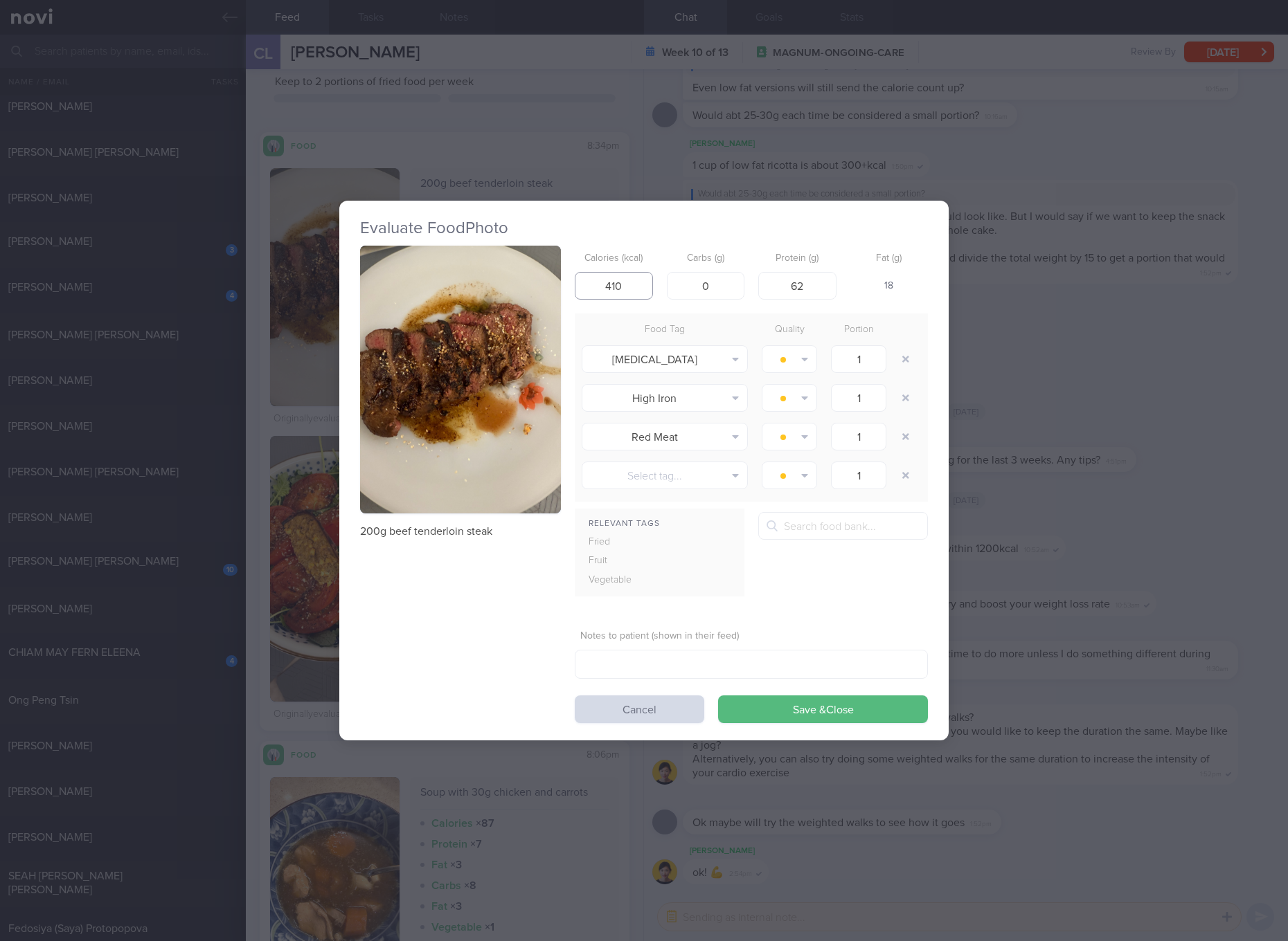
click at [637, 298] on input "410" at bounding box center [614, 285] width 78 height 27
type input "296"
type input "44"
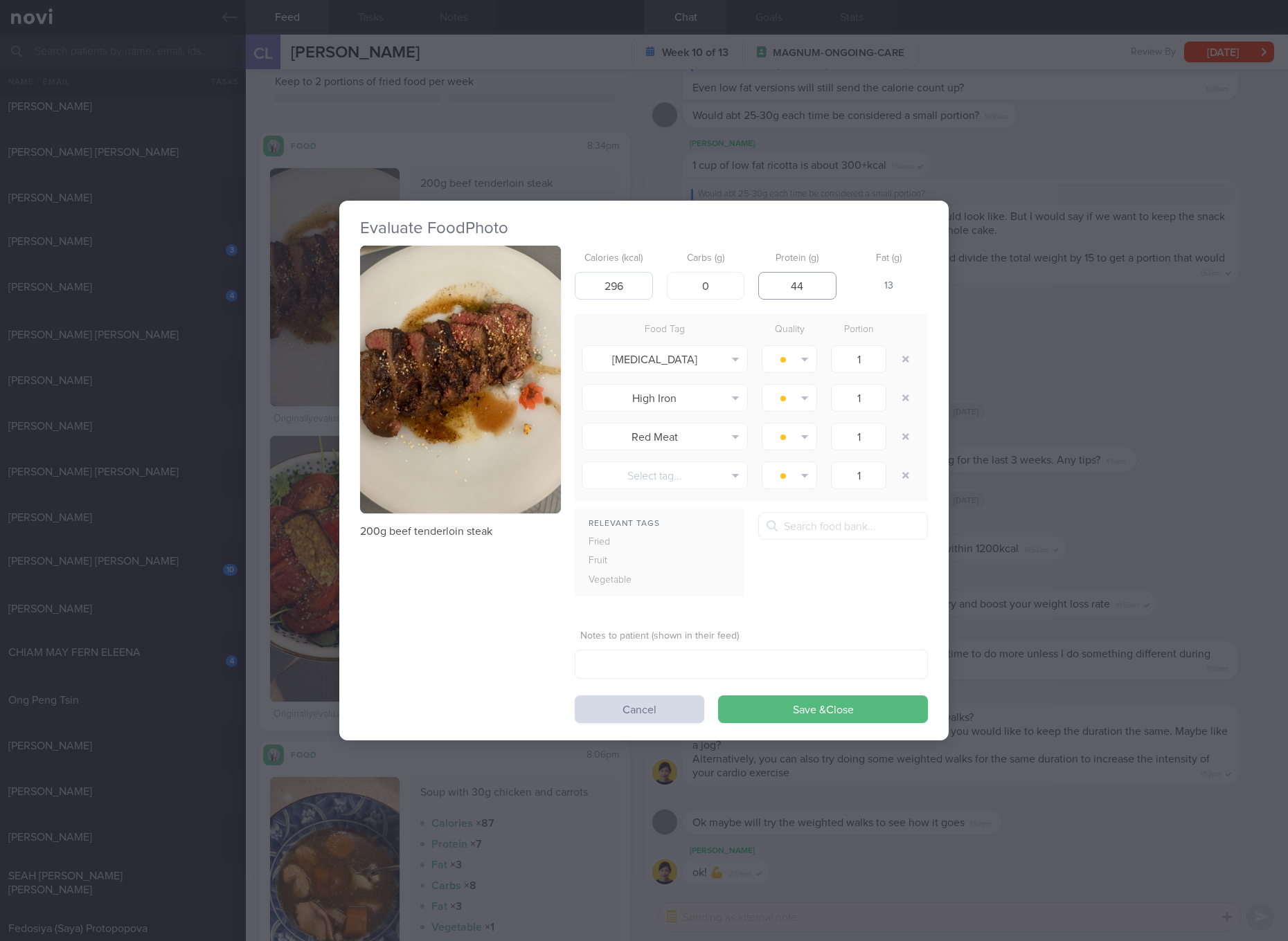
click at [718, 696] on button "Save & Close" at bounding box center [822, 709] width 210 height 27
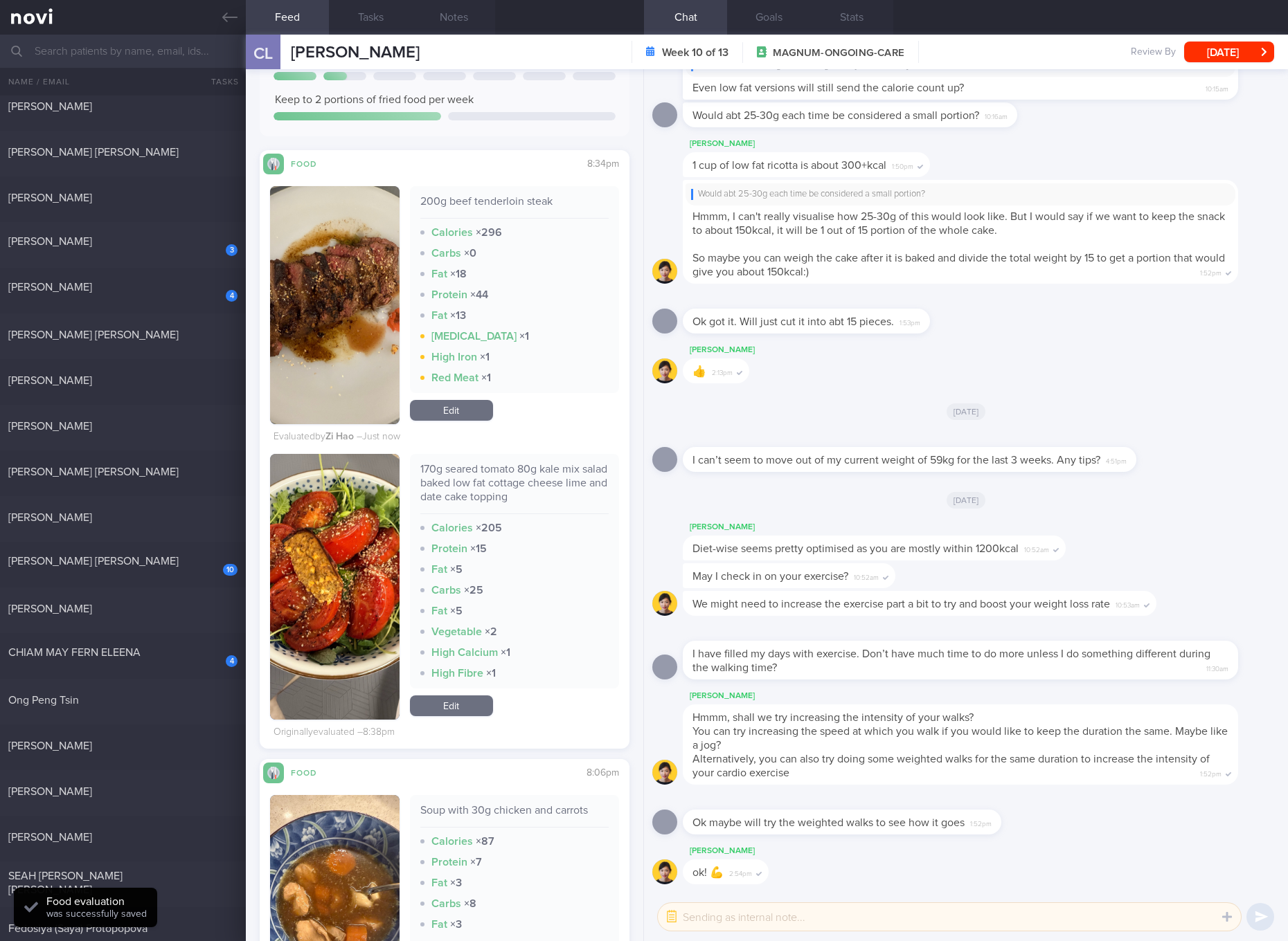
scroll to position [277, 0]
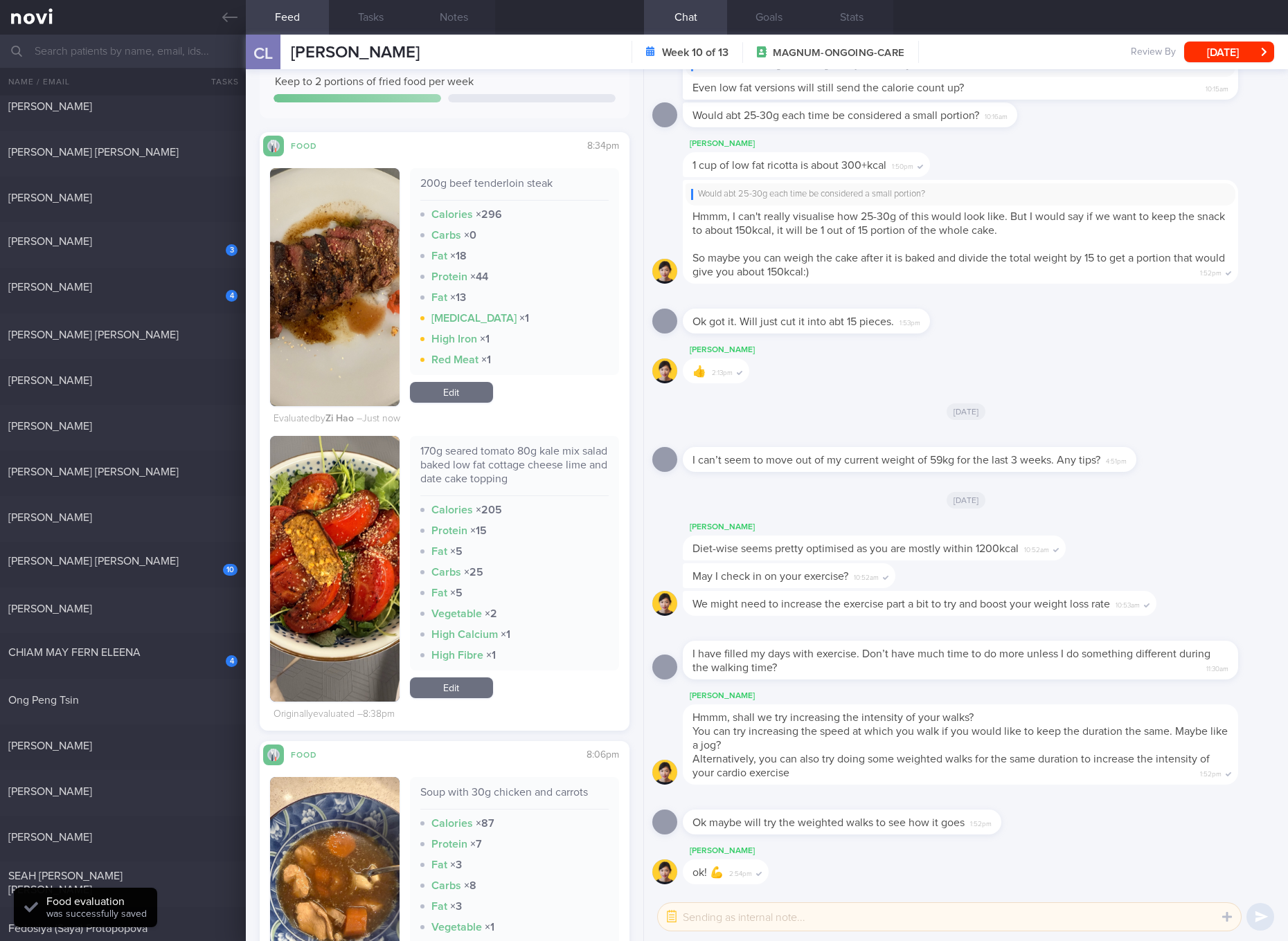
click at [533, 458] on div "170g seared tomato 80g kale mix salad baked low fat cottage cheese lime and dat…" at bounding box center [514, 470] width 188 height 52
copy div "170g seared tomato 80g kale mix salad baked low fat cottage cheese lime and dat…"
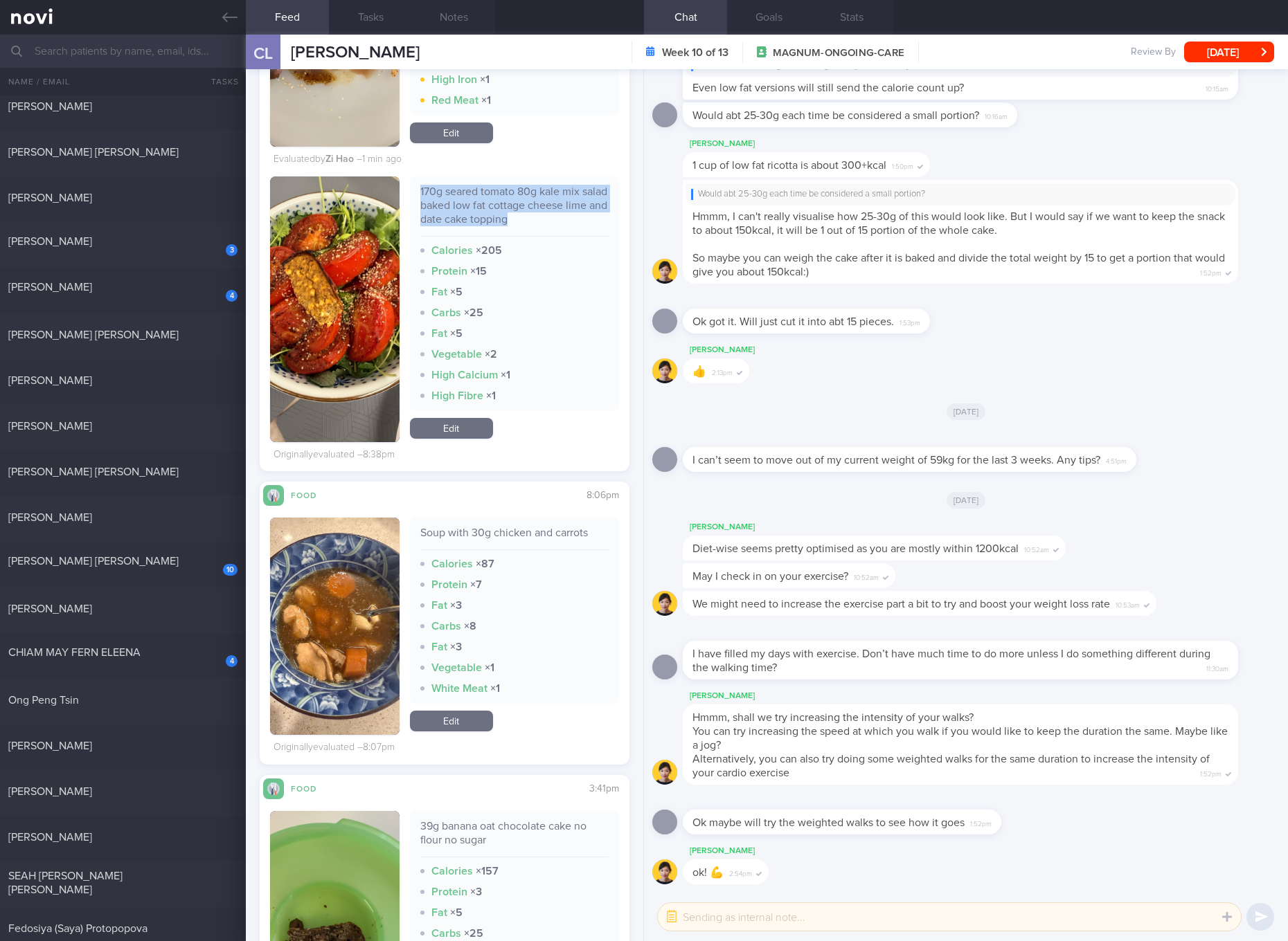
copy div "170g seared tomato 80g kale mix salad baked low fat cottage cheese lime and dat…"
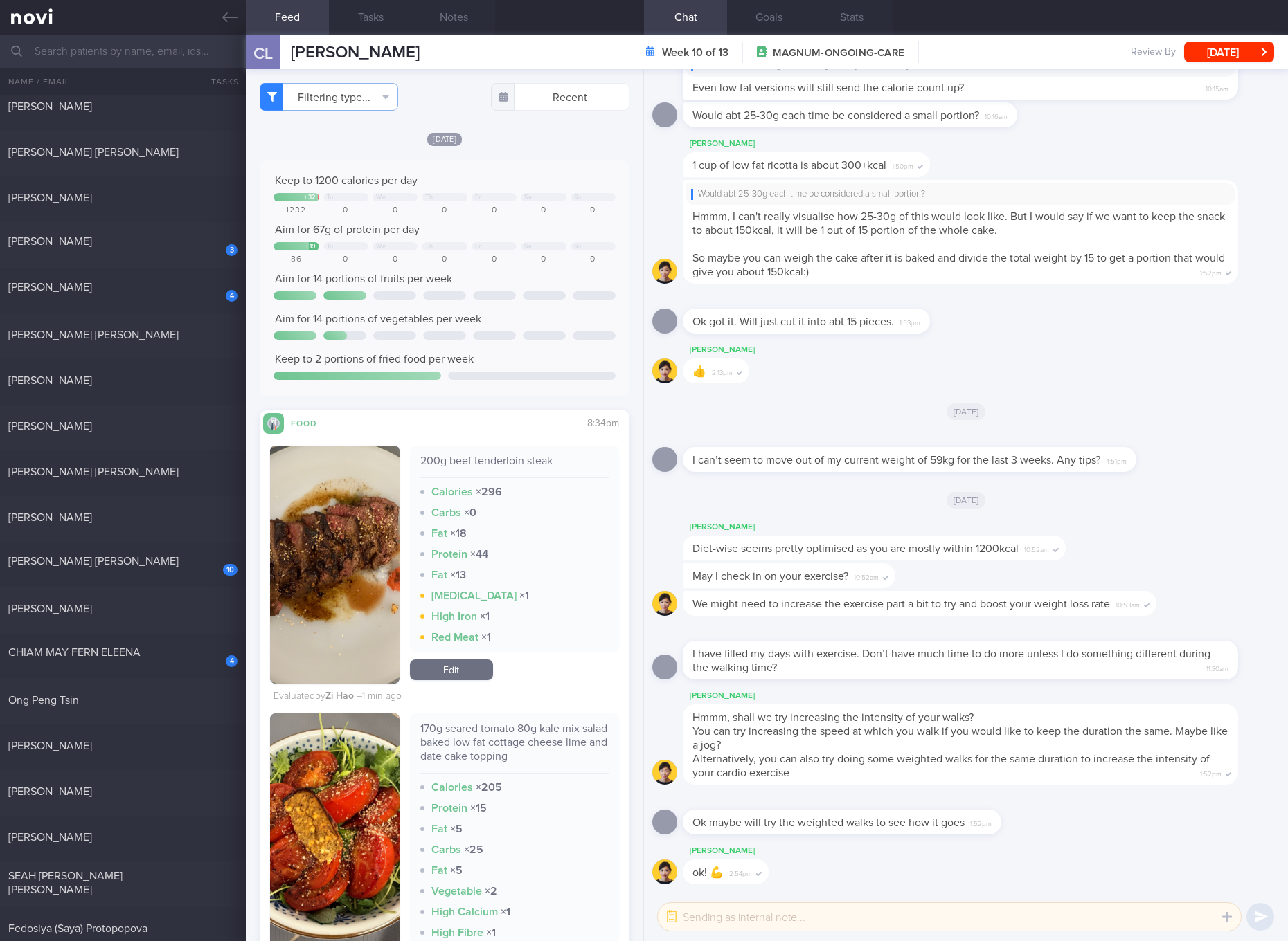
scroll to position [519, 0]
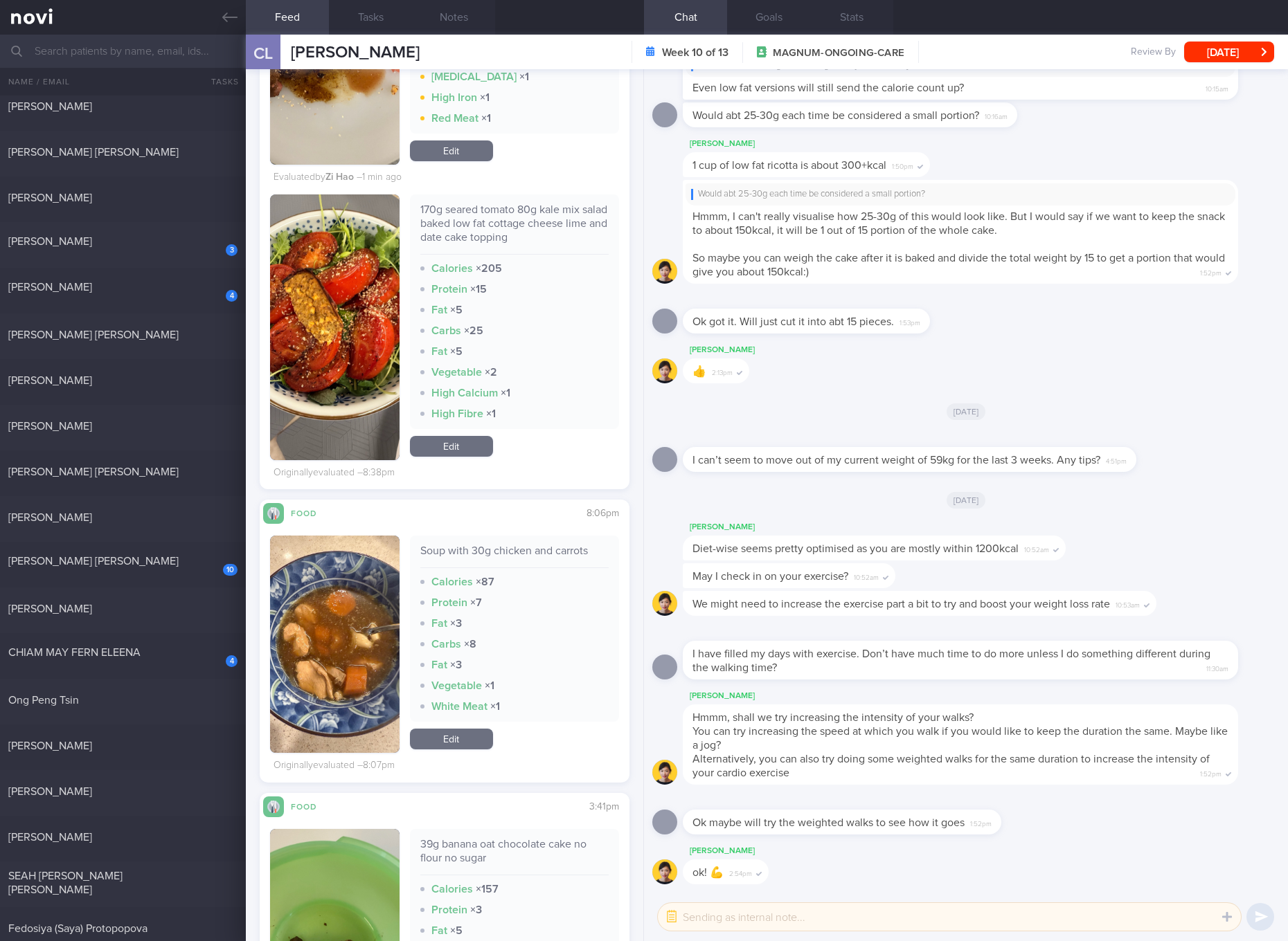
click at [362, 336] on button "button" at bounding box center [334, 328] width 129 height 266
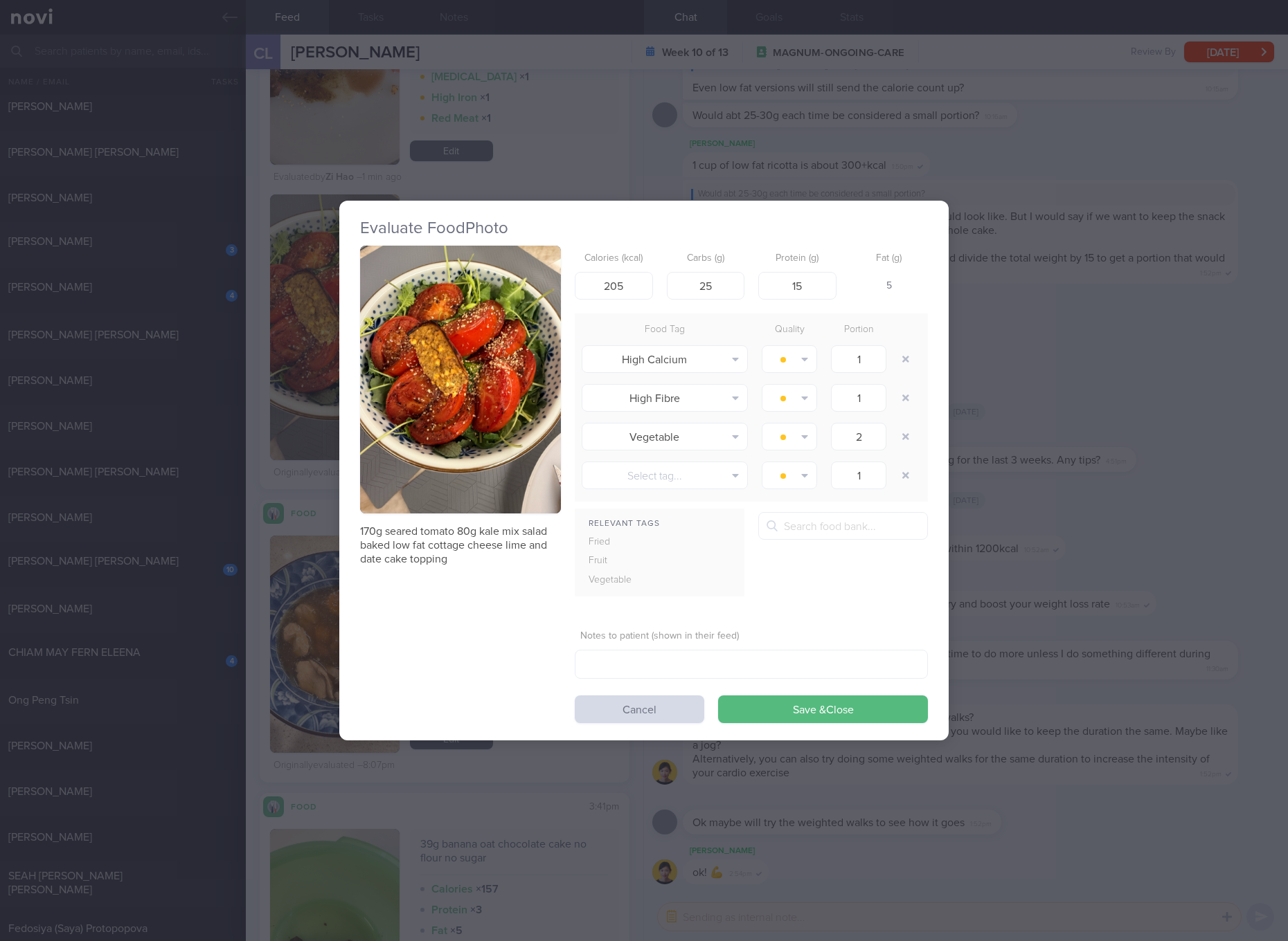
click at [467, 283] on button "button" at bounding box center [460, 379] width 201 height 268
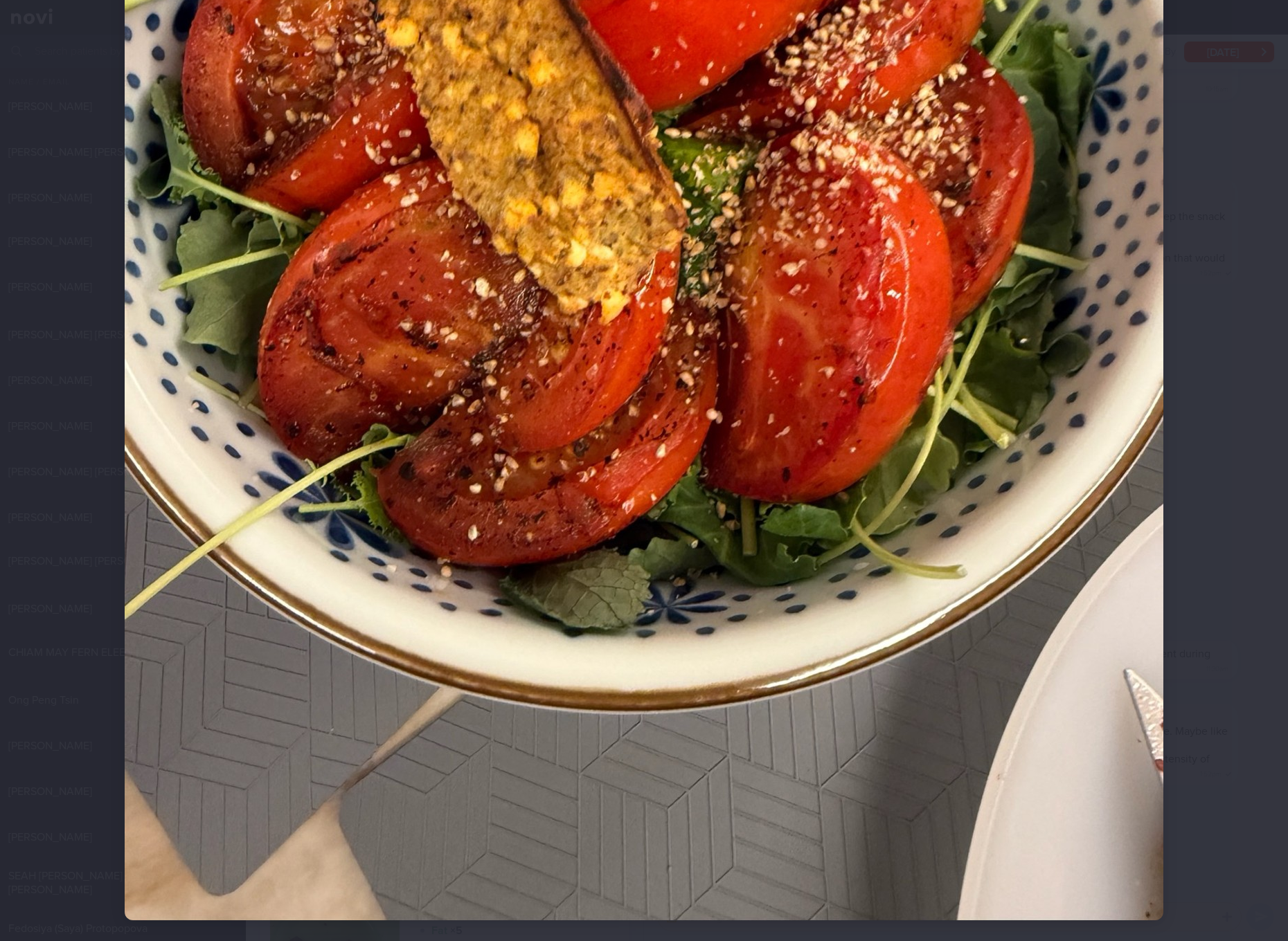
scroll to position [260, 0]
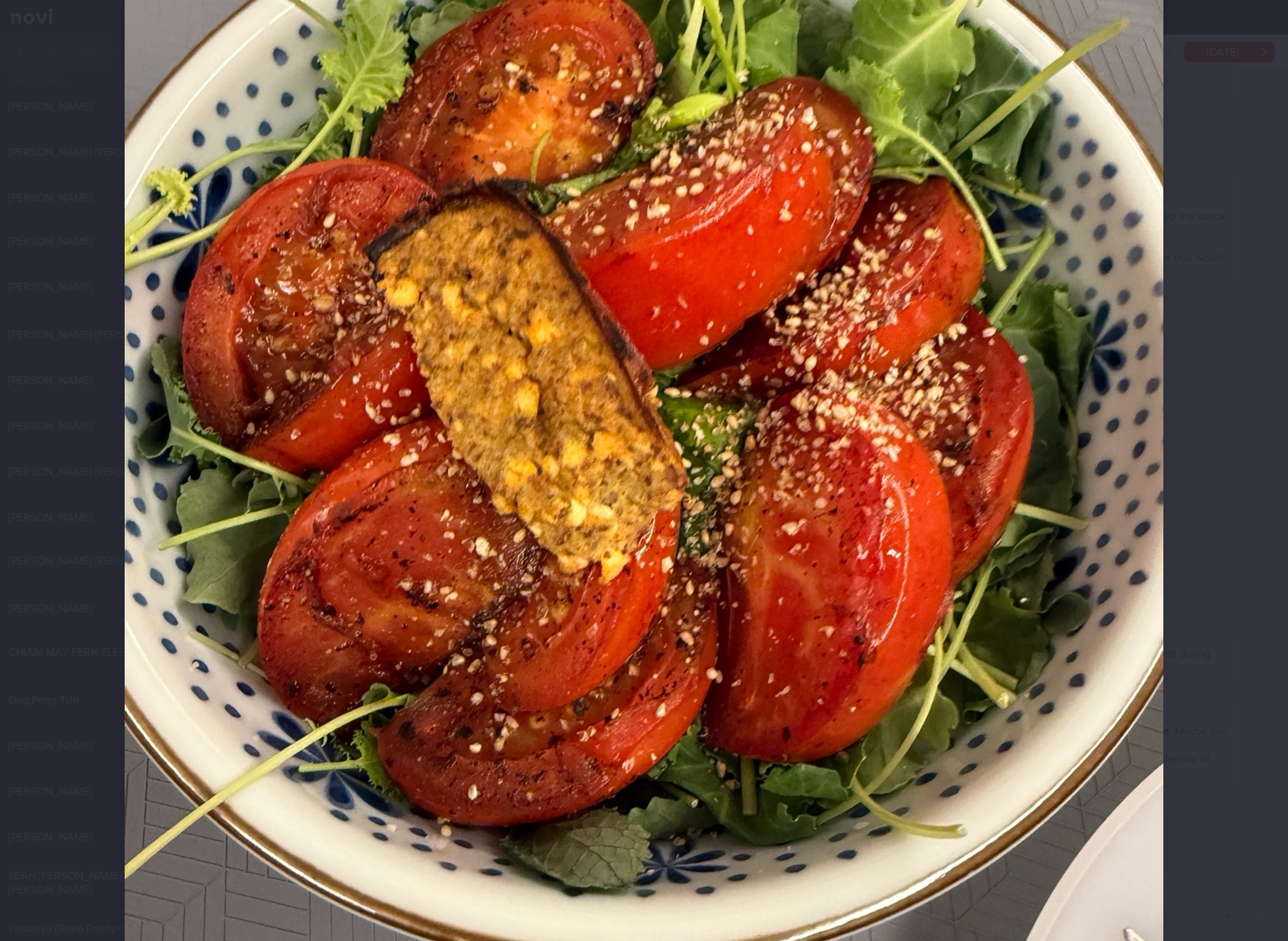
click at [720, 494] on img at bounding box center [644, 488] width 1039 height 1384
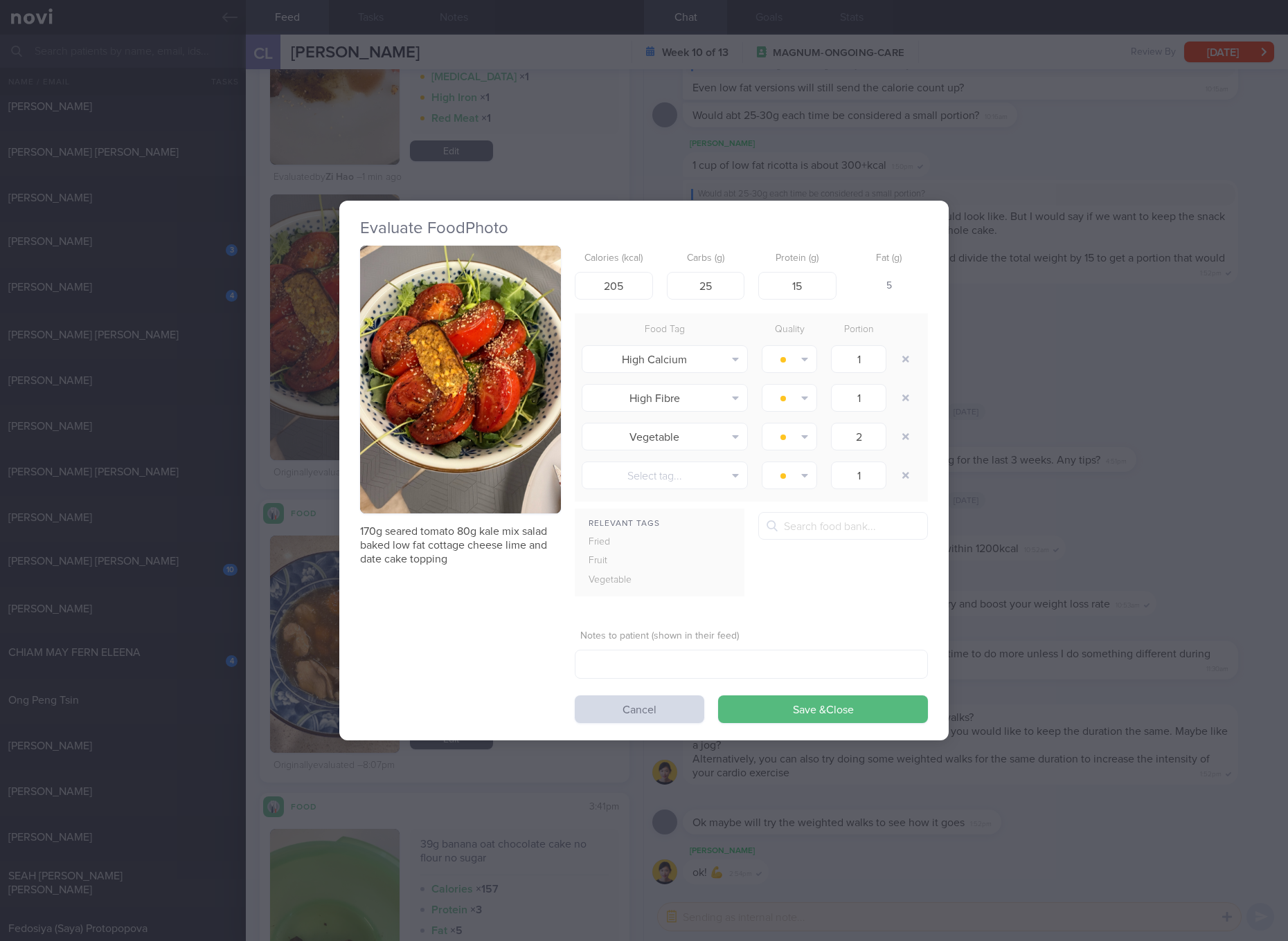
click at [1101, 479] on div "Evaluate Food Photo 170g seared tomato 80g kale mix salad baked low fat cottage…" at bounding box center [644, 470] width 1288 height 941
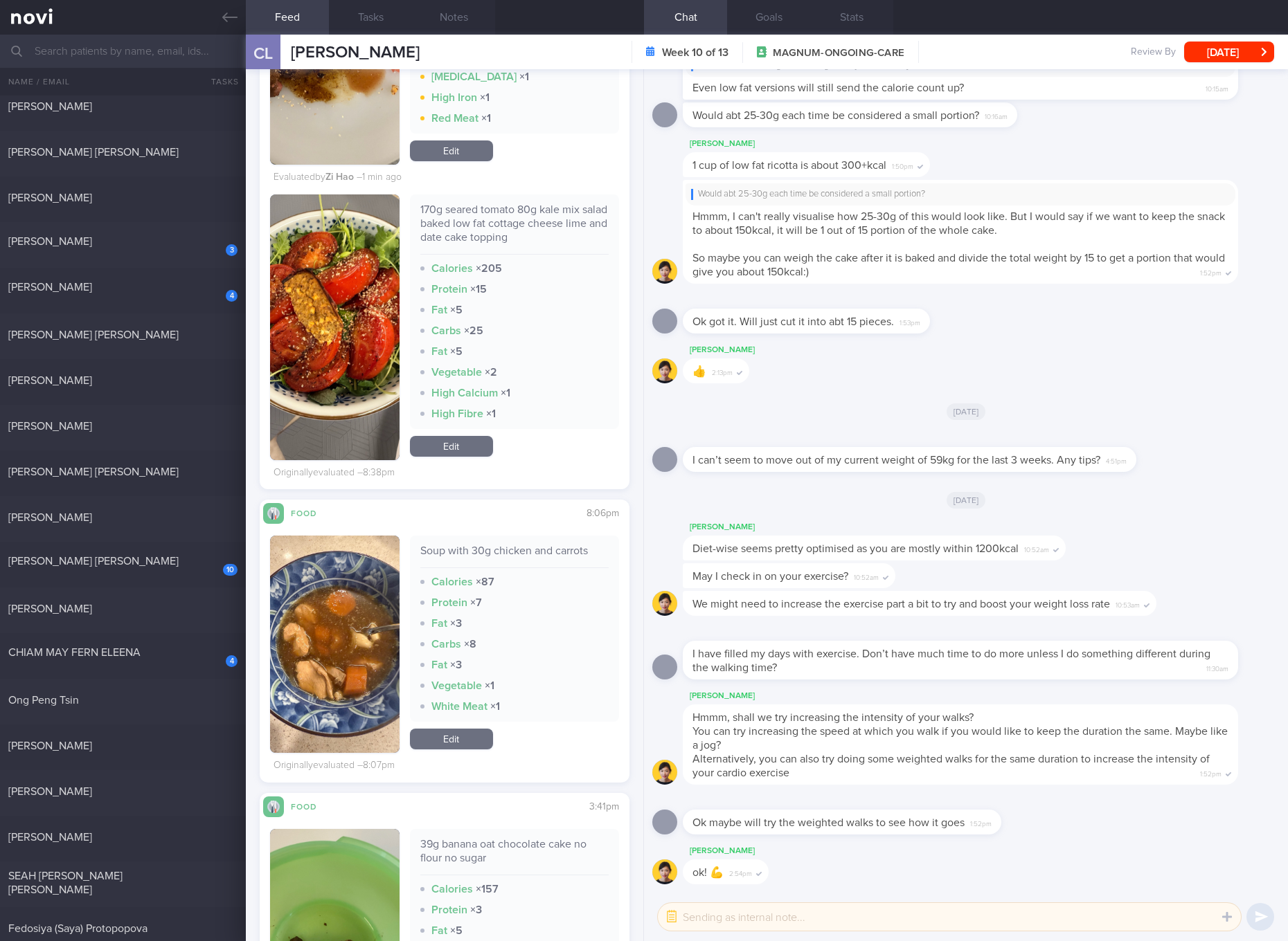
click at [537, 386] on div "High Calcium × 1" at bounding box center [514, 393] width 188 height 14
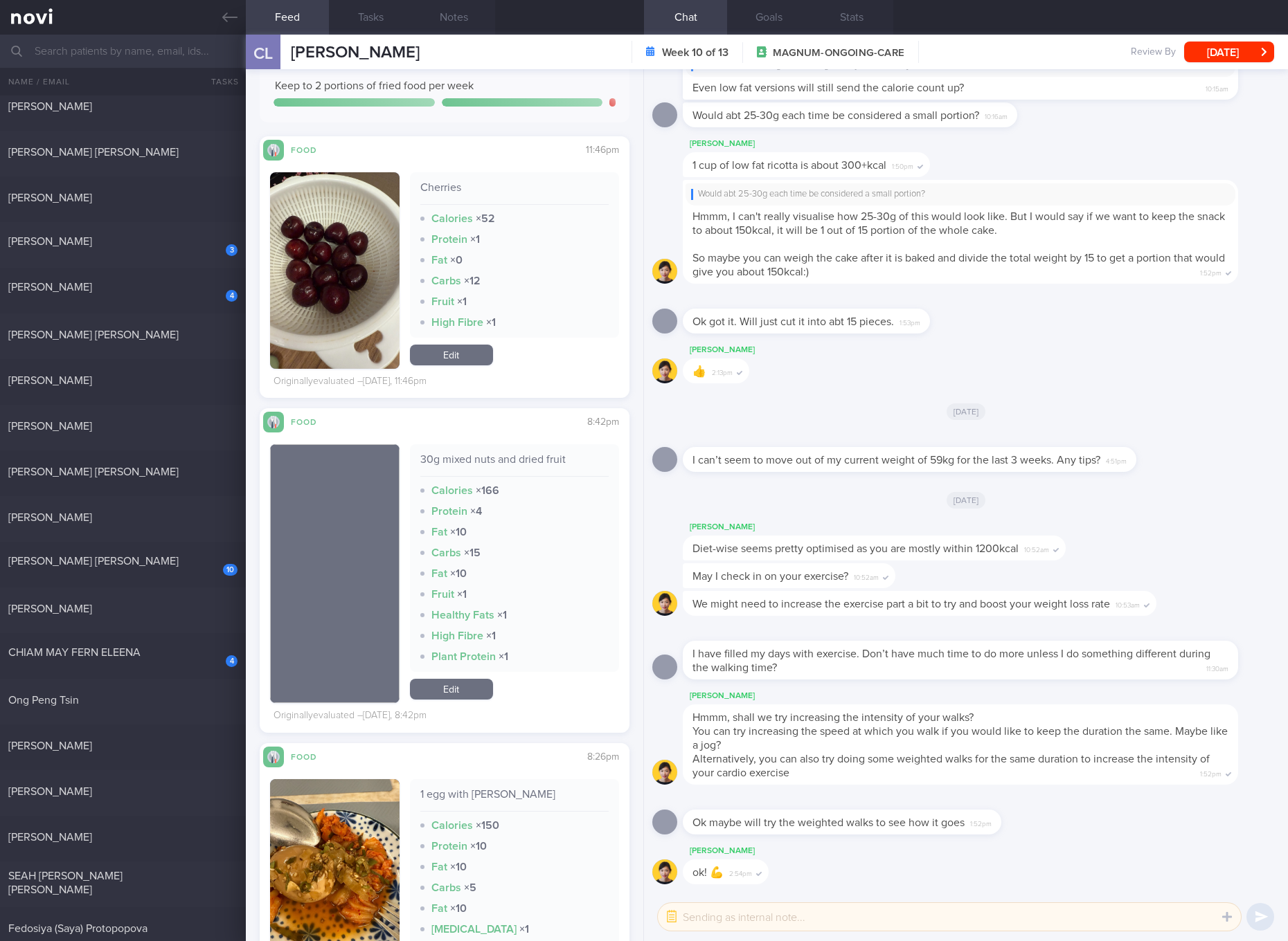
scroll to position [3114, 0]
click at [529, 457] on div "30g mixed nuts and dried fruit" at bounding box center [514, 463] width 188 height 25
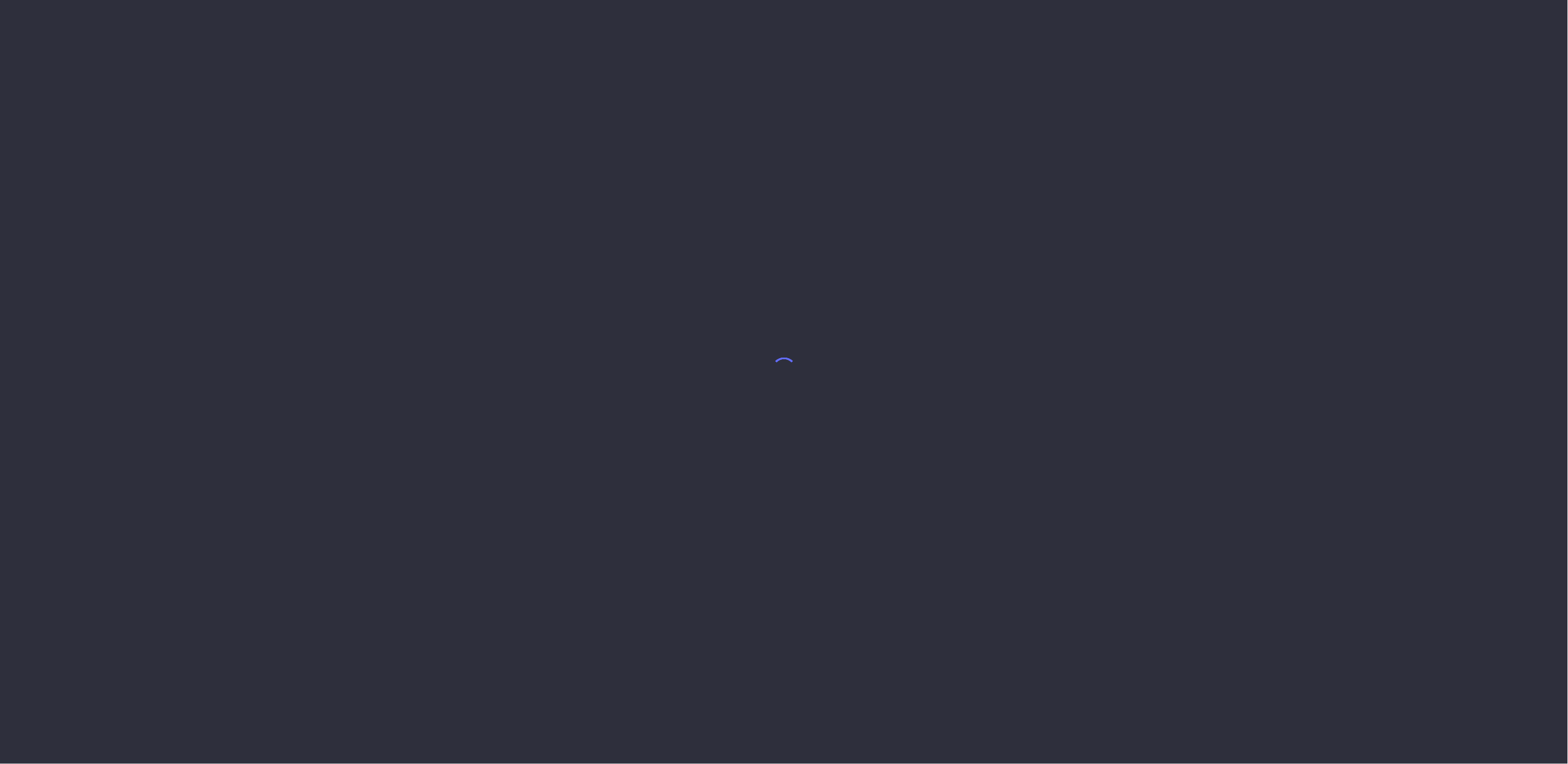
select select "7"
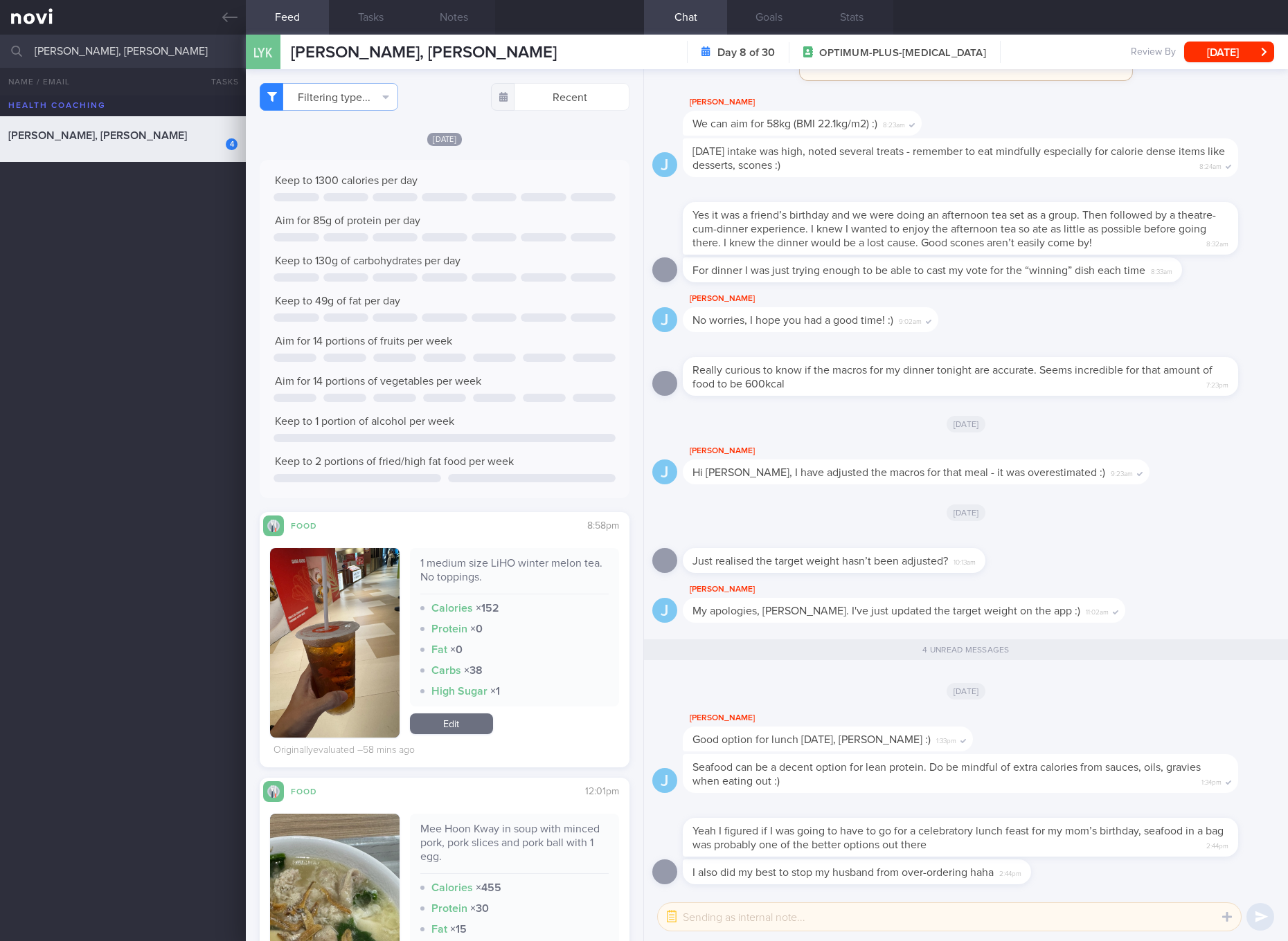
scroll to position [260, 0]
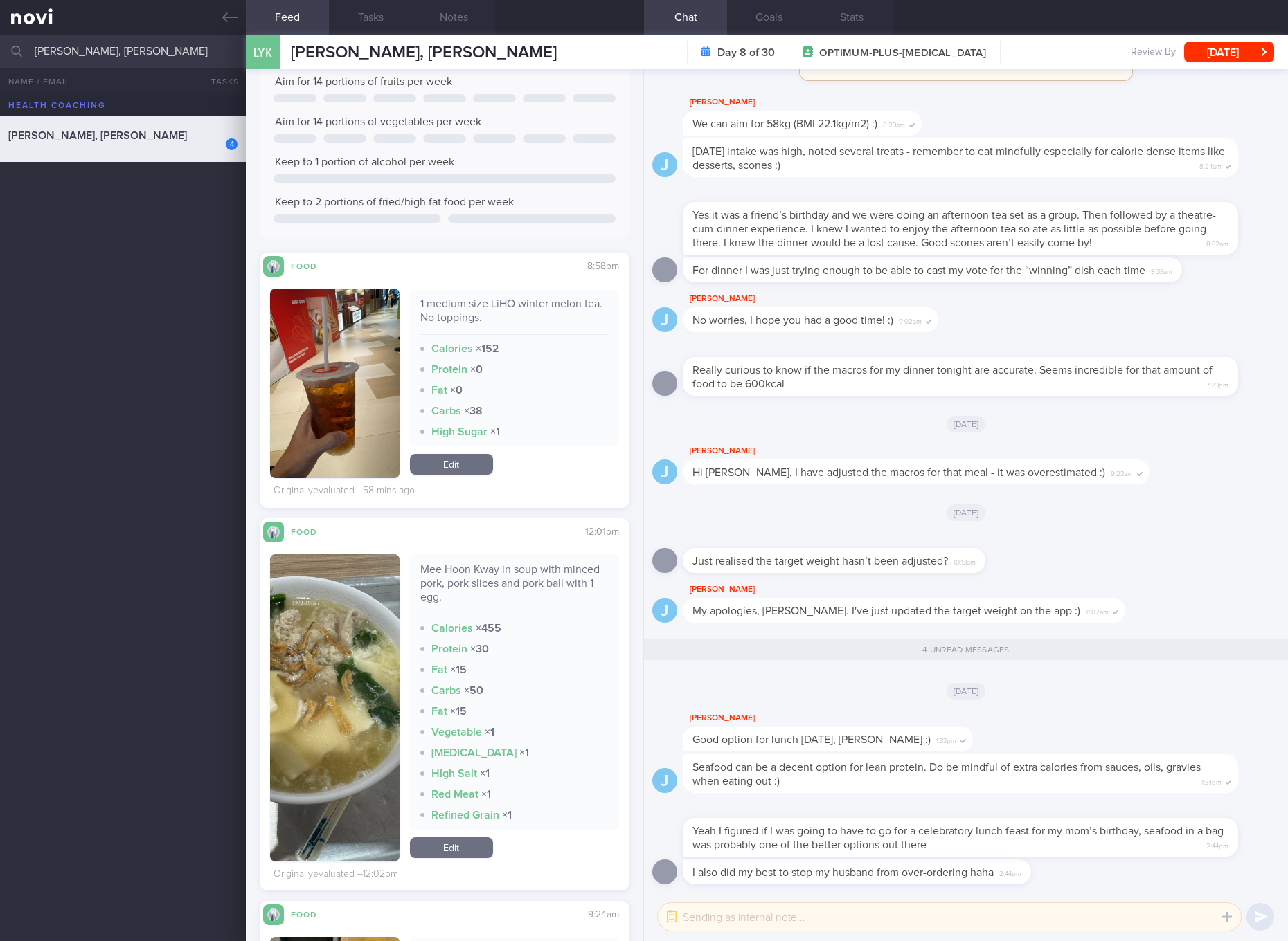
click at [507, 580] on div "Mee Hoon Kway in soup with minced pork, pork slices and pork ball with 1 egg." at bounding box center [514, 588] width 188 height 52
copy div "Mee Hoon Kway in soup with minced pork, pork slices and pork ball with 1 egg."
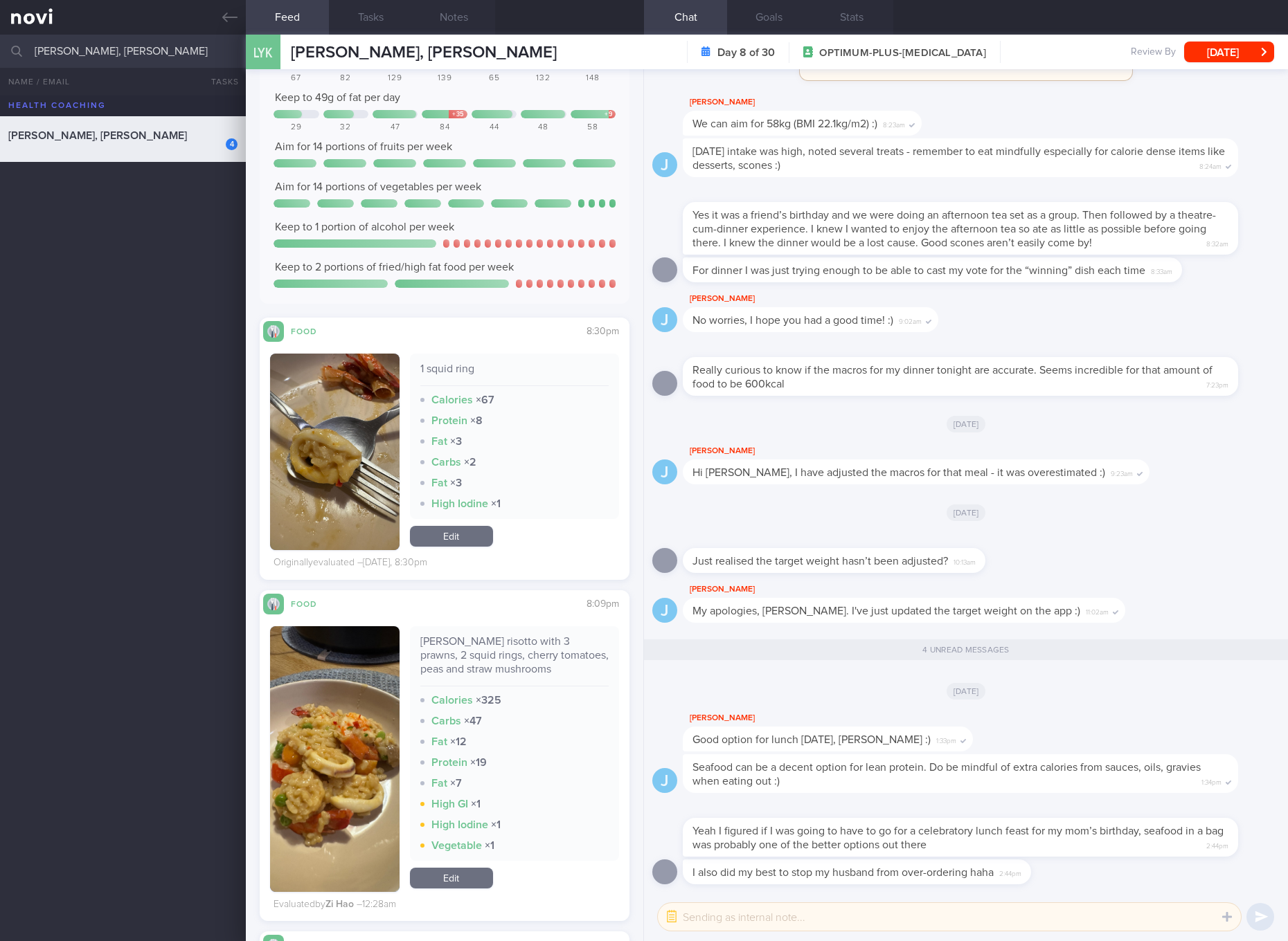
scroll to position [1059, 0]
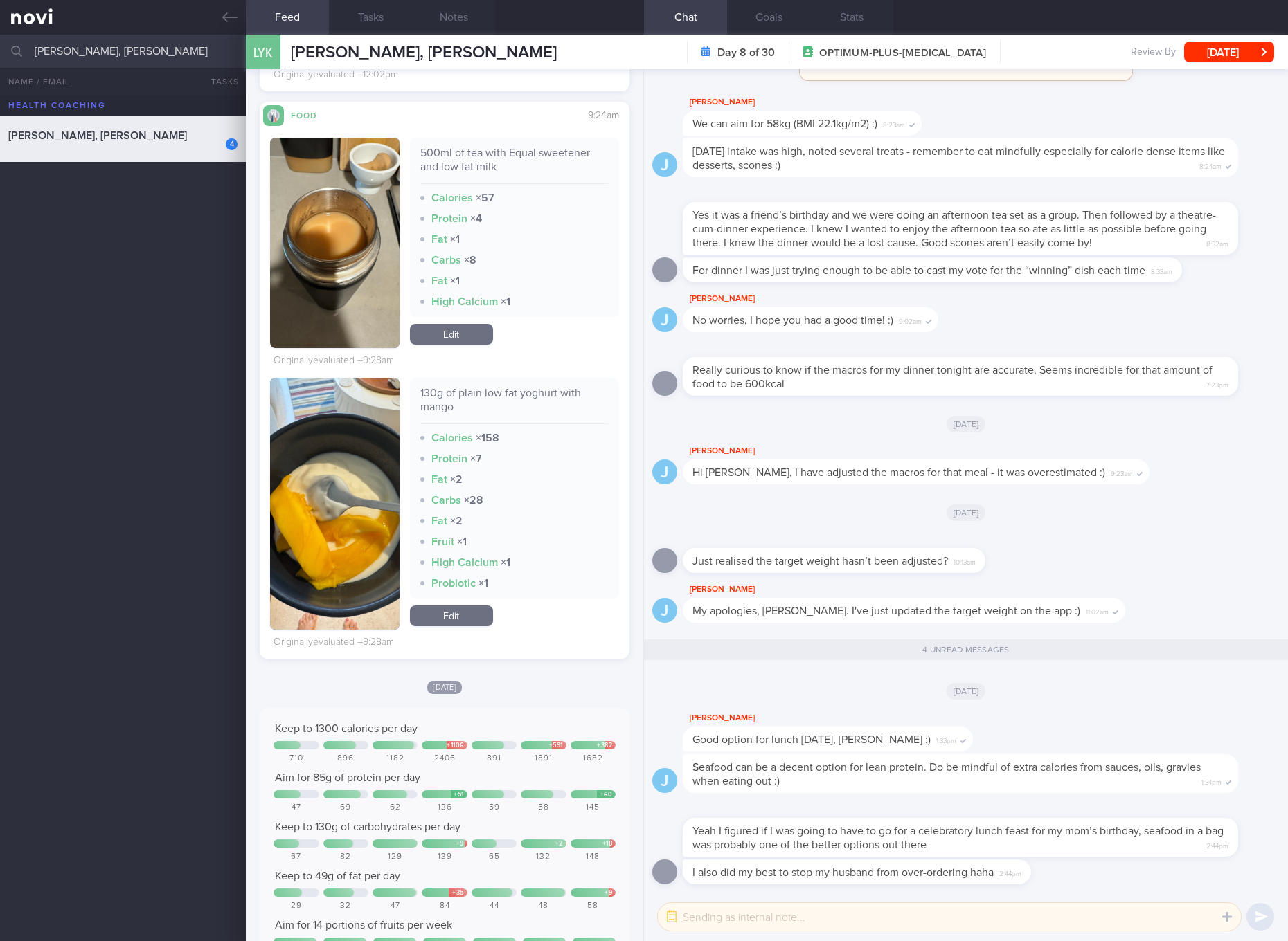
click at [452, 622] on link "Edit" at bounding box center [451, 616] width 83 height 21
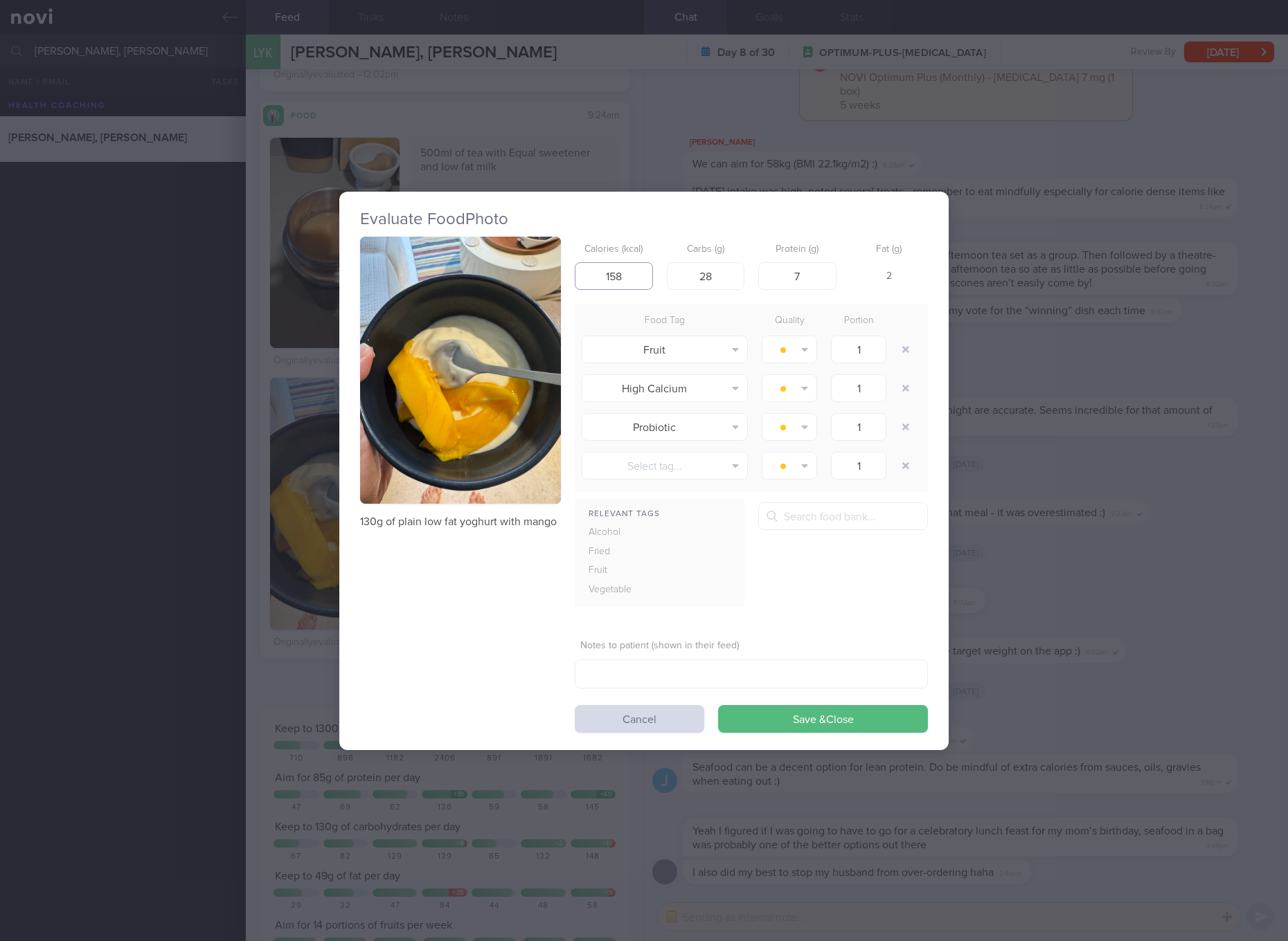
click at [630, 280] on input "158" at bounding box center [614, 276] width 78 height 27
type input "96"
type input "16"
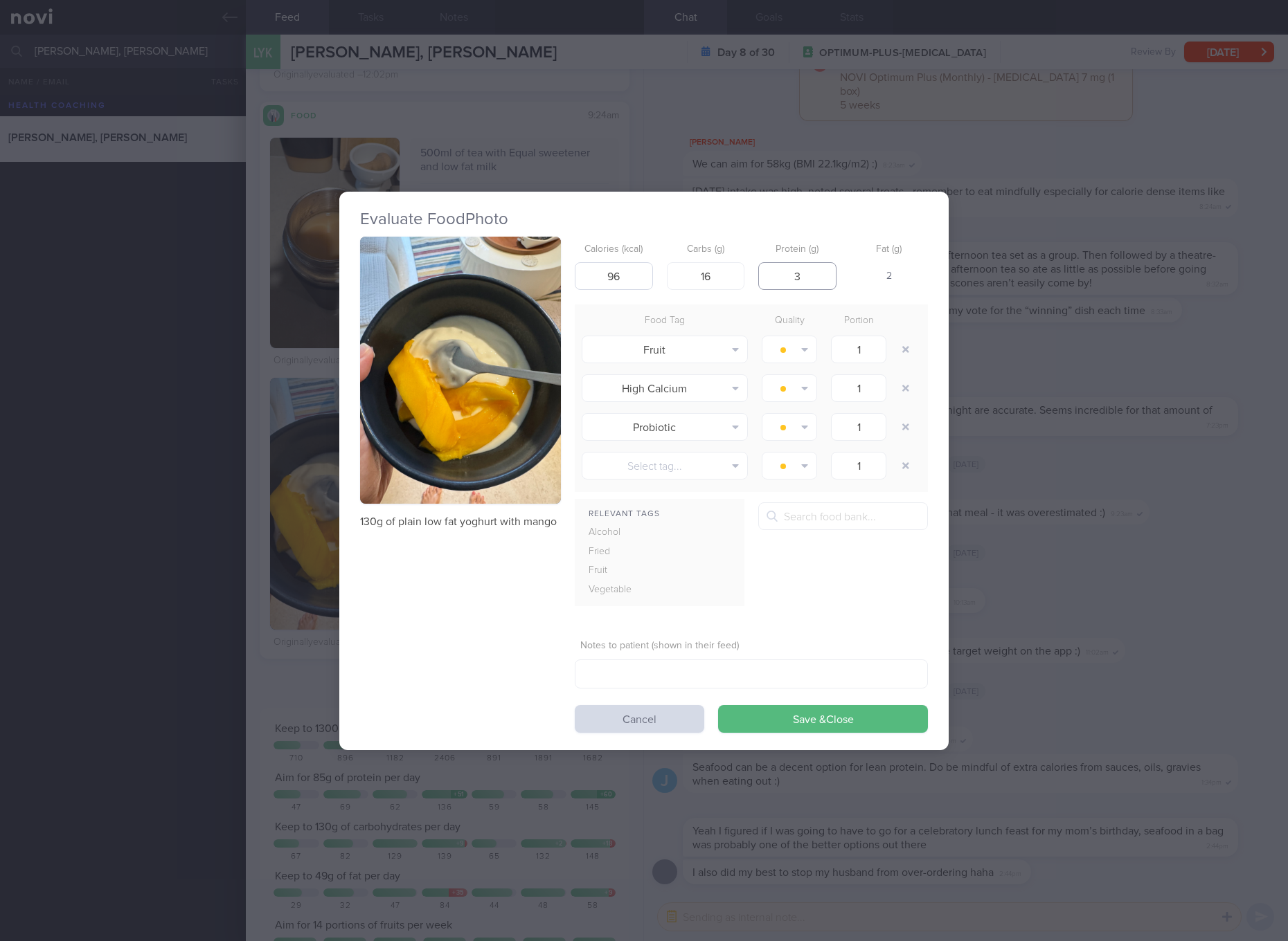
type input "3"
click at [718, 705] on button "Save & Close" at bounding box center [822, 718] width 210 height 27
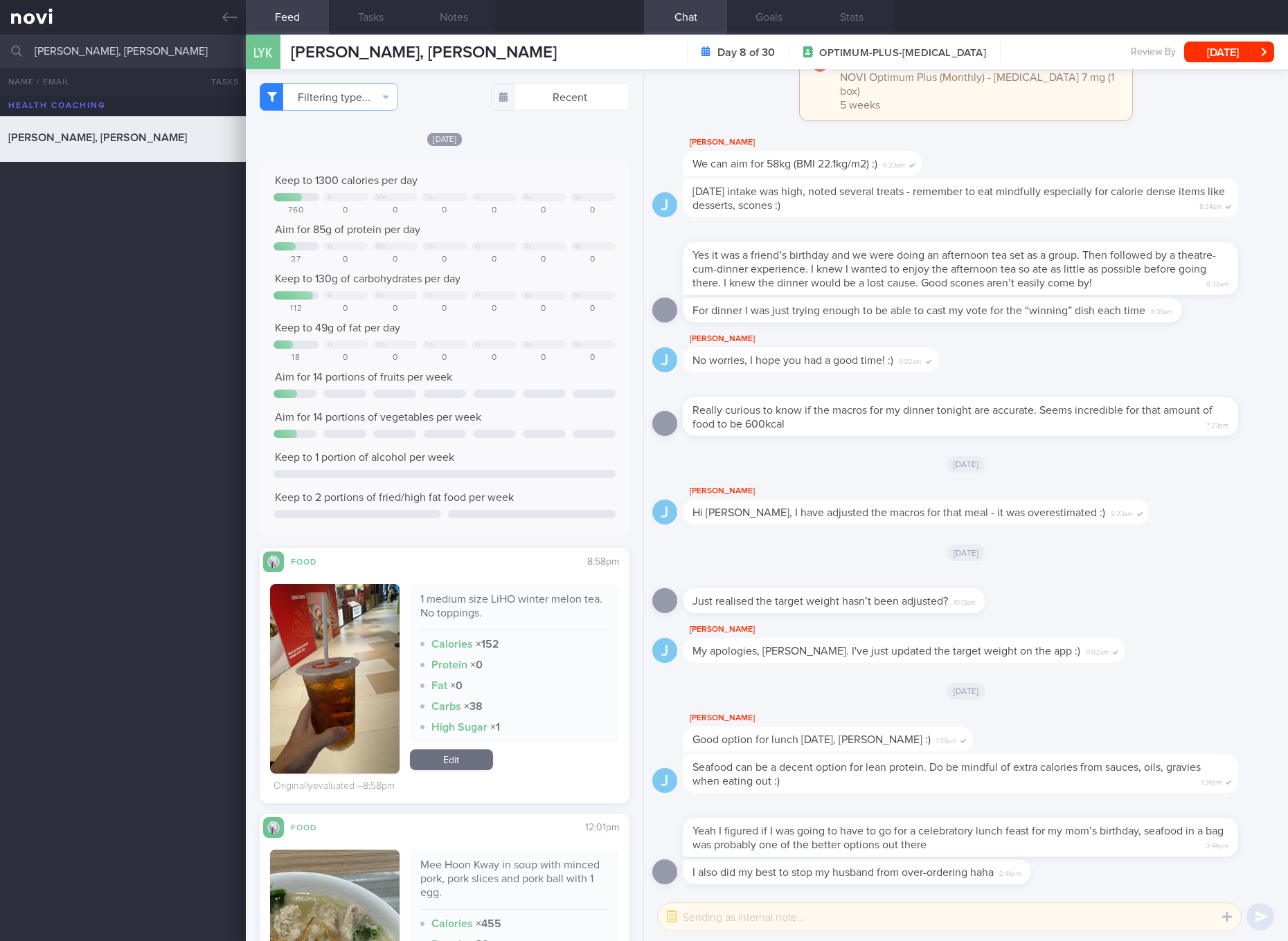
click at [1142, 812] on div at bounding box center [981, 810] width 597 height 17
click at [1159, 846] on div "Yeah I figured if I was going to have to go for a celebratory lunch feast for m…" at bounding box center [960, 837] width 555 height 39
